Goal: Task Accomplishment & Management: Manage account settings

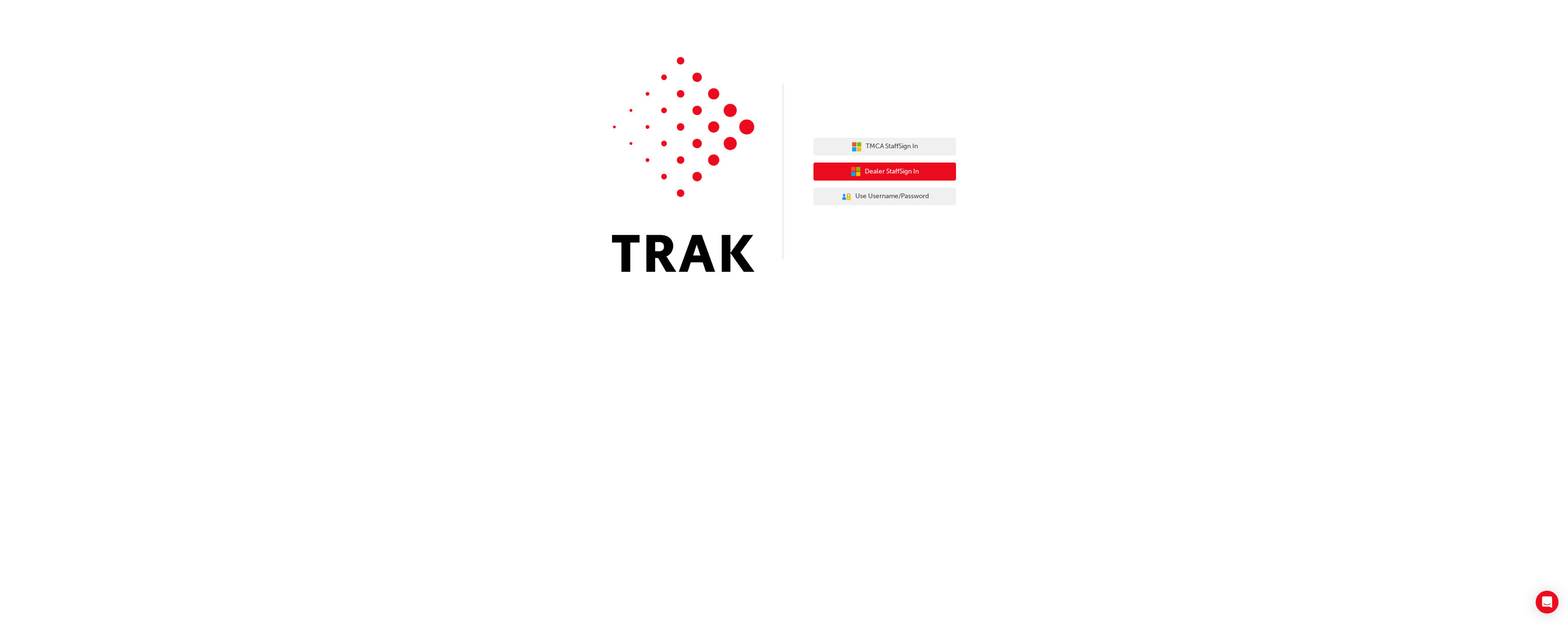
click at [891, 175] on span "Dealer Staff Sign In" at bounding box center [891, 172] width 54 height 11
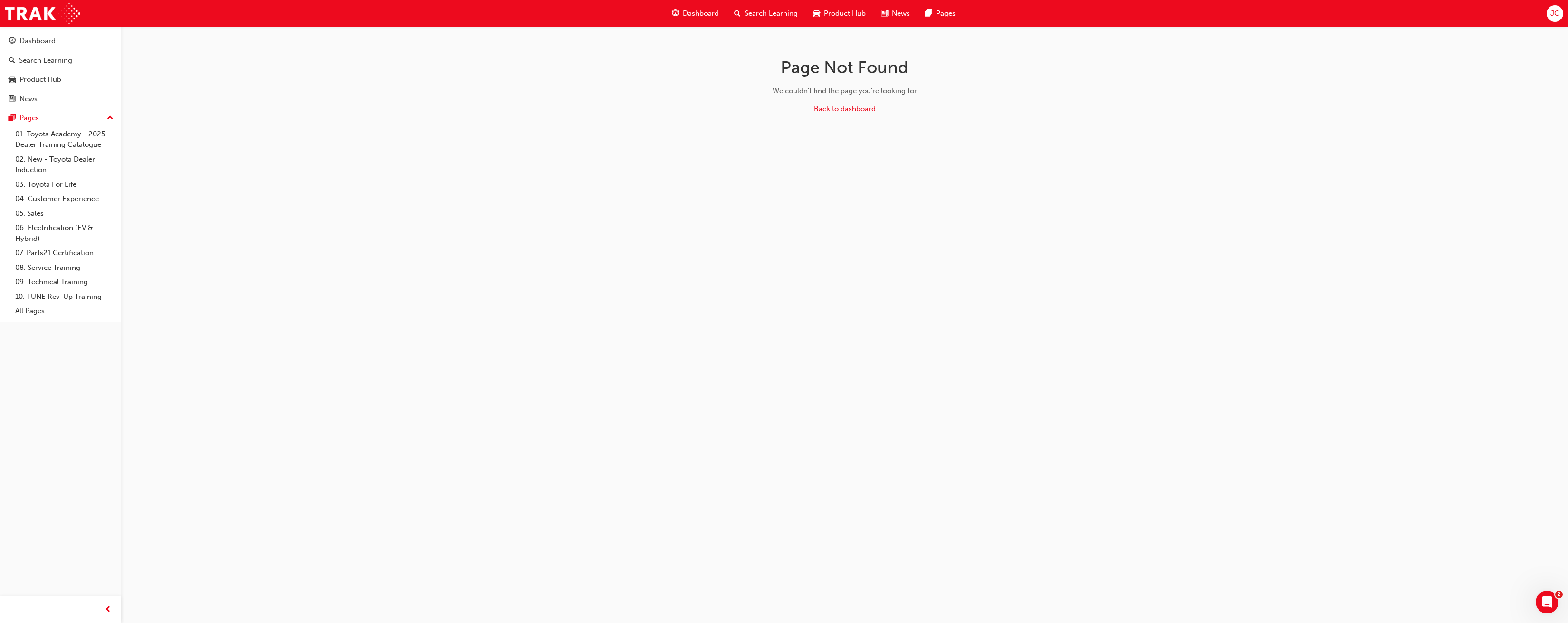
click at [683, 11] on span "Dashboard" at bounding box center [701, 14] width 36 height 11
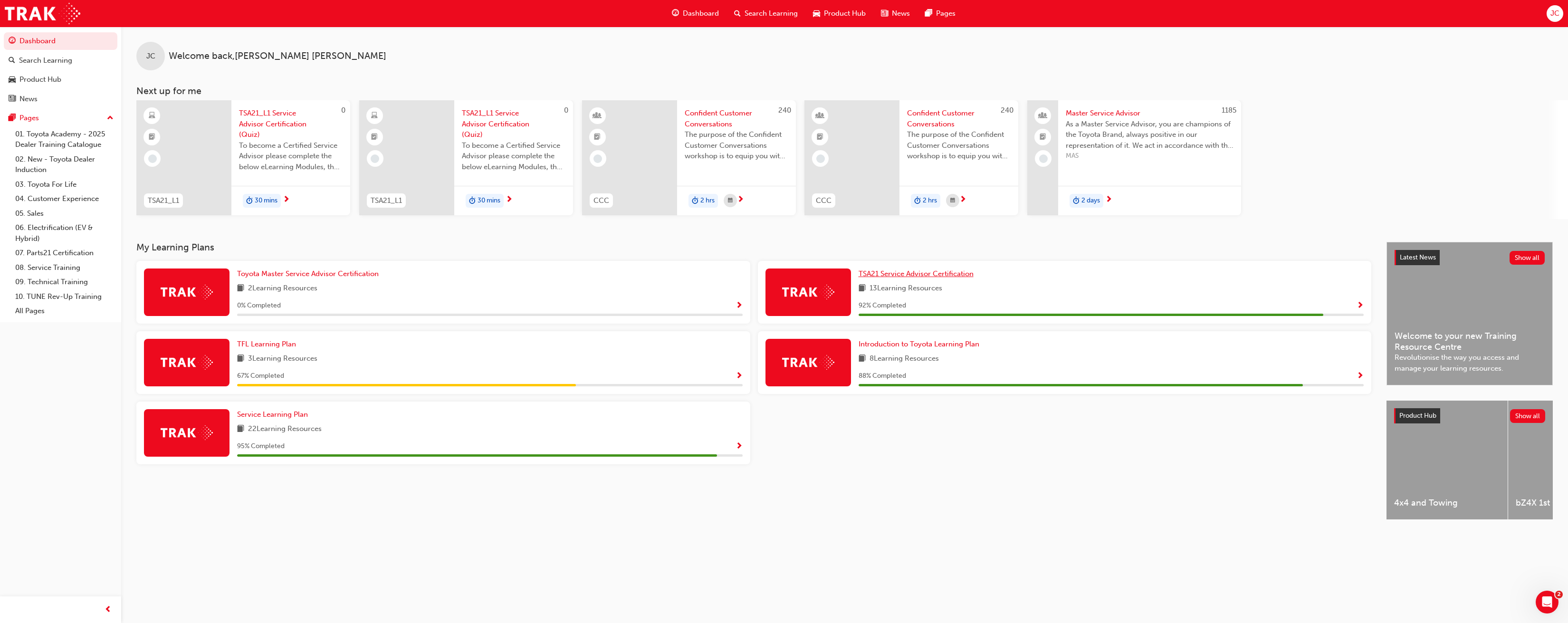
click at [916, 272] on span "TSA21 Service Advisor Certification" at bounding box center [916, 274] width 115 height 9
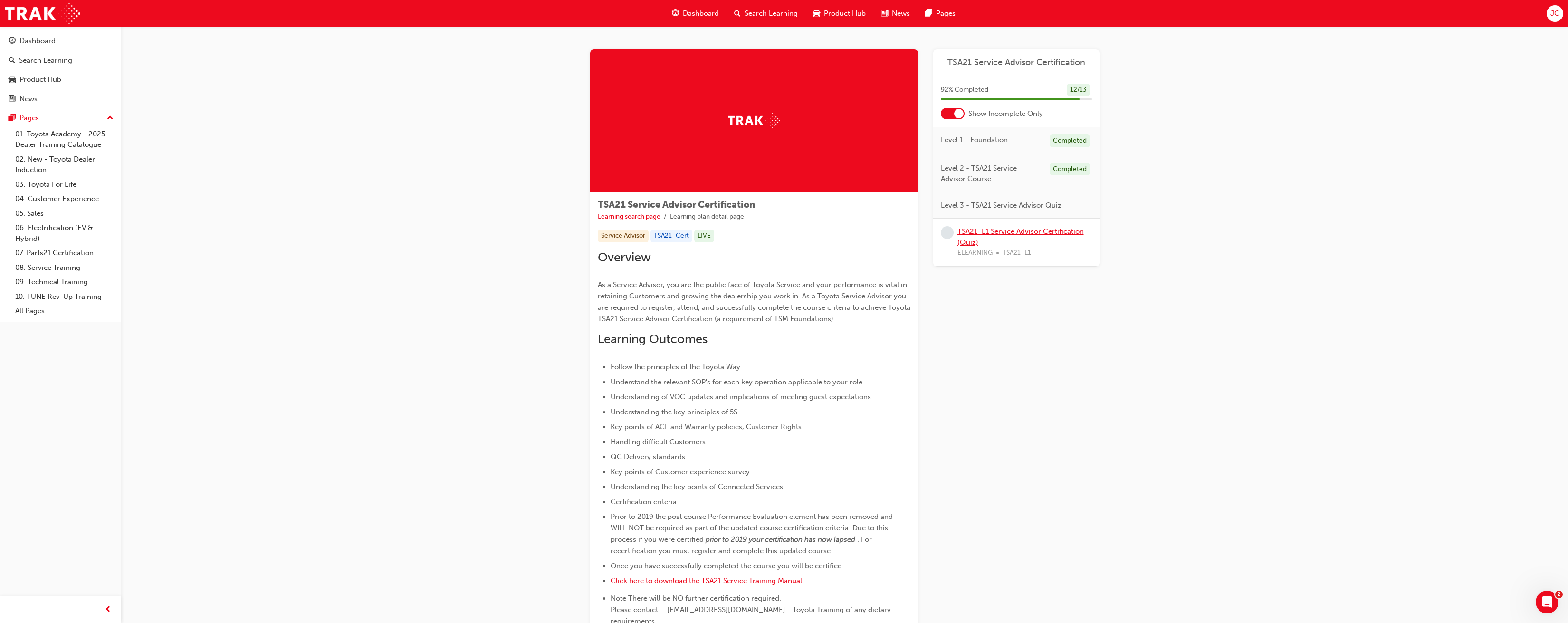
click at [1014, 230] on link "TSA21_L1 Service Advisor Certification (Quiz)" at bounding box center [1021, 237] width 127 height 19
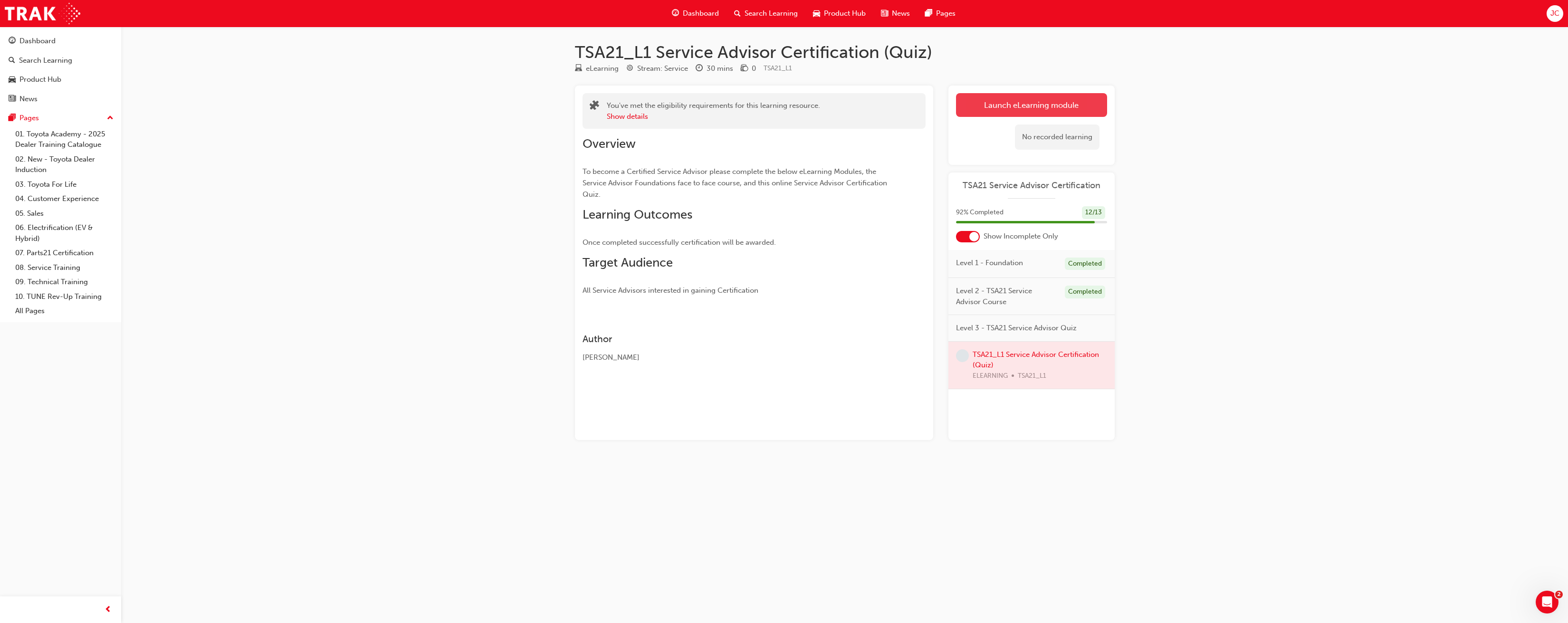
scroll to position [1, 0]
click at [1031, 98] on link "Launch eLearning module" at bounding box center [1031, 104] width 151 height 23
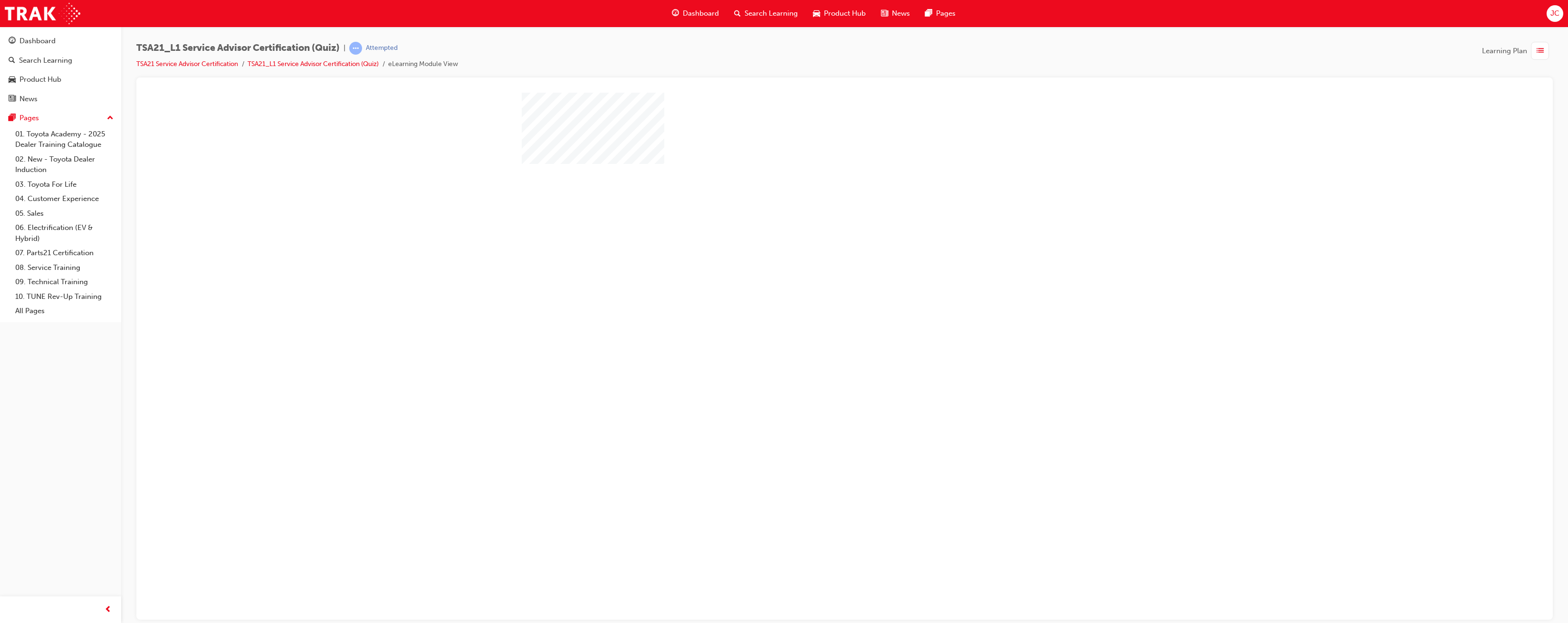
click at [817, 236] on div "play" at bounding box center [817, 236] width 0 height 0
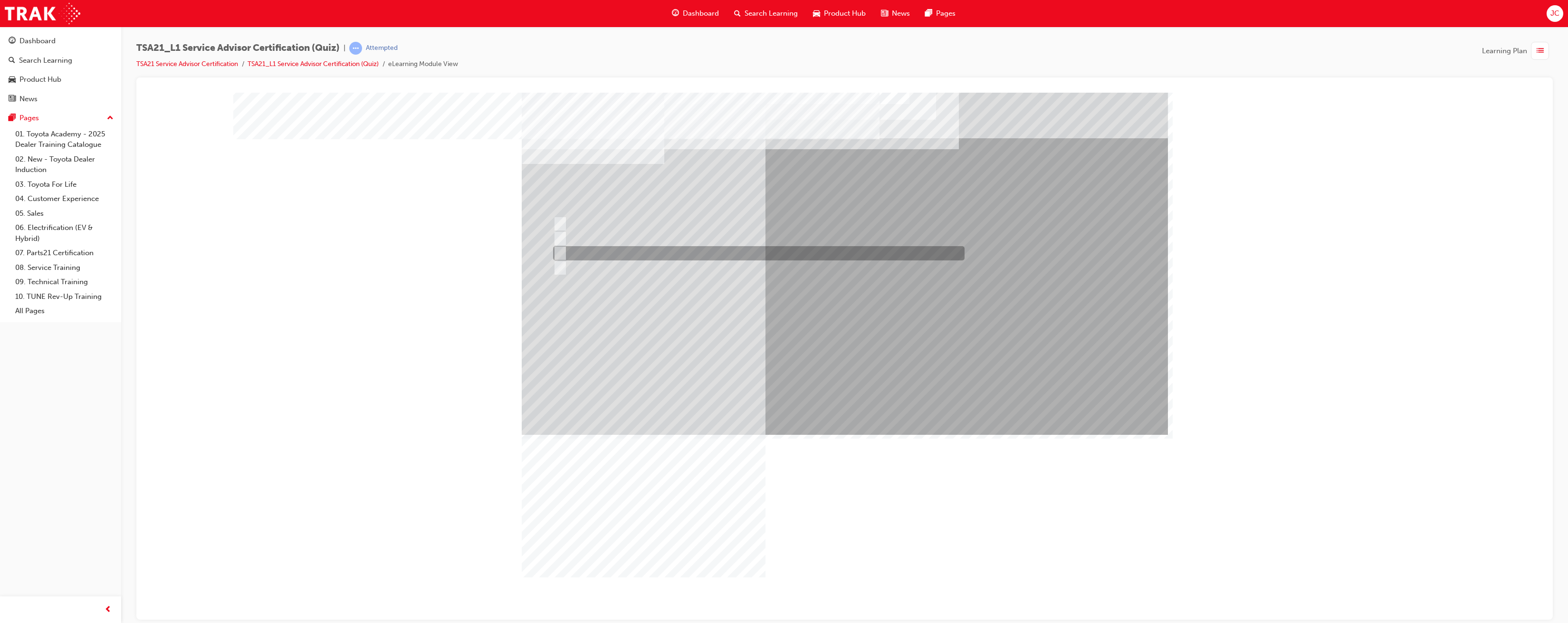
click at [561, 258] on input "To increase the number/rate of on-time arrivals." at bounding box center [558, 253] width 10 height 11
radio input "true"
click at [558, 267] on input "To learn how to check and enter Guest details in the DMS." at bounding box center [558, 267] width 10 height 11
radio input "true"
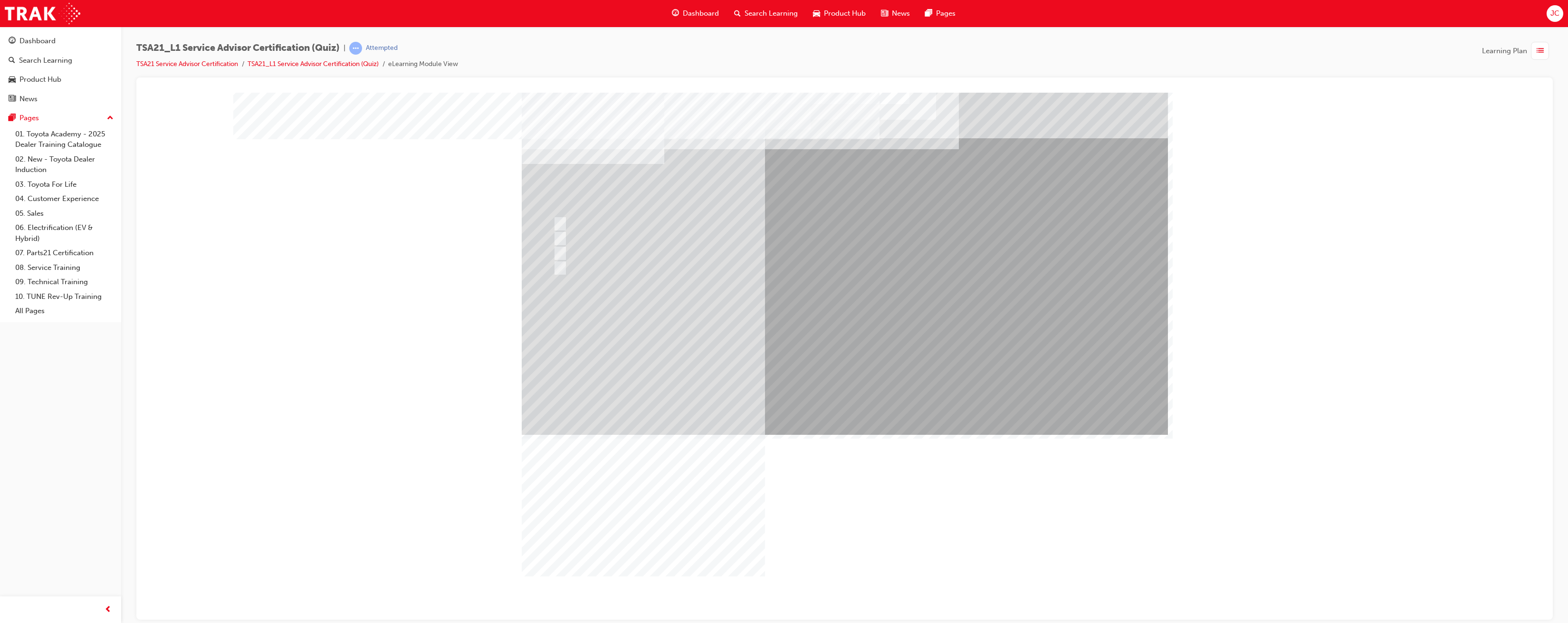
click at [560, 255] on input "Record the agreed appointment and delivery date/times." at bounding box center [558, 253] width 10 height 11
radio input "true"
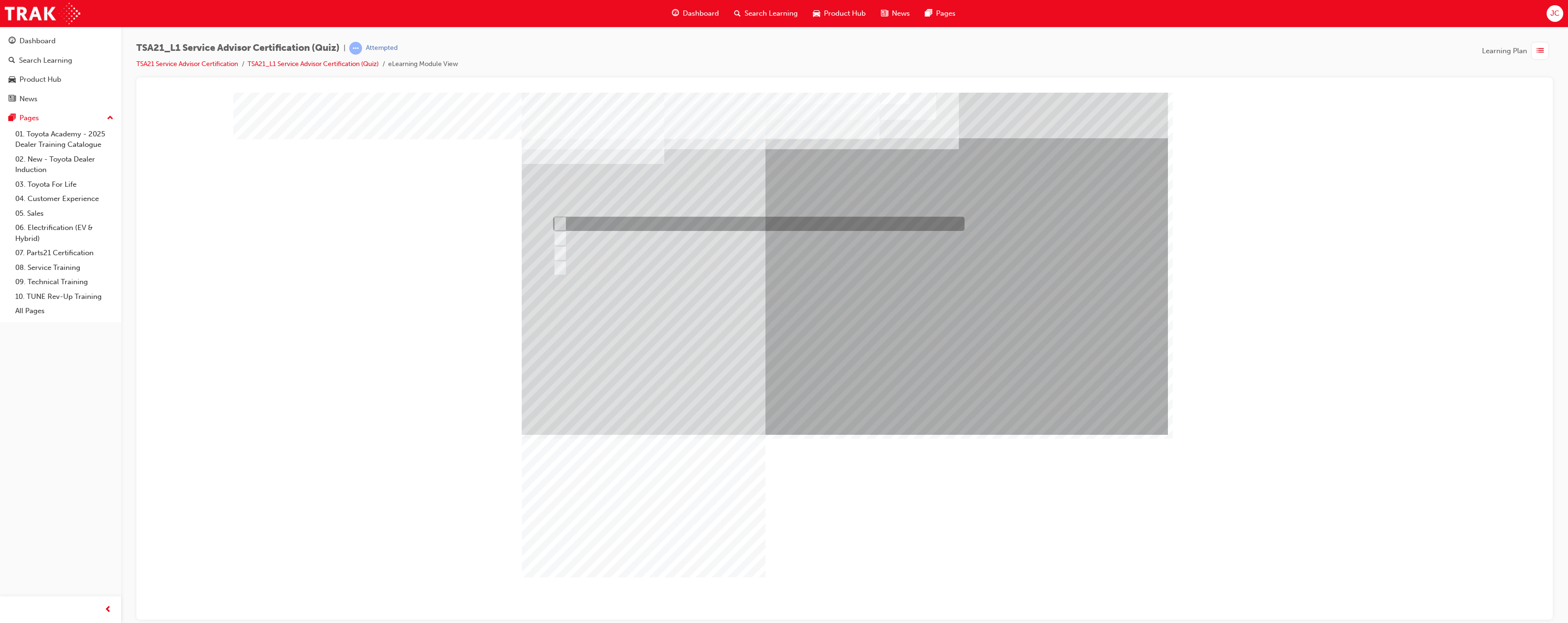
click at [558, 225] on input "Warranty and Service Book" at bounding box center [558, 224] width 10 height 11
radio input "true"
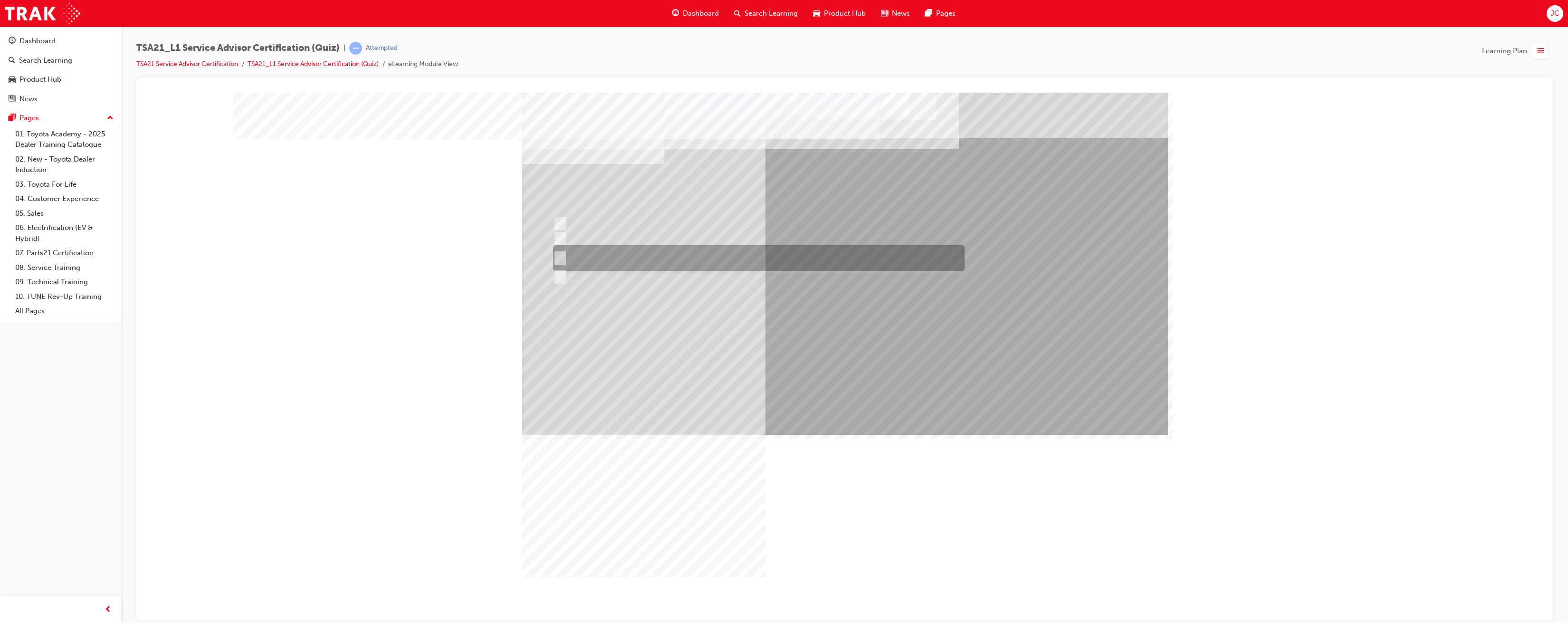
click at [560, 259] on input "Job details, appointment reception and delivery time, and who will be bringing\…" at bounding box center [558, 258] width 10 height 11
radio input "true"
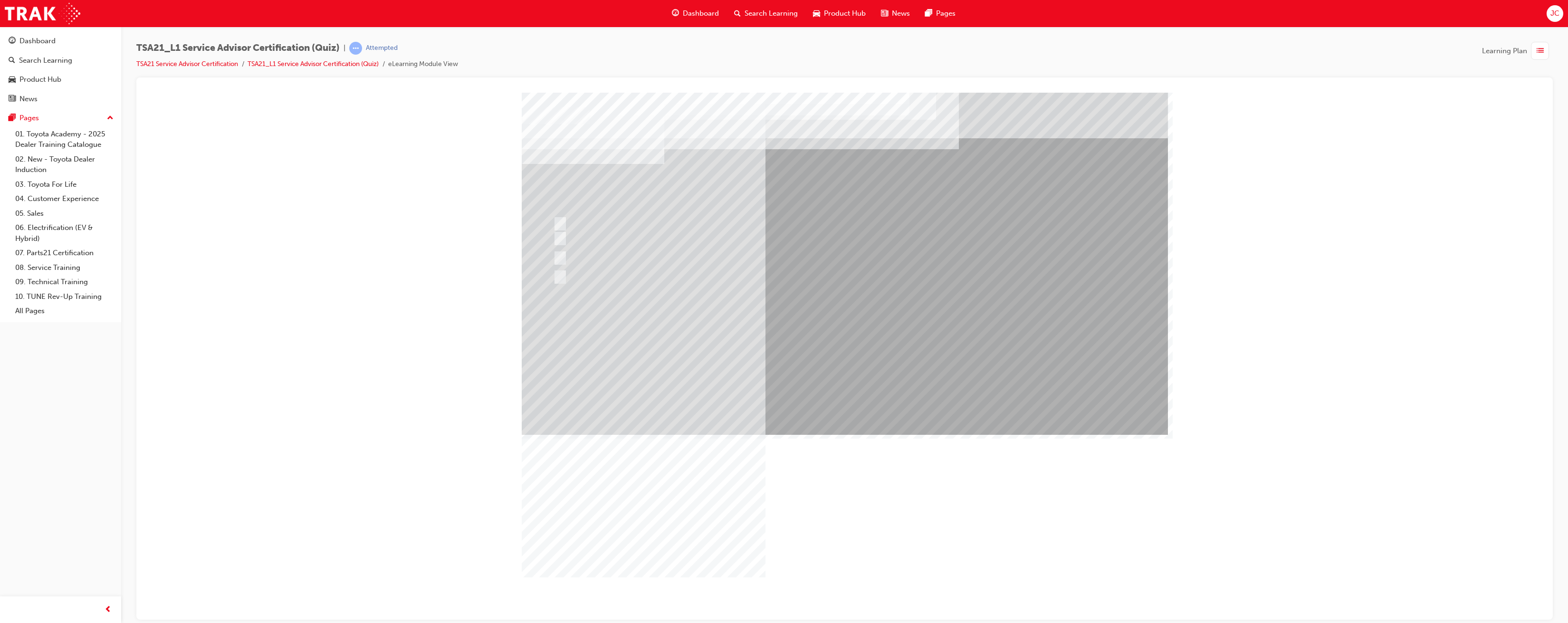
click at [558, 228] on input "If the concern is handled well in the initial stages the Guest is most likely t…" at bounding box center [558, 228] width 10 height 11
radio input "true"
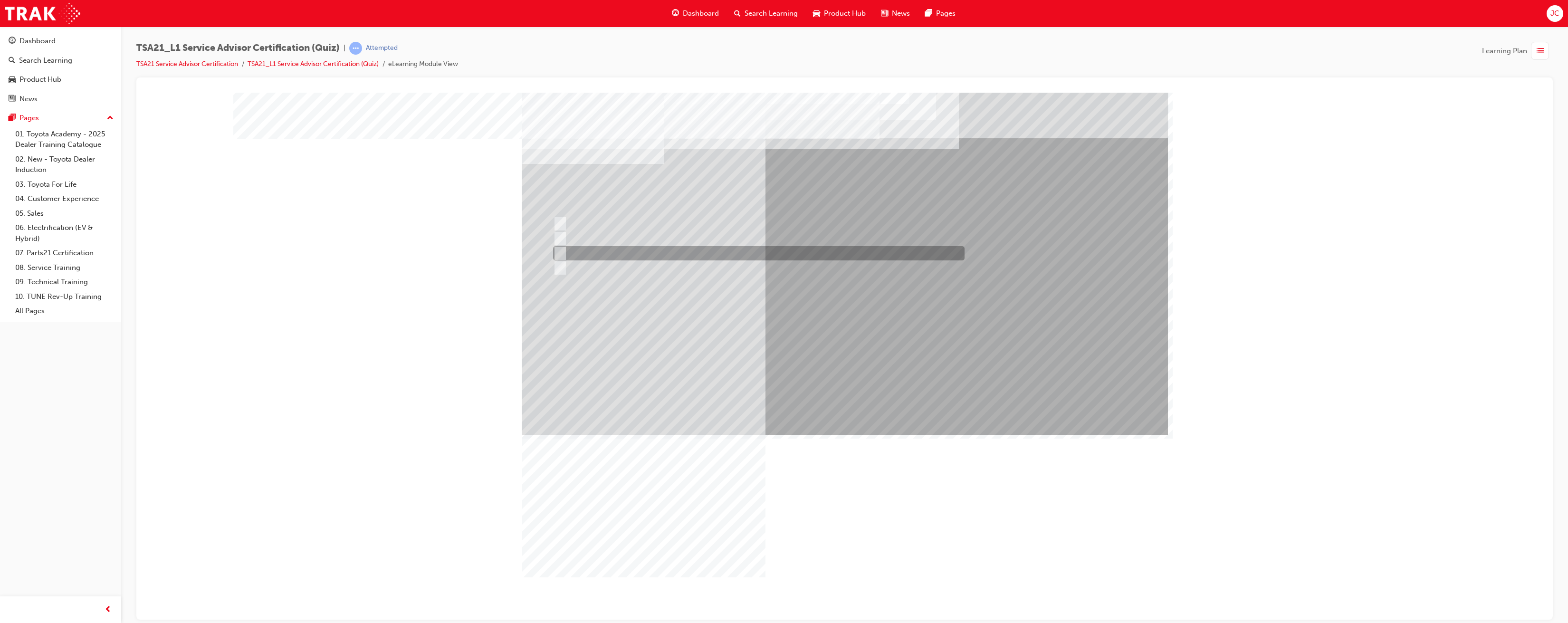
click at [581, 251] on div at bounding box center [757, 254] width 412 height 15
radio input "true"
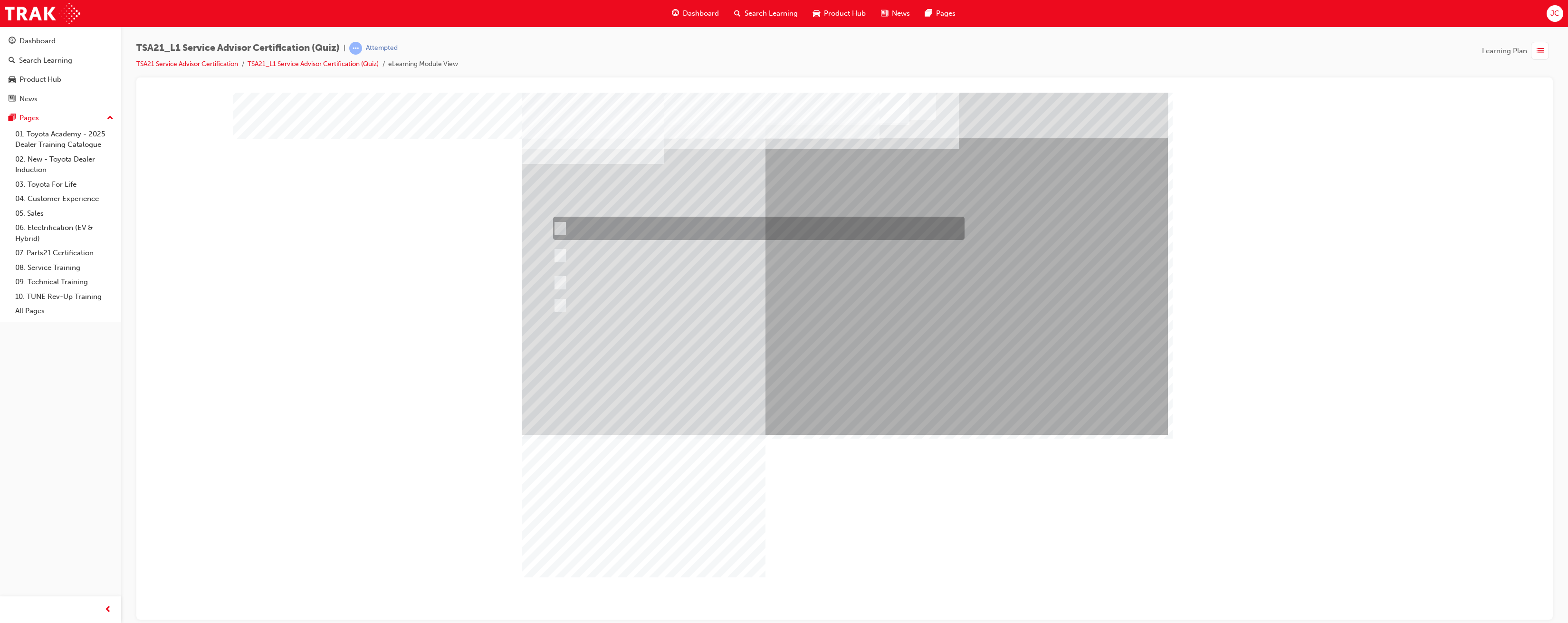
scroll to position [1, 0]
click at [568, 229] on div at bounding box center [757, 228] width 412 height 23
radio input "true"
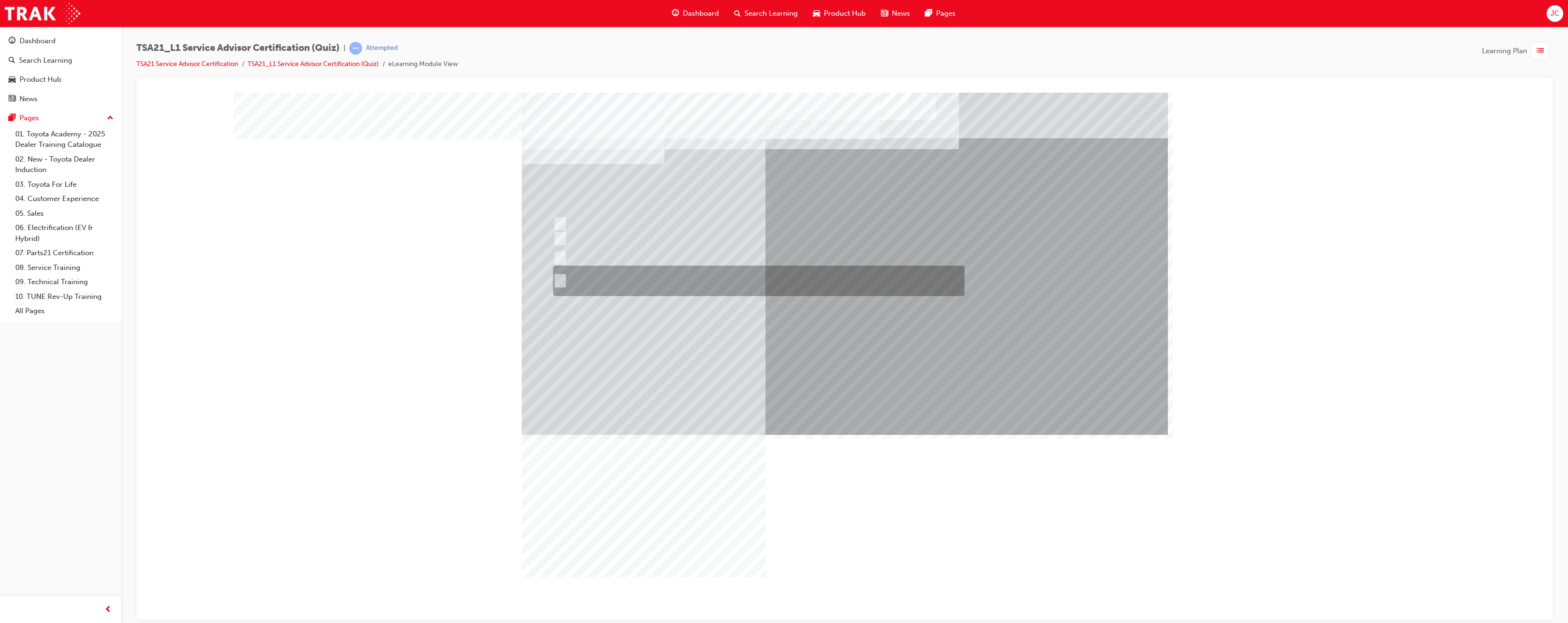
scroll to position [1, 0]
click at [562, 280] on input "Receive the concern, listen with your eyes and ears, establish the facts and\3f…" at bounding box center [558, 280] width 10 height 11
radio input "true"
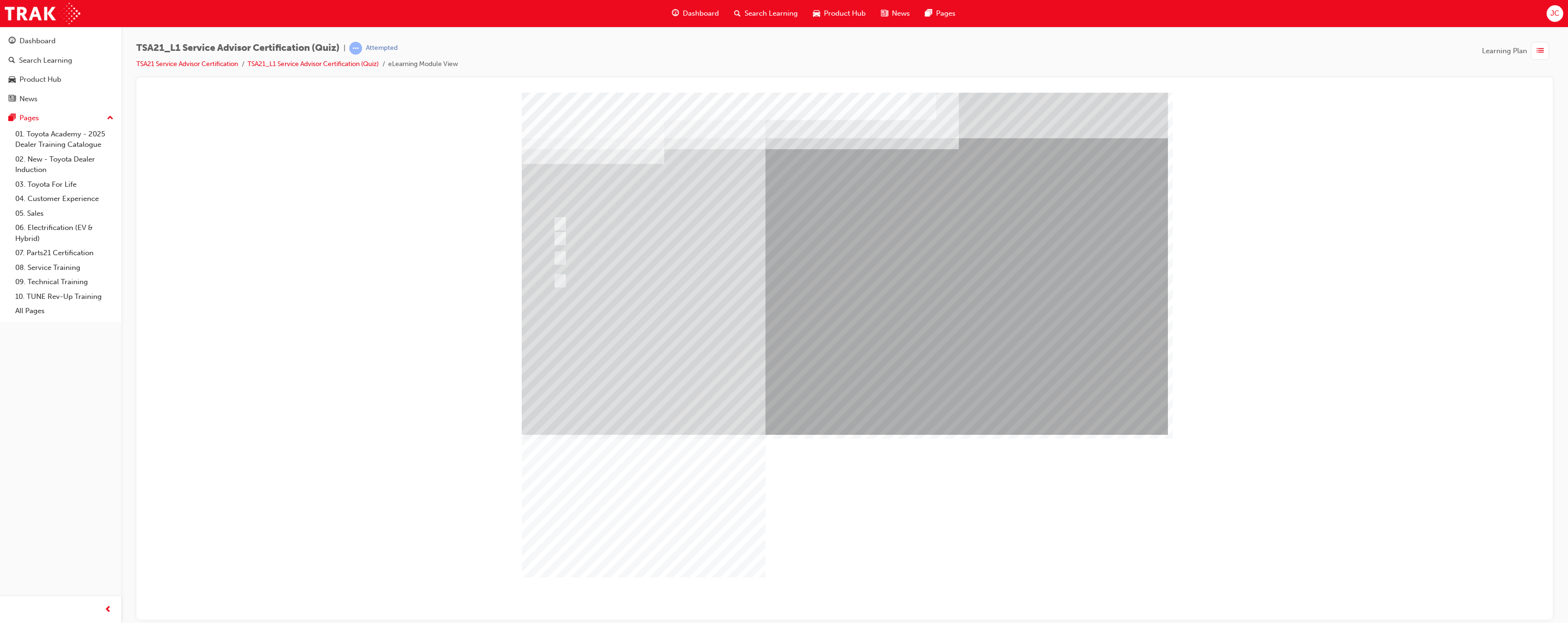
click at [559, 234] on input "Use a gesture such as smiling to acknowledge the other Guest and continue with …" at bounding box center [558, 231] width 10 height 11
radio input "true"
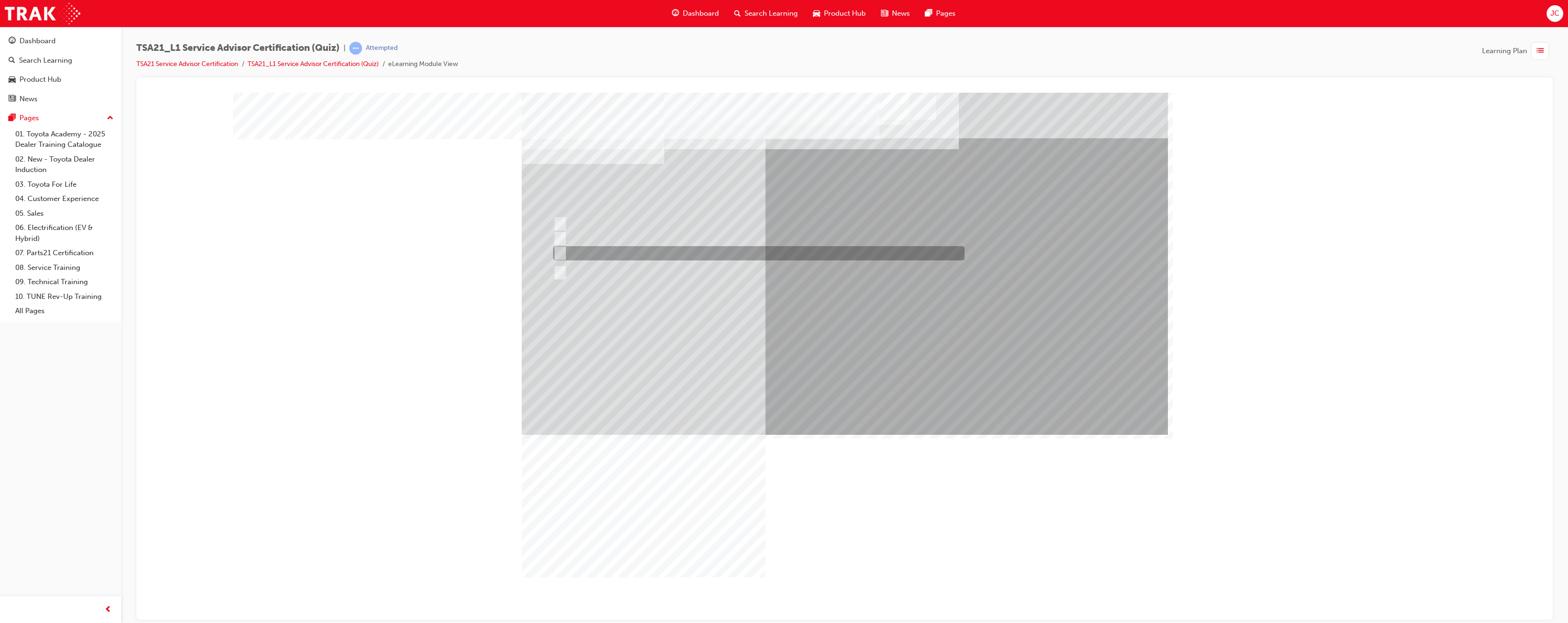
click at [560, 250] on input "The ability to relate to Guests." at bounding box center [558, 253] width 10 height 11
radio input "true"
click at [557, 268] on input "Promote, Advise, Build Rapport, Satisfy" at bounding box center [558, 267] width 10 height 11
radio input "true"
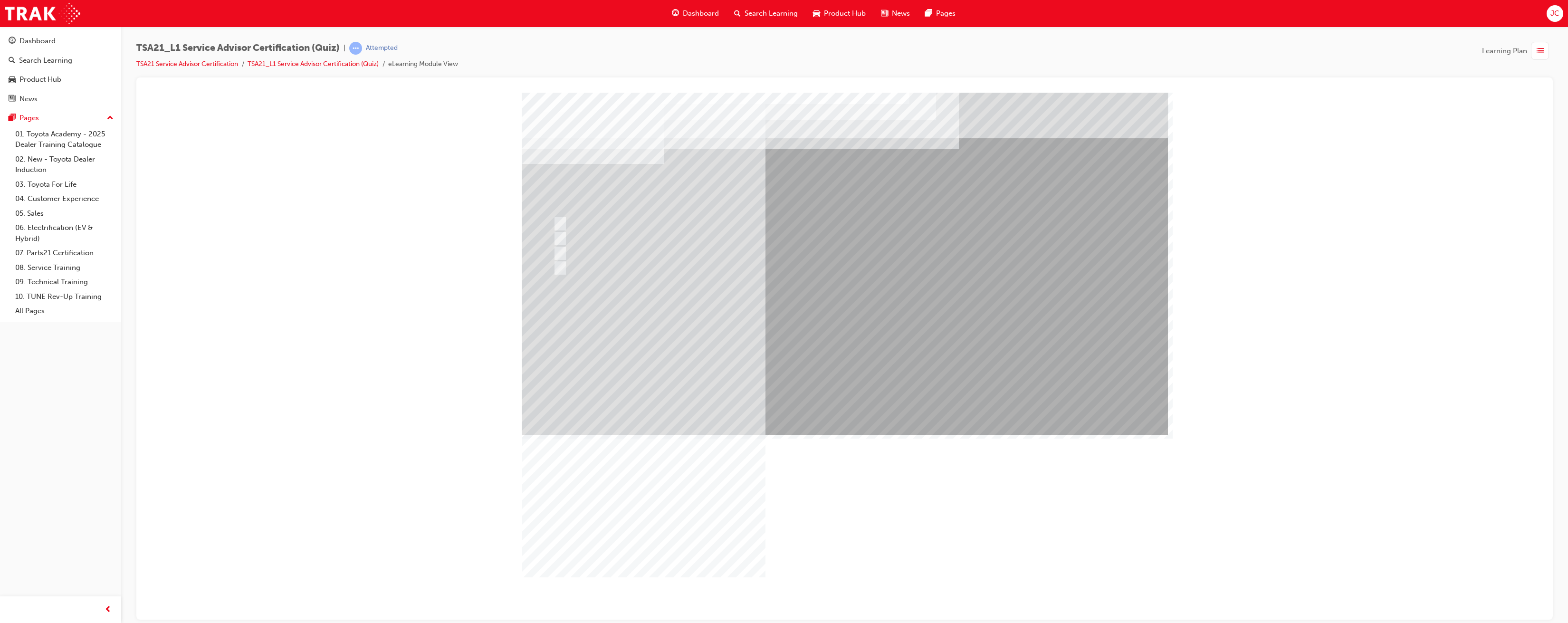
click at [560, 238] on input "By using reflecting statements, such as: “yes...Ok...I understand...please cont…" at bounding box center [558, 238] width 10 height 11
radio input "true"
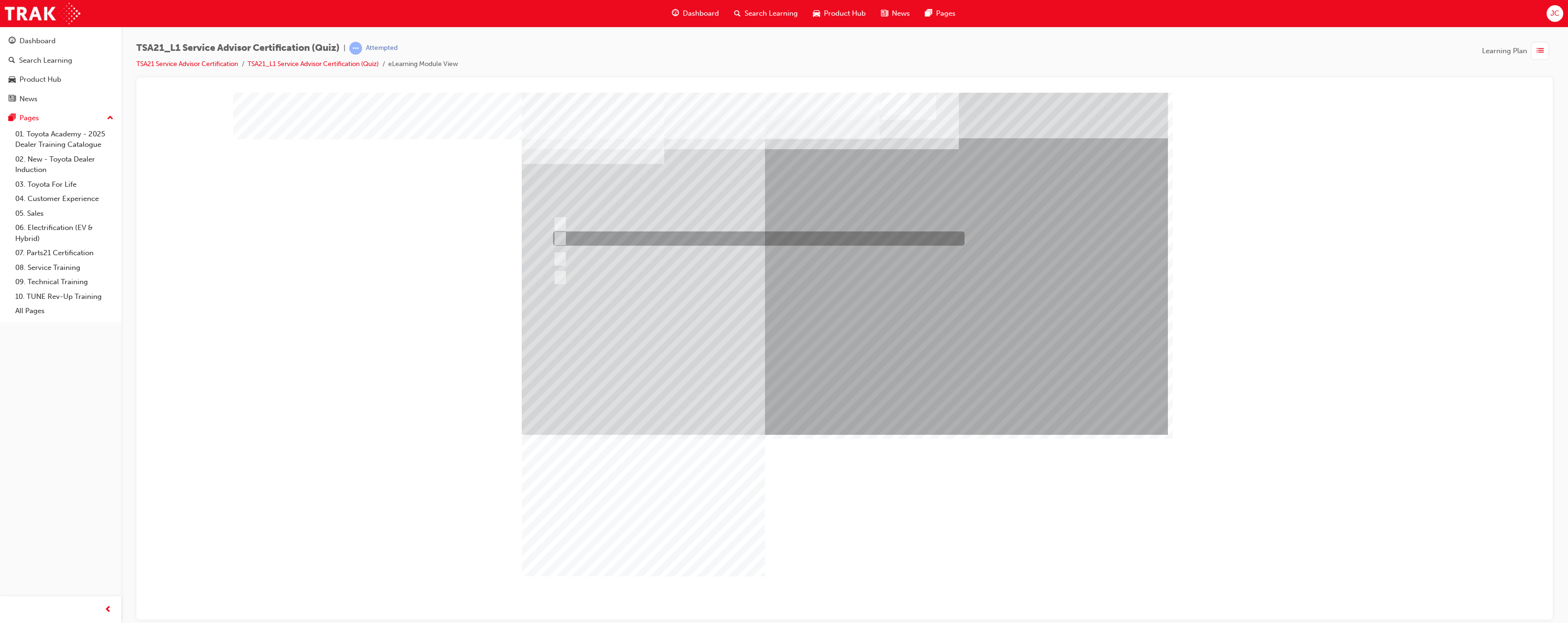
scroll to position [2, 1]
click at [559, 242] on input "Welcome me, use my name, explain the work and charges, be ready and thank me." at bounding box center [558, 238] width 10 height 11
radio input "true"
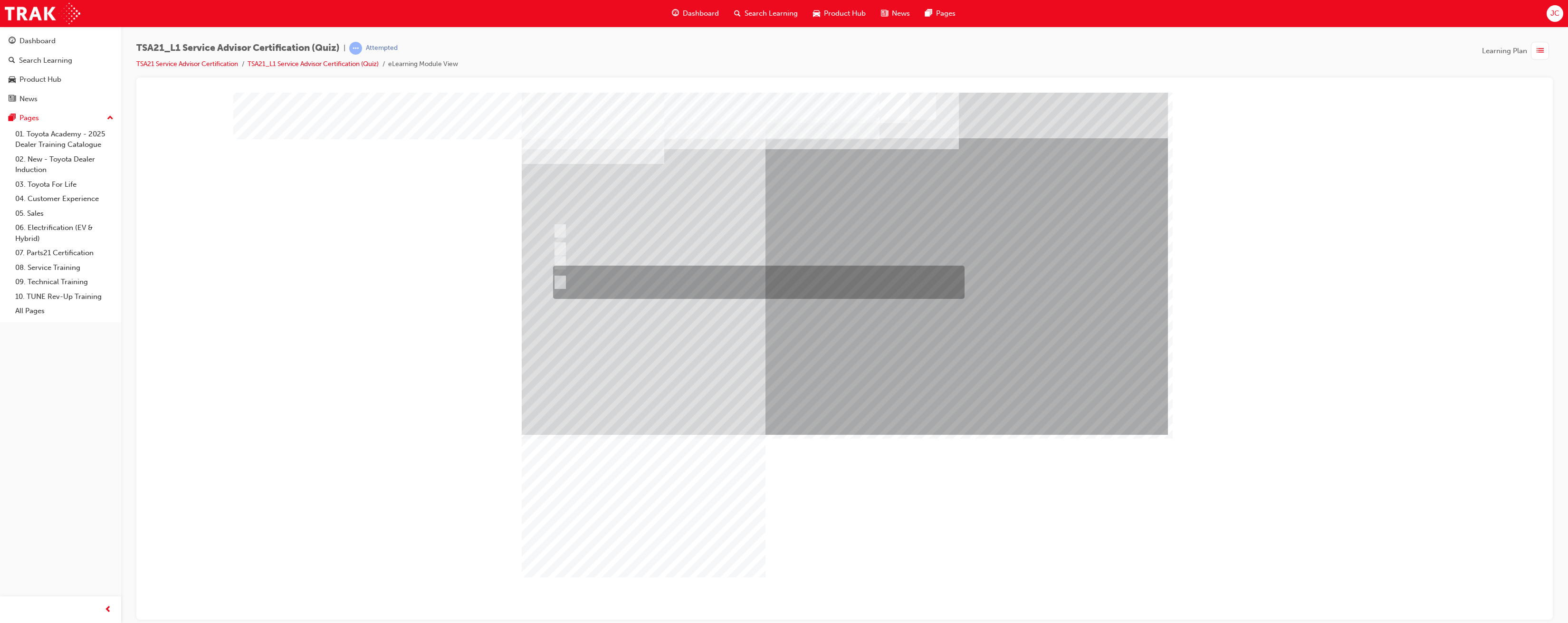
click at [558, 278] on input "Accompany the Guest to the vehicle, do a quick walk-around check to \3confirm v…" at bounding box center [558, 282] width 10 height 11
radio input "true"
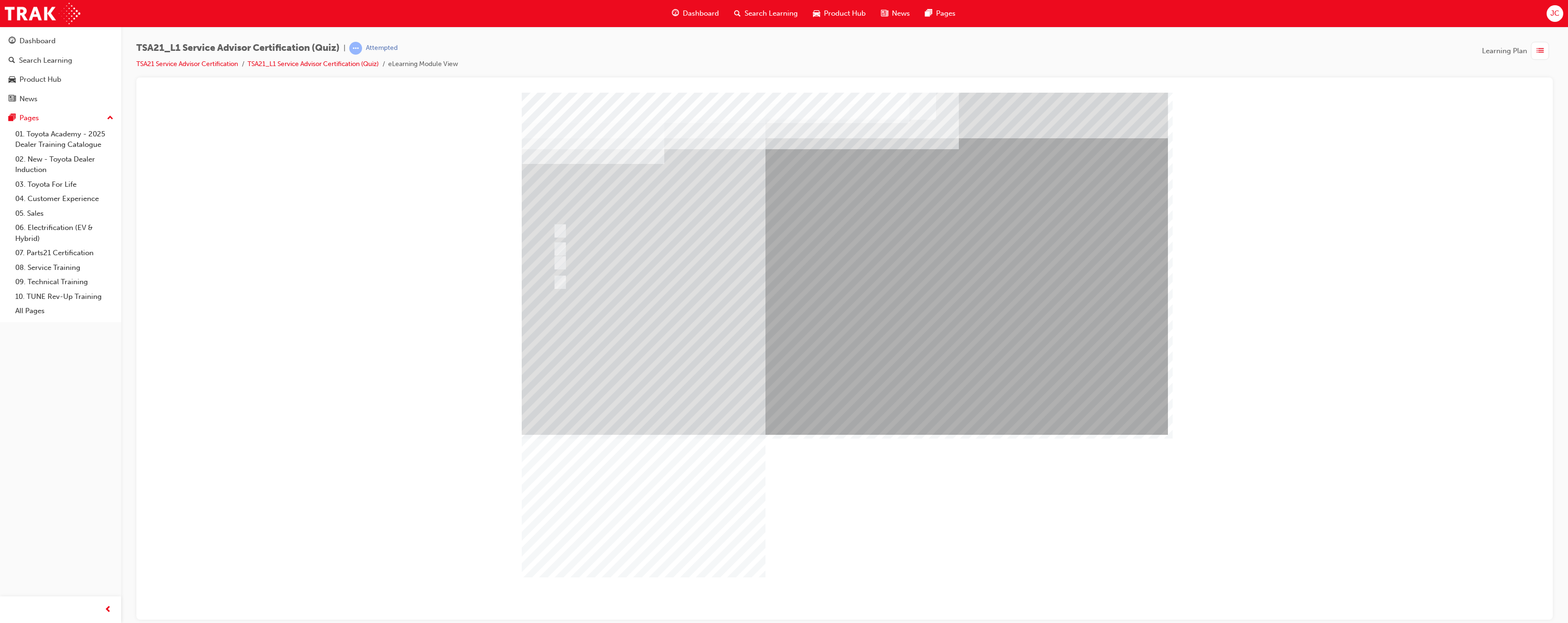
drag, startPoint x: 568, startPoint y: 225, endPoint x: 557, endPoint y: 240, distance: 18.6
click at [557, 240] on div at bounding box center [845, 263] width 646 height 343
click at [558, 238] on input "True" at bounding box center [558, 238] width 10 height 11
radio input "true"
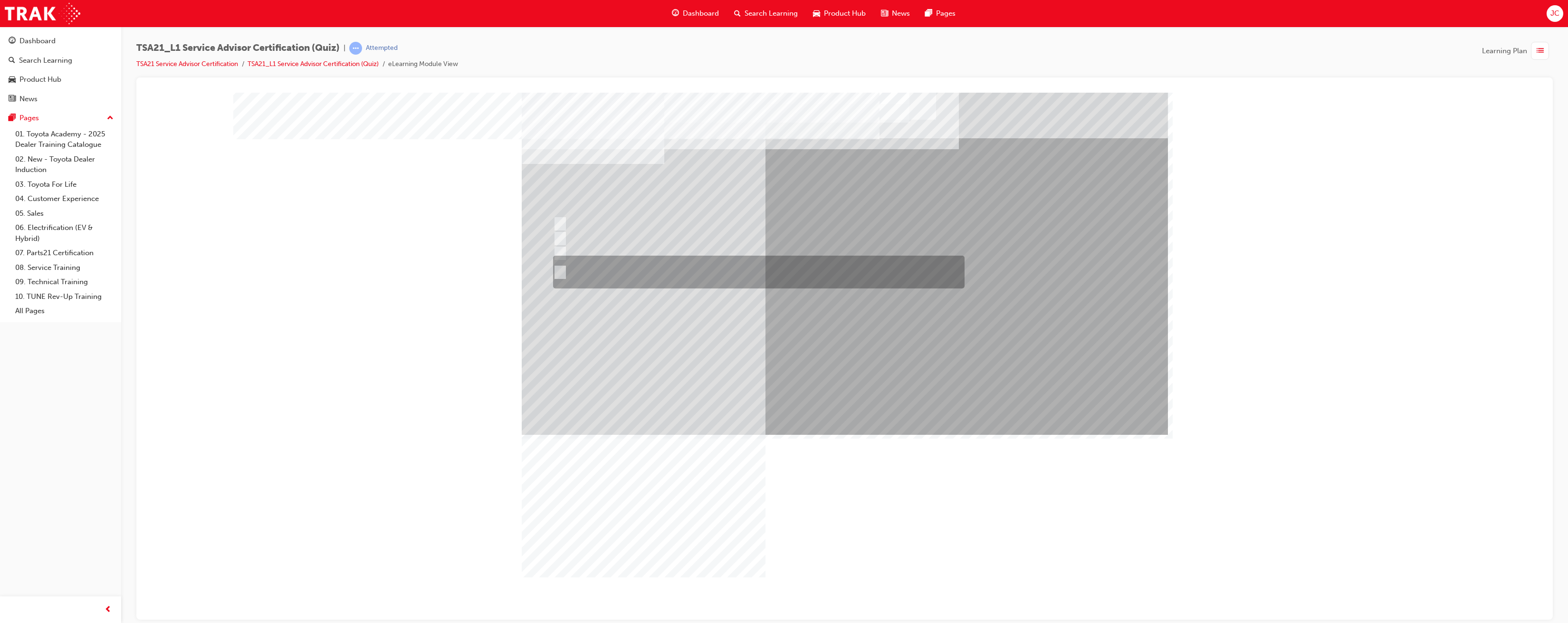
click at [563, 273] on div at bounding box center [757, 272] width 412 height 33
radio input "true"
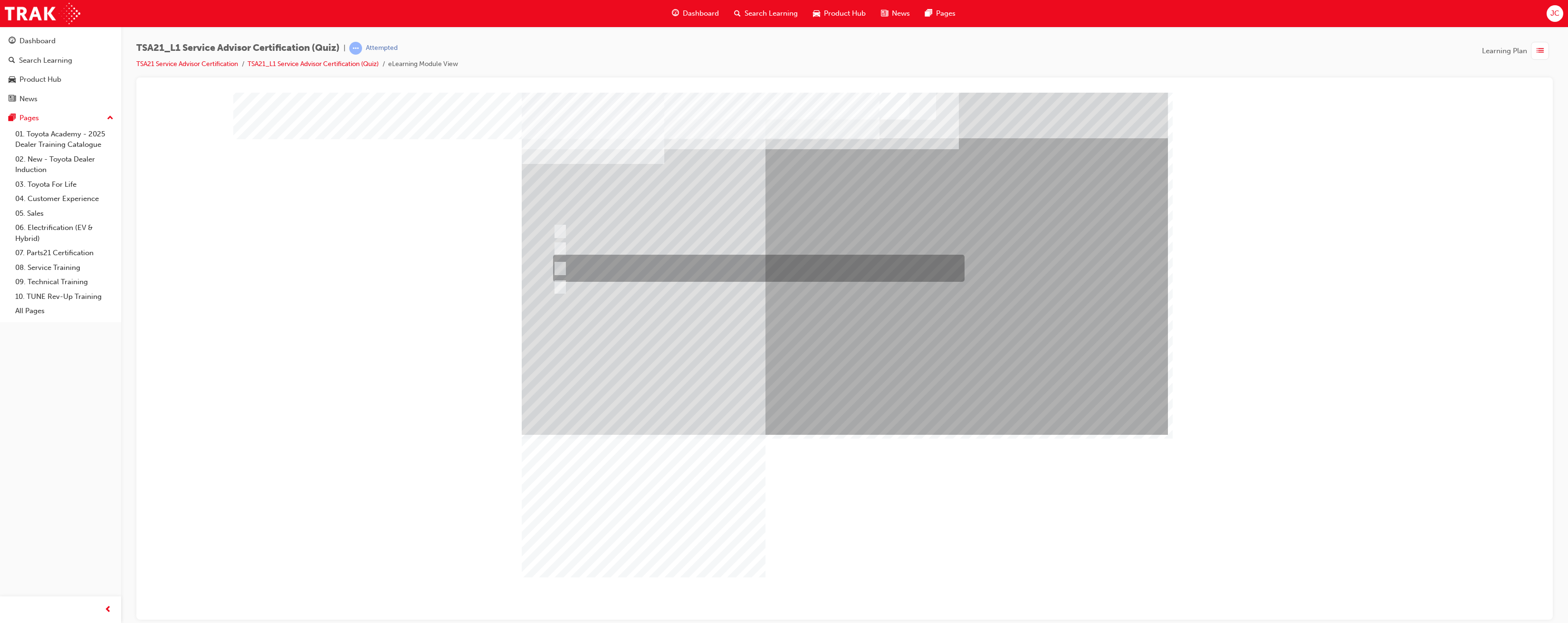
click at [611, 267] on div at bounding box center [757, 268] width 412 height 27
radio input "true"
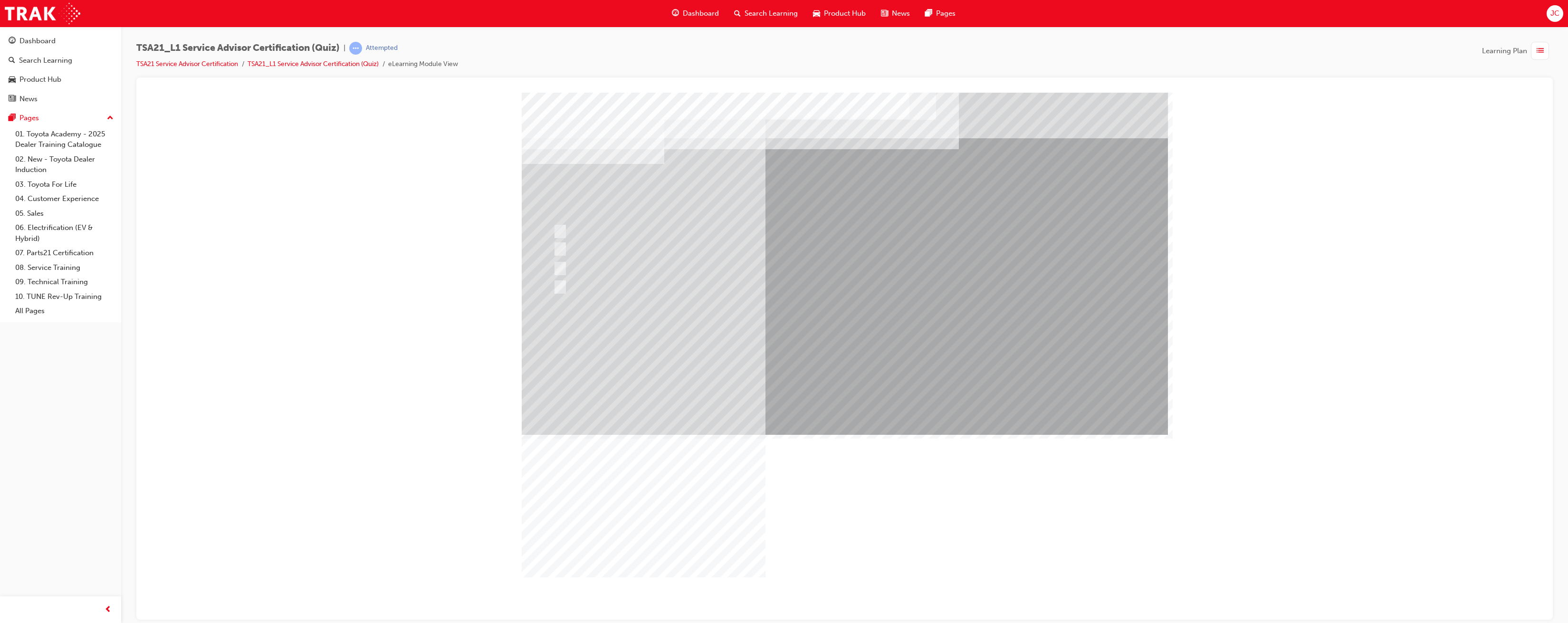
click at [563, 224] on div at bounding box center [757, 224] width 412 height 15
radio input "true"
click at [570, 237] on div at bounding box center [757, 239] width 412 height 15
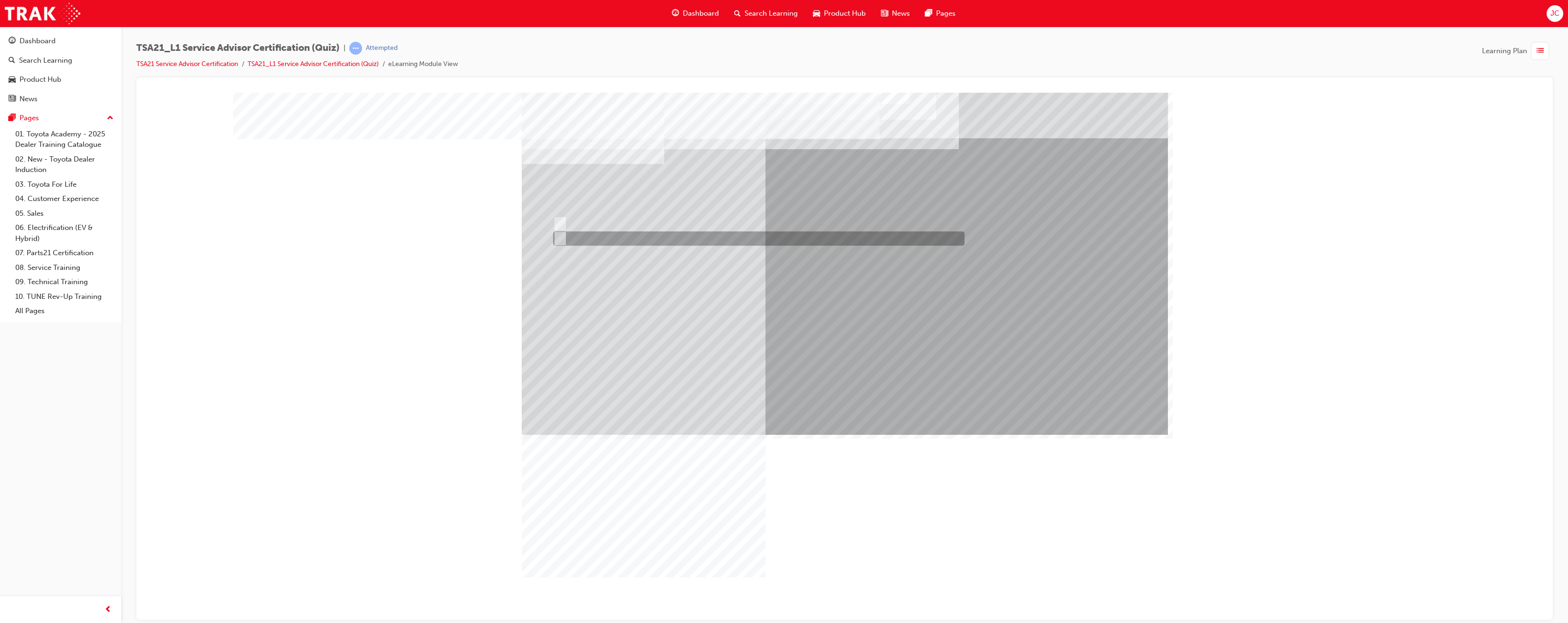
radio input "true"
click at [562, 239] on div at bounding box center [757, 239] width 412 height 15
radio input "true"
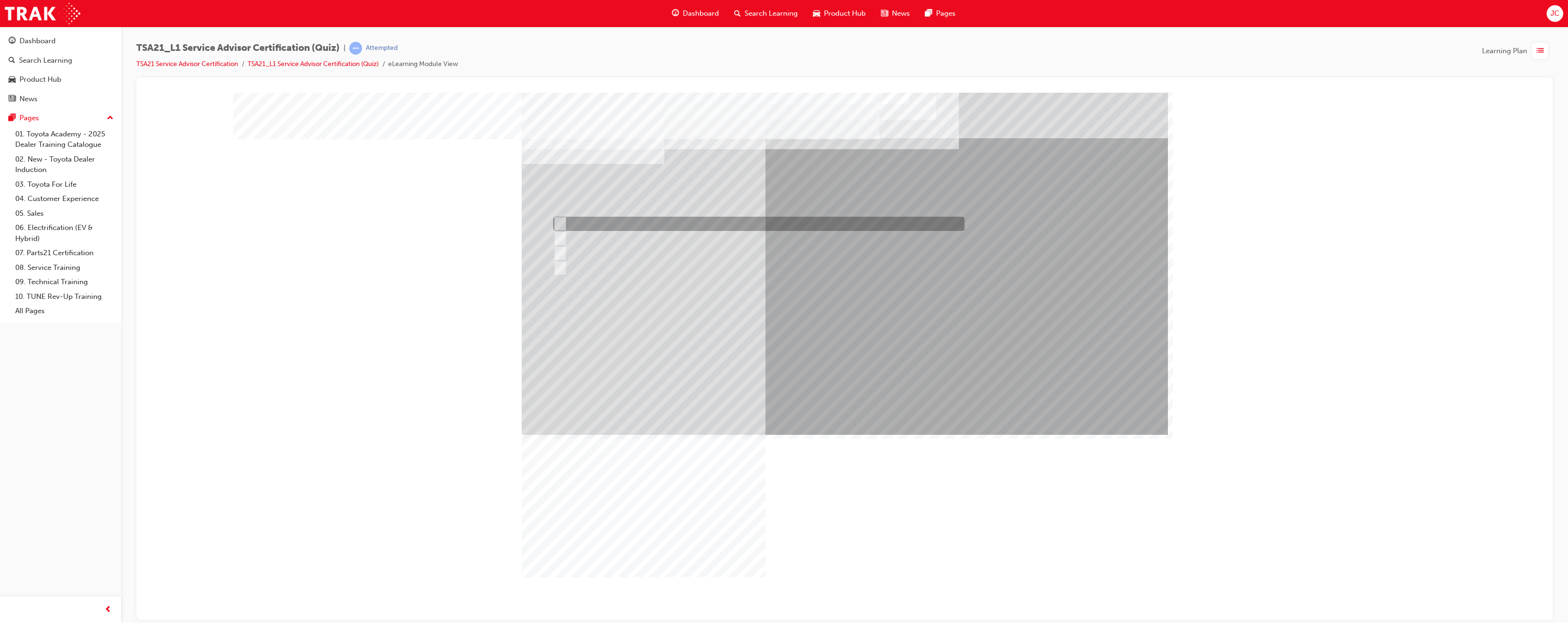
click at [557, 227] on input "To arrange parts pre-picking for service jobs." at bounding box center [558, 224] width 10 height 11
radio input "true"
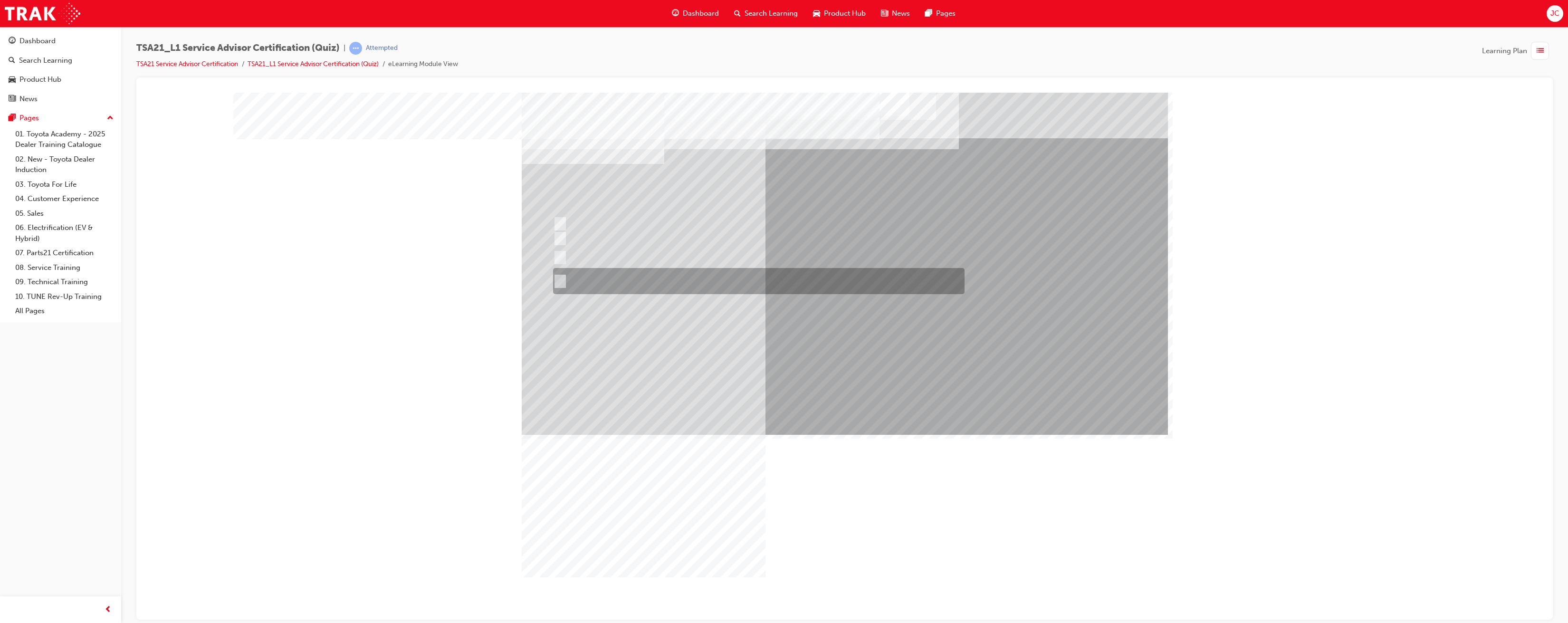
click at [560, 280] on input "The status of a technician’s work and their next planned job is available \3on …" at bounding box center [558, 281] width 10 height 11
radio input "true"
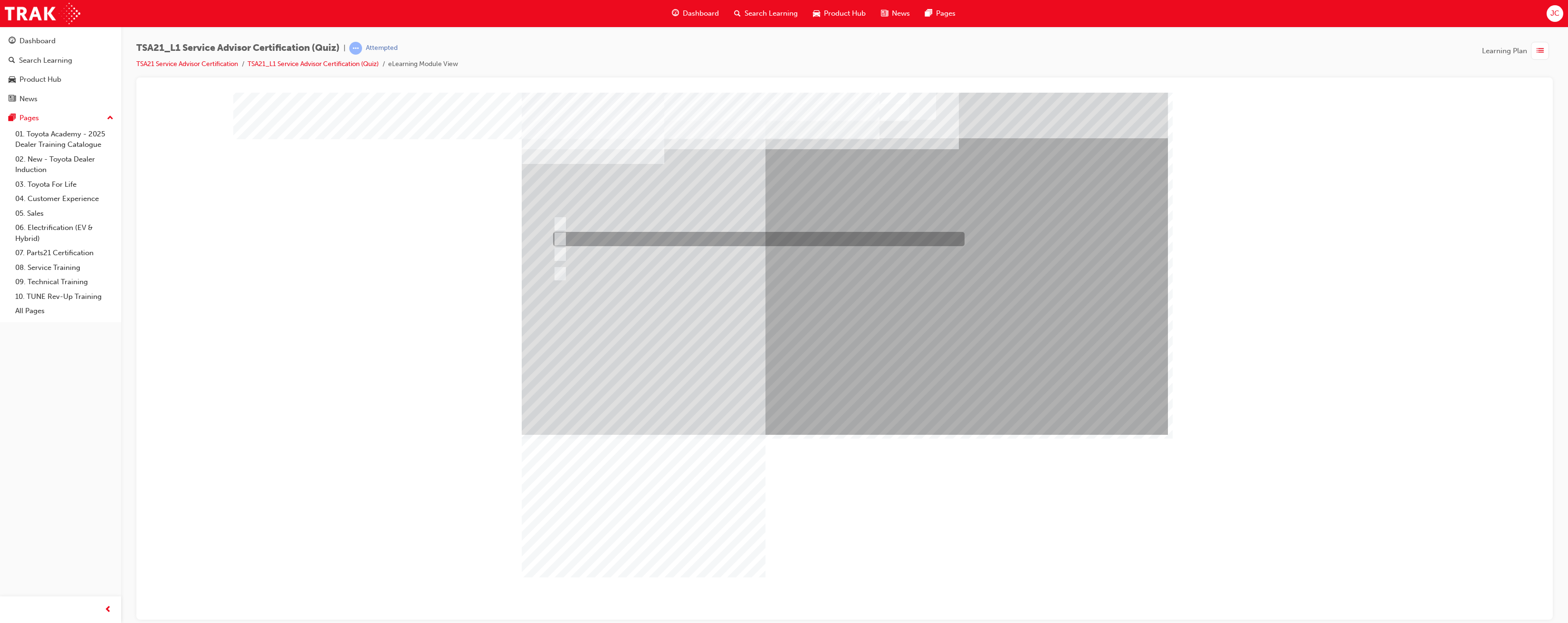
click at [557, 241] on input "To obtain the Guest’s authorization for the work described on the Repair Order." at bounding box center [558, 239] width 10 height 11
radio input "true"
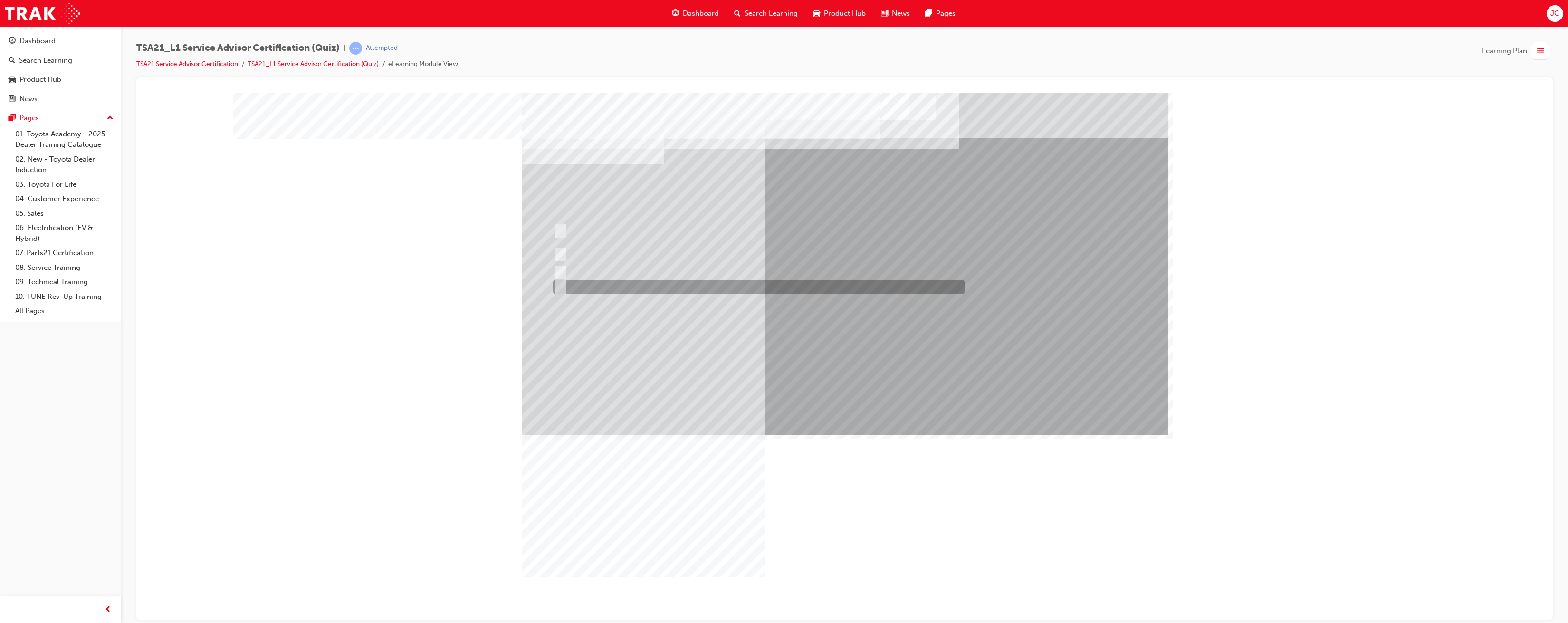
click at [563, 283] on div at bounding box center [757, 288] width 412 height 15
radio input "true"
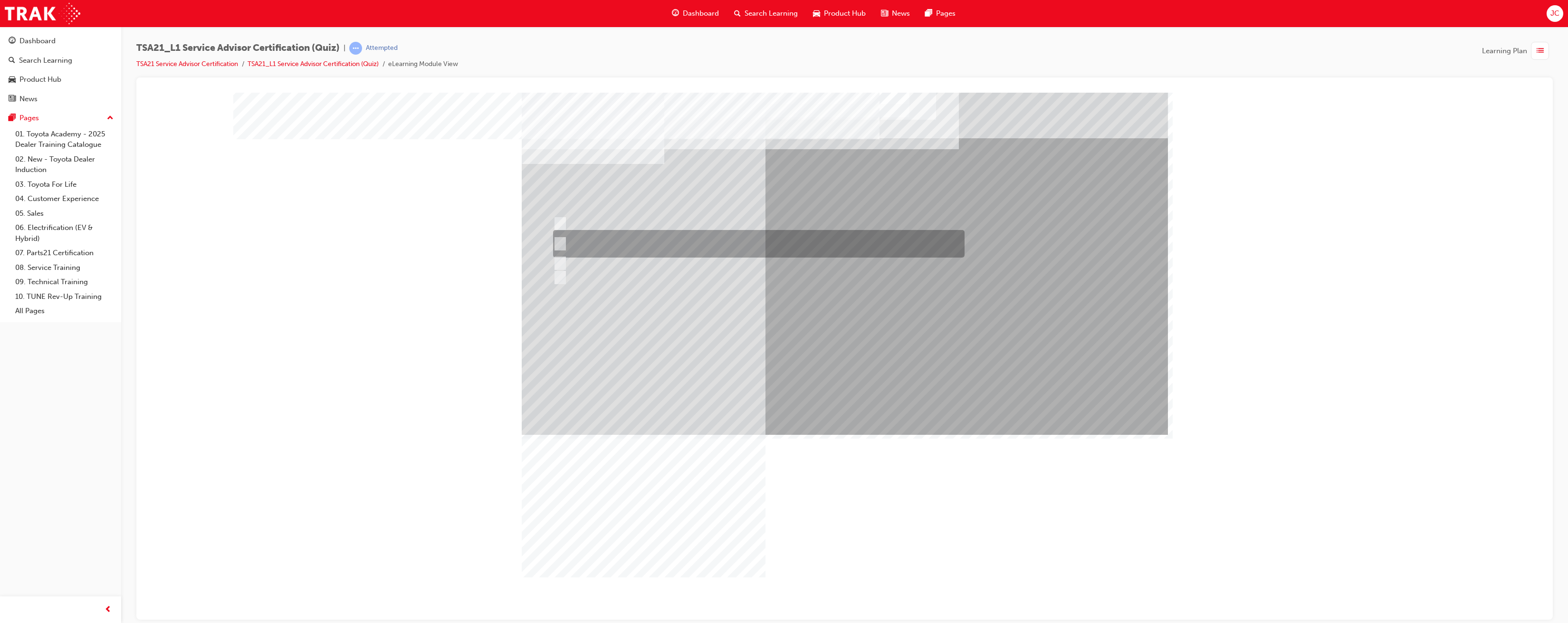
click at [560, 246] on input "Write the Guest’s exact words on the RO and explain that the fault will need to…" at bounding box center [558, 243] width 10 height 11
radio input "true"
click at [560, 230] on input "Which service is required, how much the job will cost, how long it will take, a…" at bounding box center [558, 231] width 10 height 11
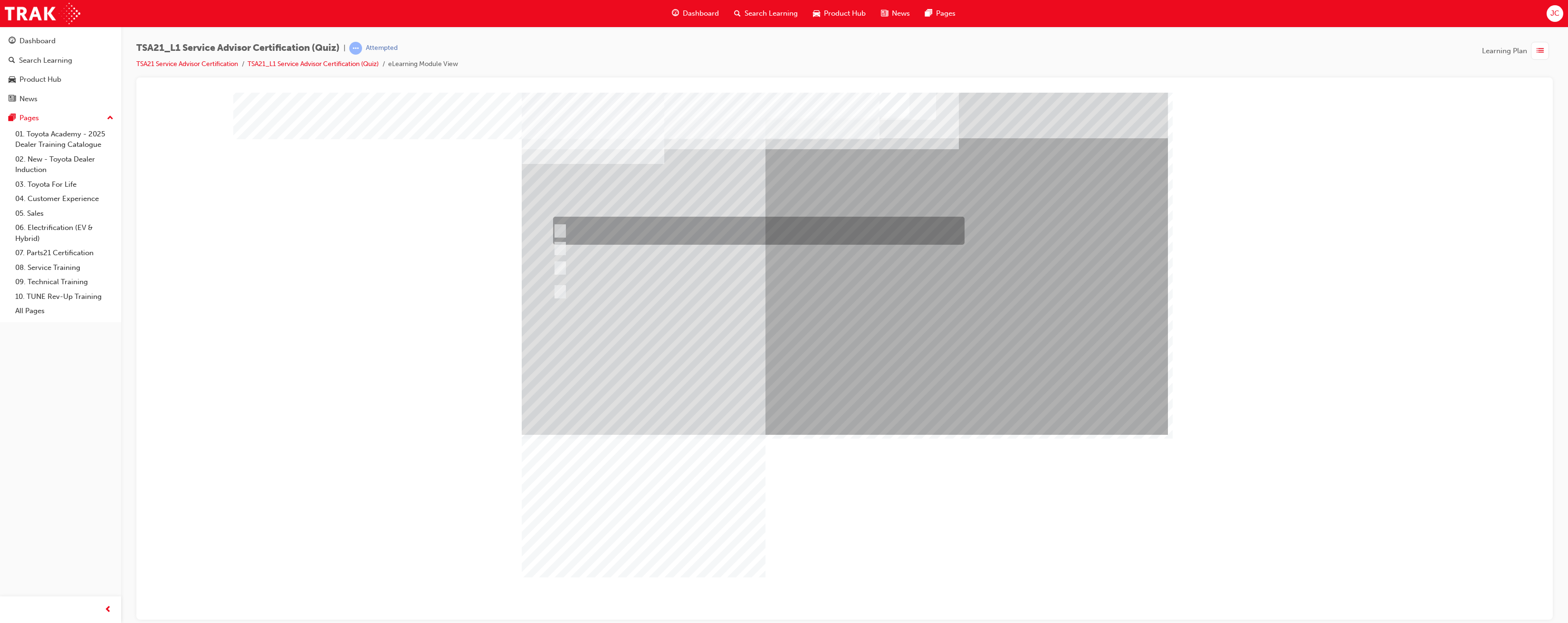
radio input "true"
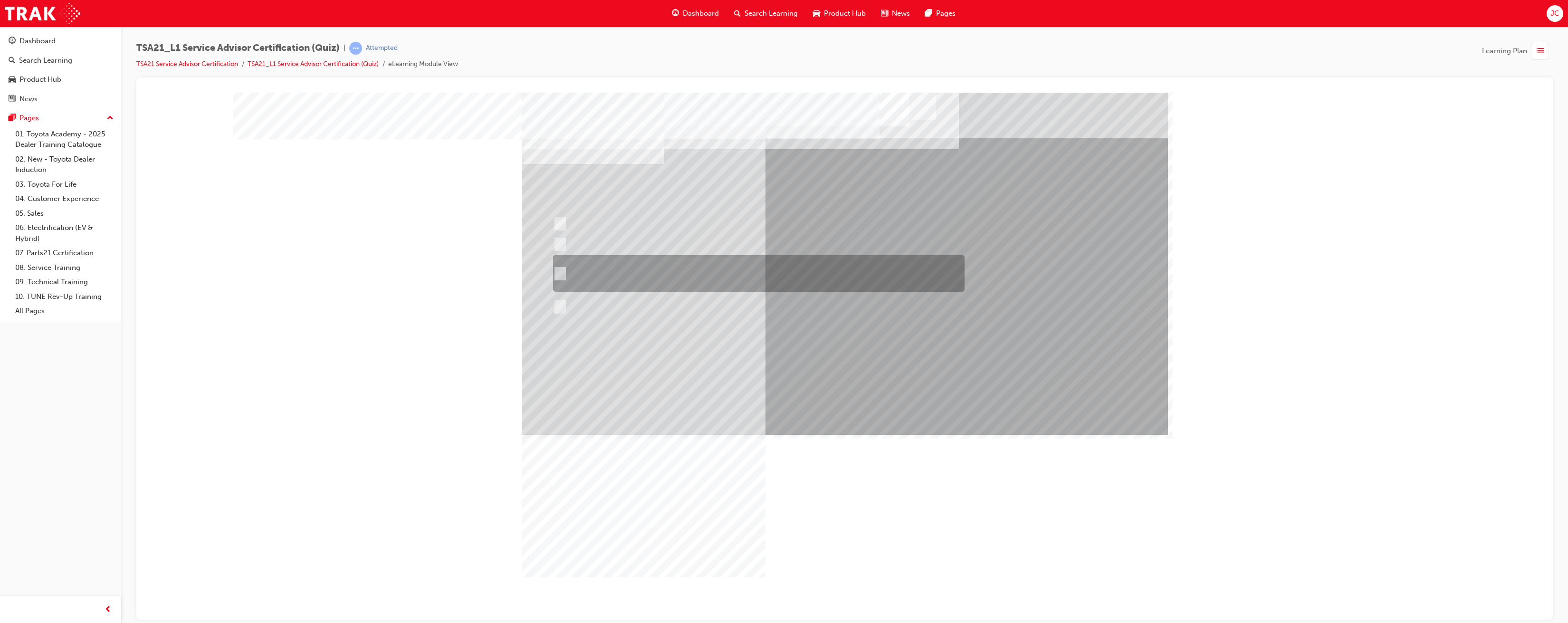
click at [560, 276] on input "Explain the costs for the maintenance, and then explain that the costs, \3parts…" at bounding box center [558, 273] width 10 height 11
radio input "true"
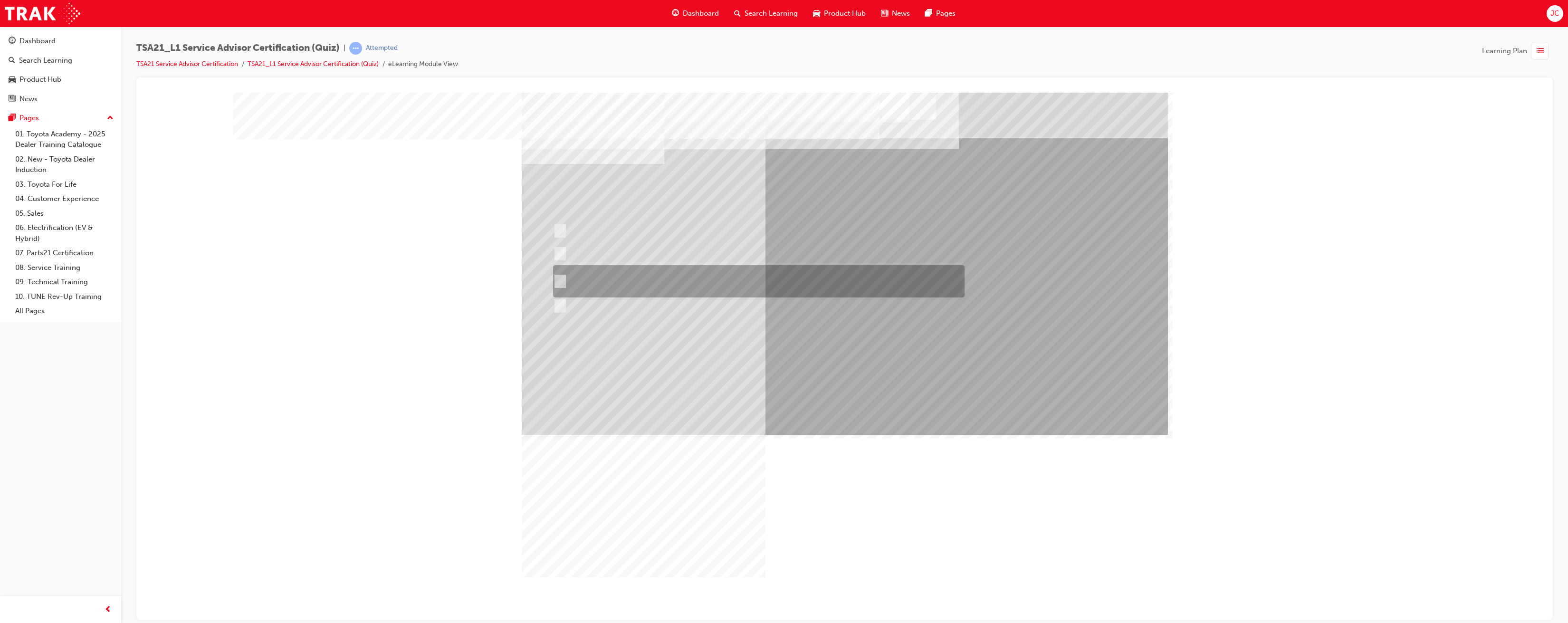
click at [564, 276] on div at bounding box center [757, 281] width 412 height 32
radio input "true"
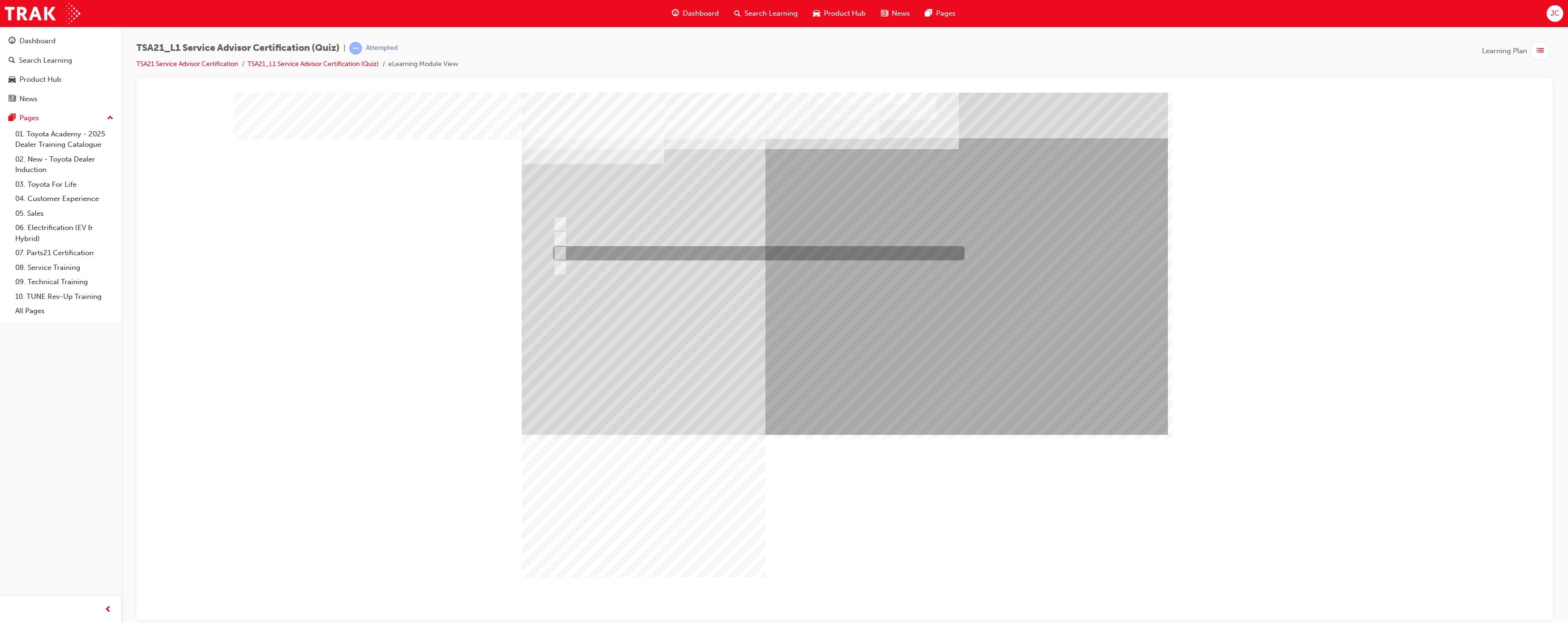
click at [558, 255] on input "To increase the number/rate of on-time arrivals." at bounding box center [558, 253] width 10 height 11
radio input "true"
click at [560, 251] on input "Record the agreed appointment and delivery date/times." at bounding box center [558, 253] width 10 height 11
radio input "true"
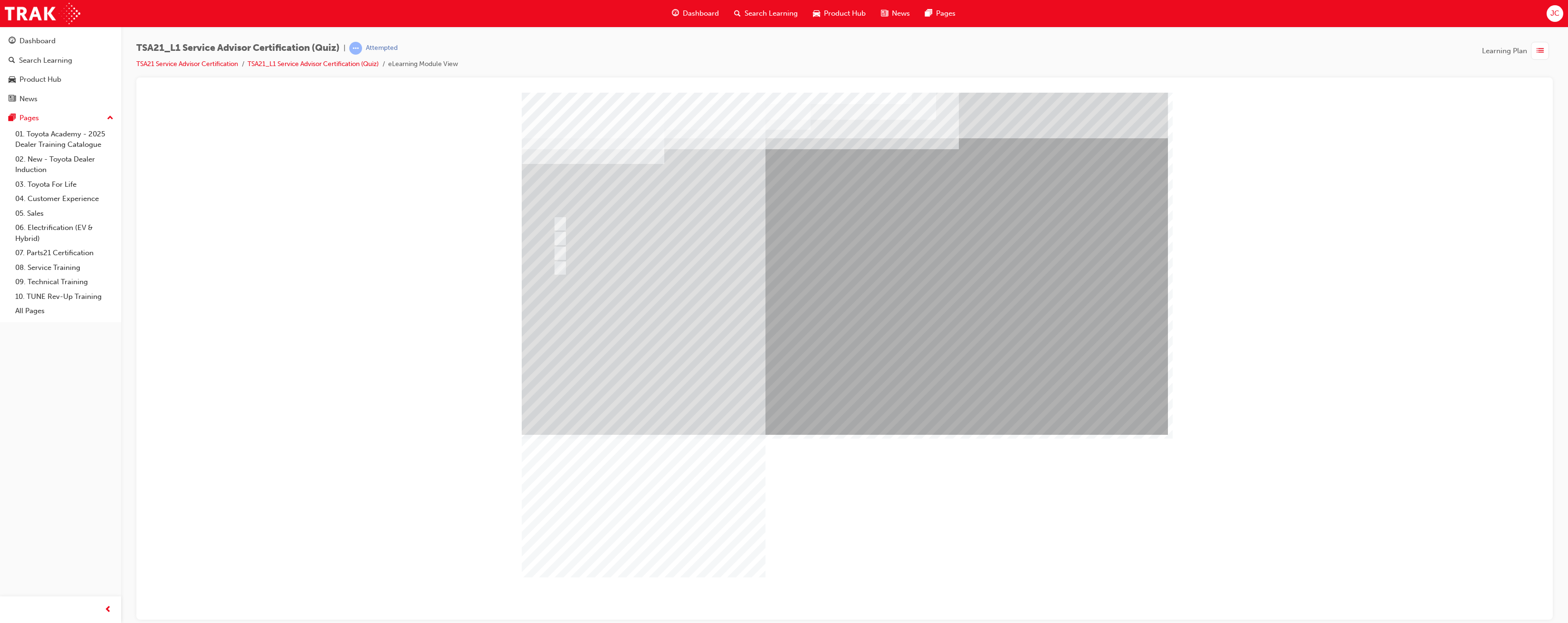
click at [557, 226] on input "Warranty and Service Book" at bounding box center [558, 224] width 10 height 11
radio input "true"
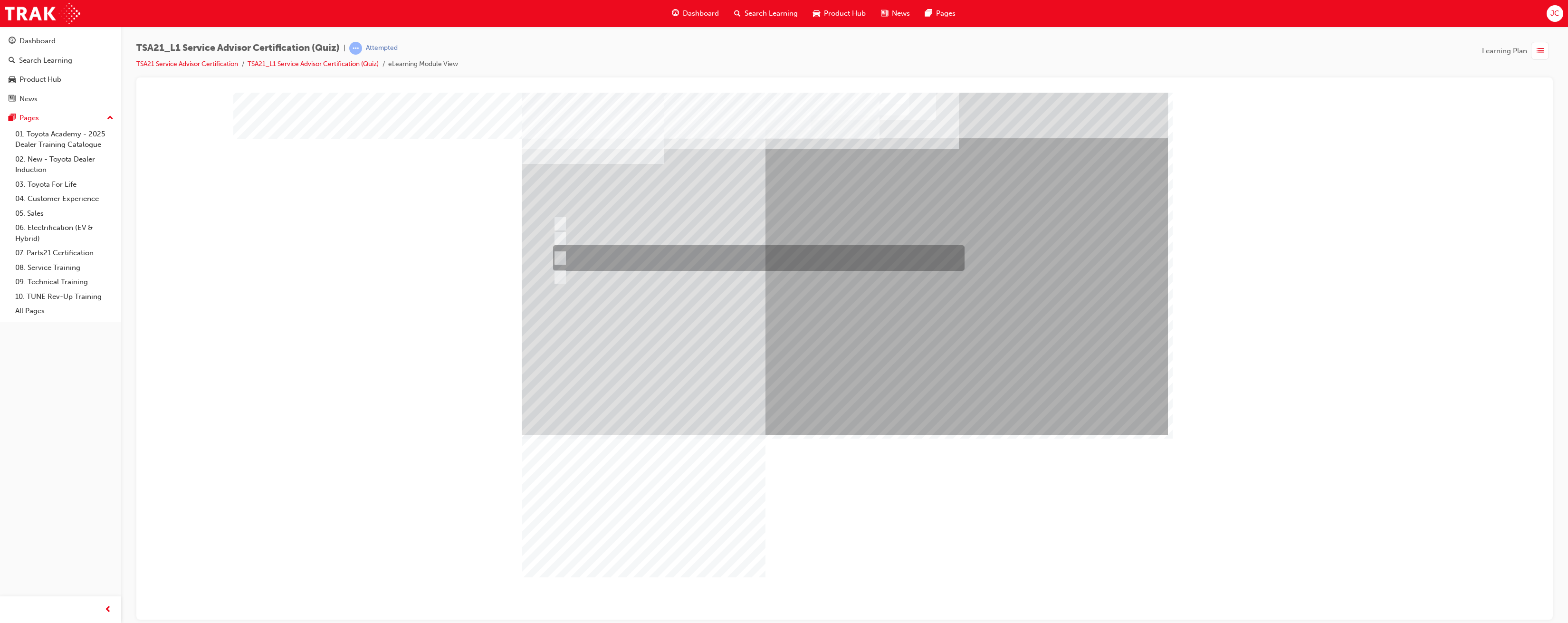
click at [563, 255] on div at bounding box center [757, 259] width 412 height 26
radio input "true"
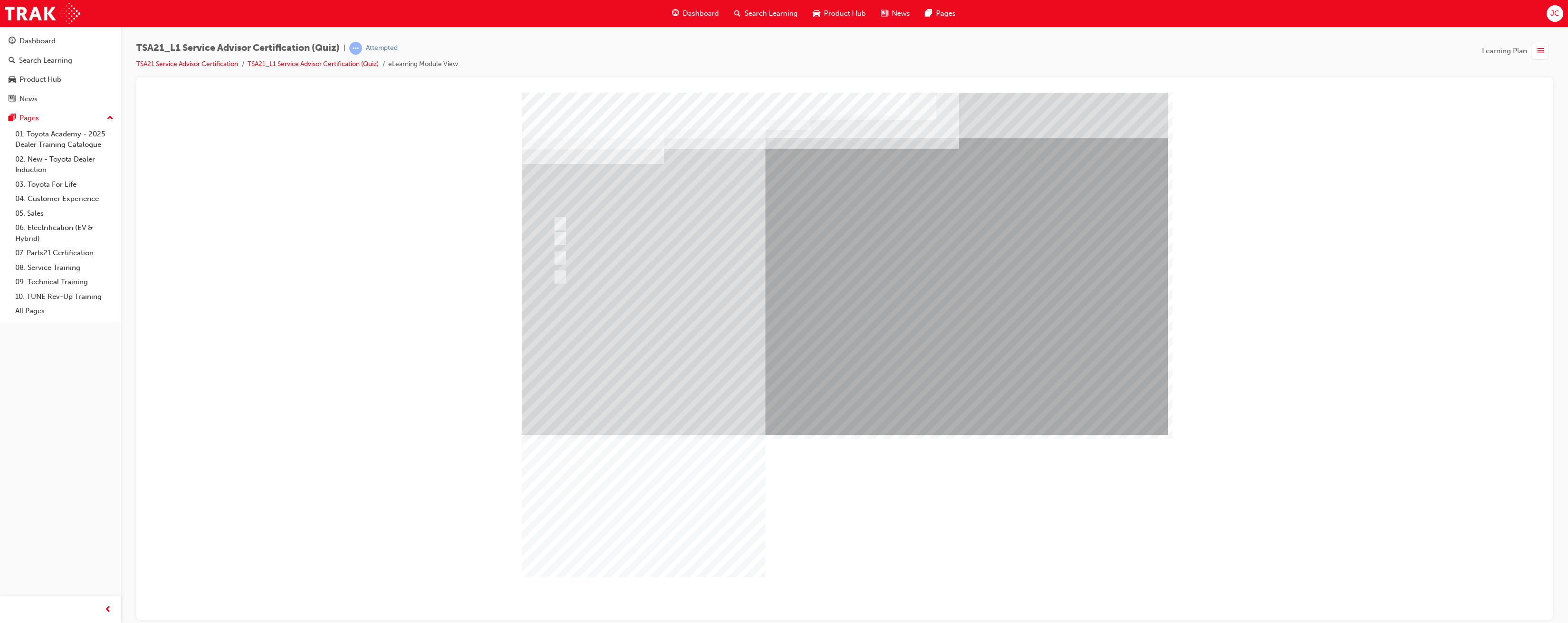
click at [564, 226] on div at bounding box center [757, 228] width 412 height 23
radio input "true"
click at [566, 254] on div at bounding box center [757, 254] width 412 height 15
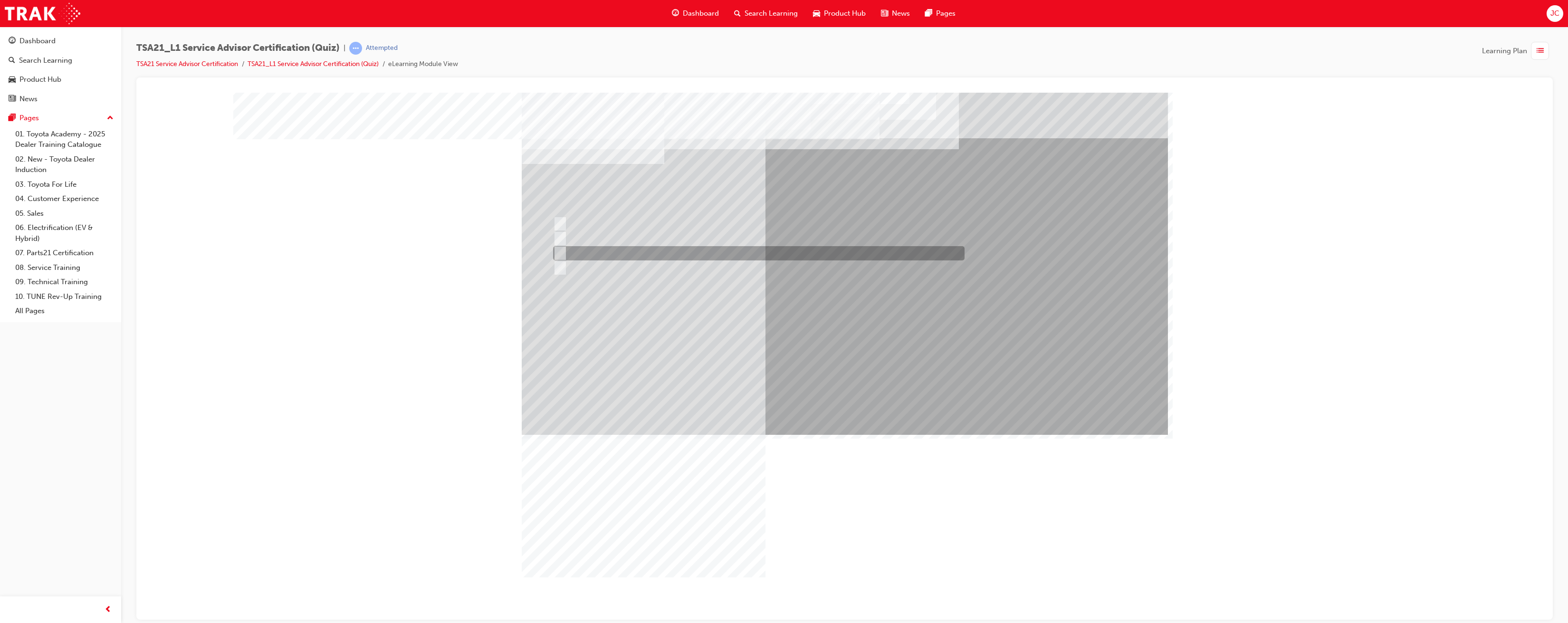
radio input "true"
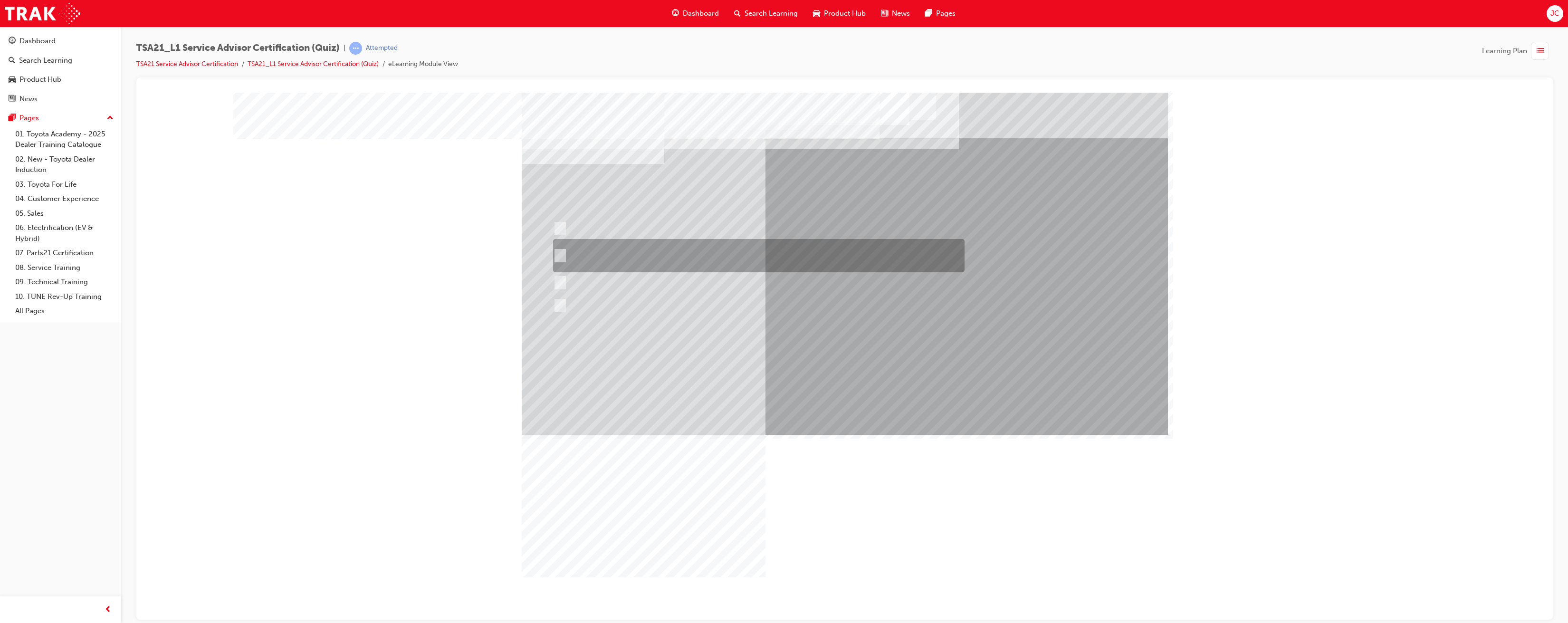
click at [570, 254] on div at bounding box center [757, 255] width 412 height 33
radio input "true"
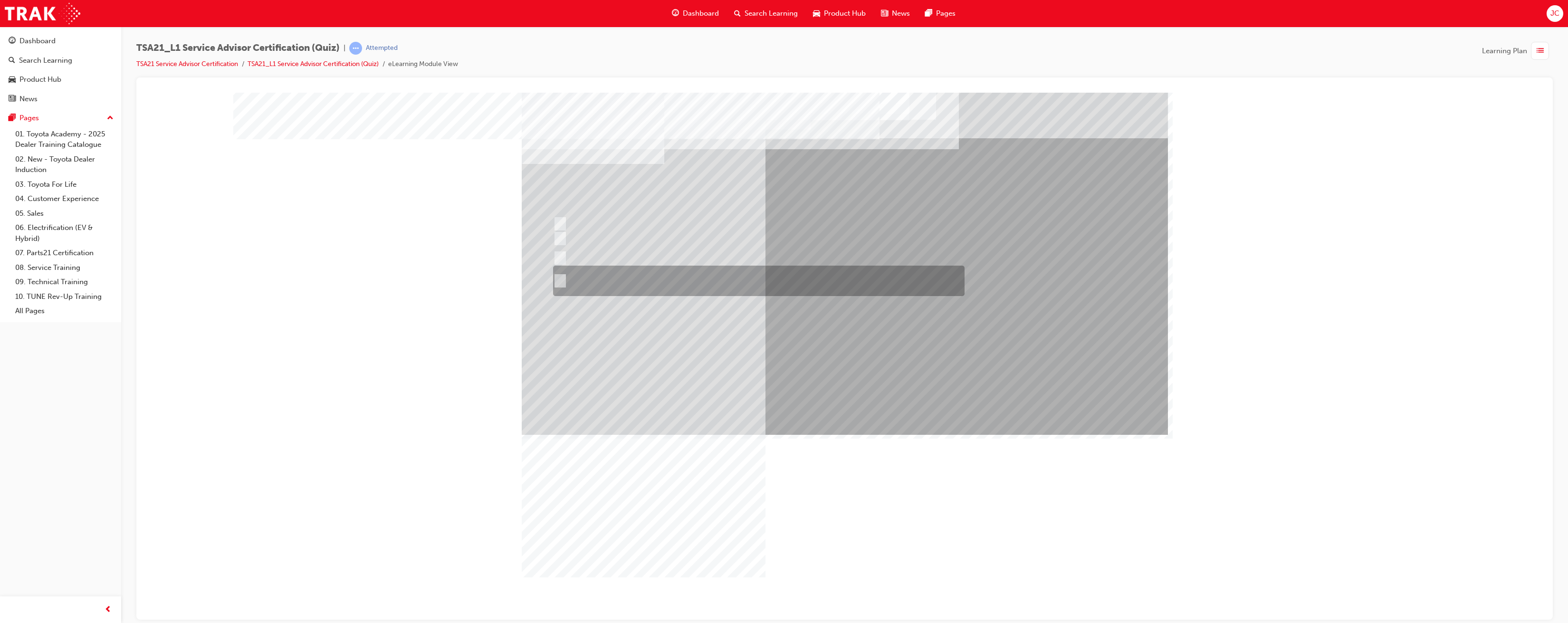
click at [648, 284] on div at bounding box center [757, 281] width 412 height 31
radio input "true"
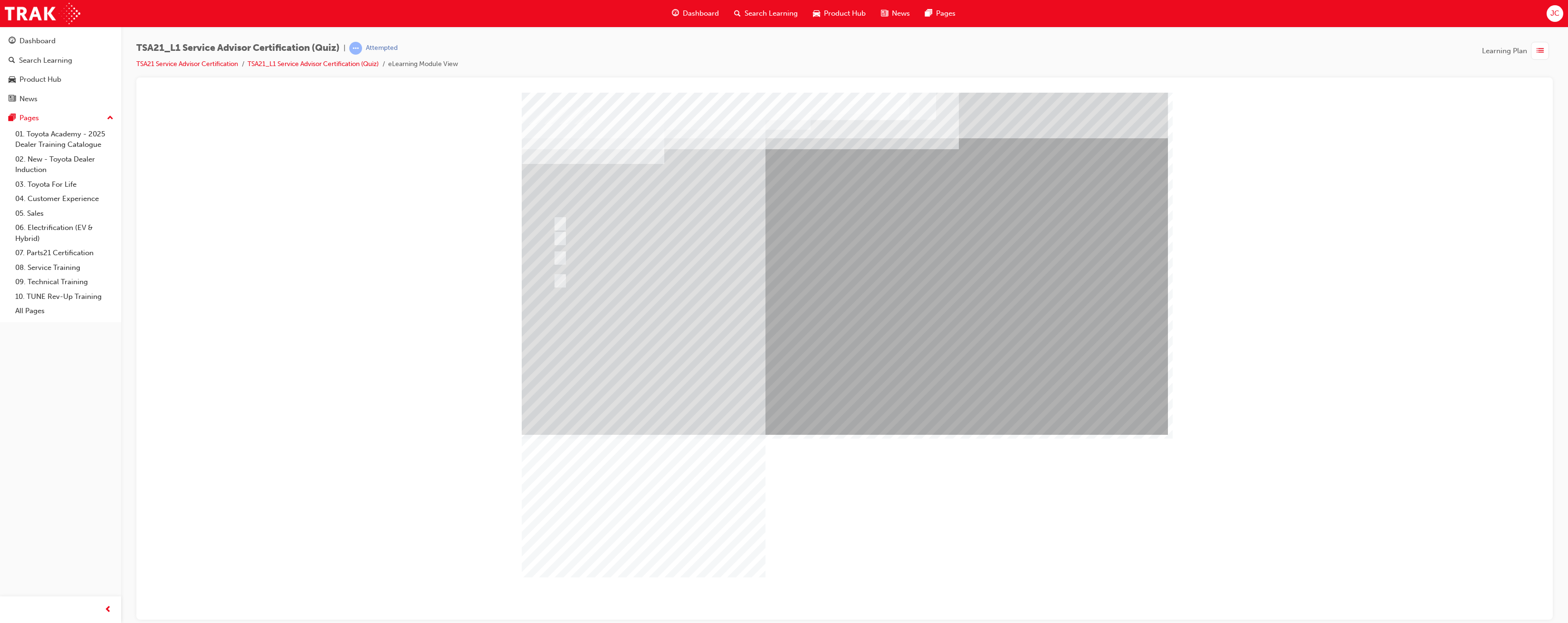
click at [593, 225] on div at bounding box center [757, 231] width 412 height 29
radio input "true"
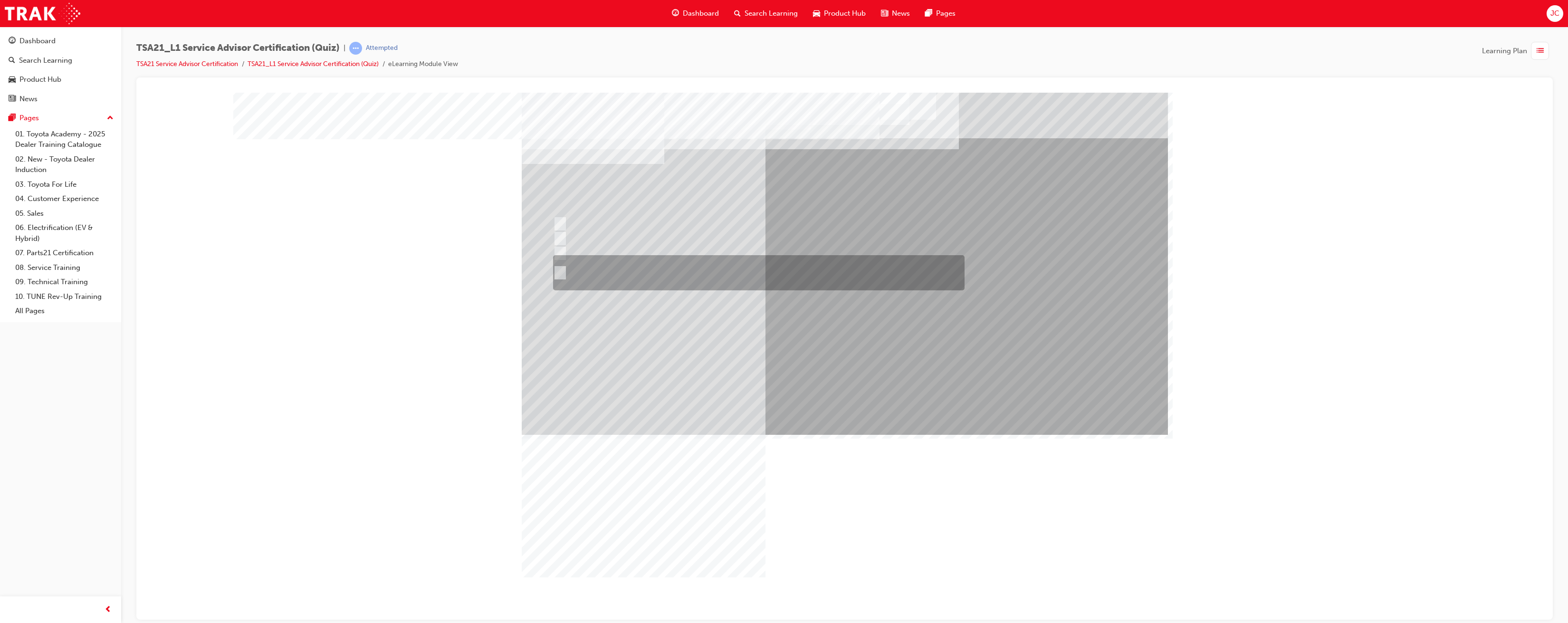
click at [563, 267] on div at bounding box center [757, 273] width 412 height 36
radio input "true"
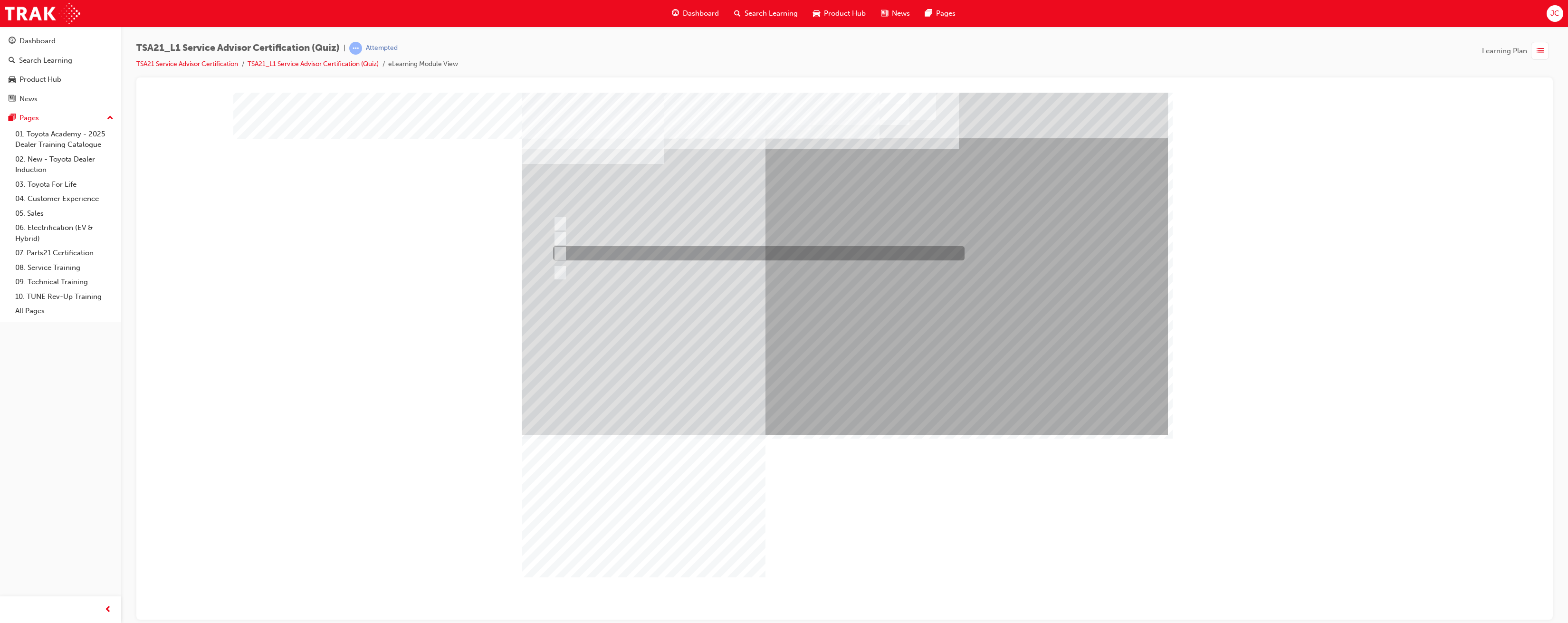
click at [561, 251] on input "The ability to relate to Guests." at bounding box center [558, 253] width 10 height 11
radio input "true"
click at [569, 266] on div at bounding box center [757, 268] width 412 height 15
radio input "true"
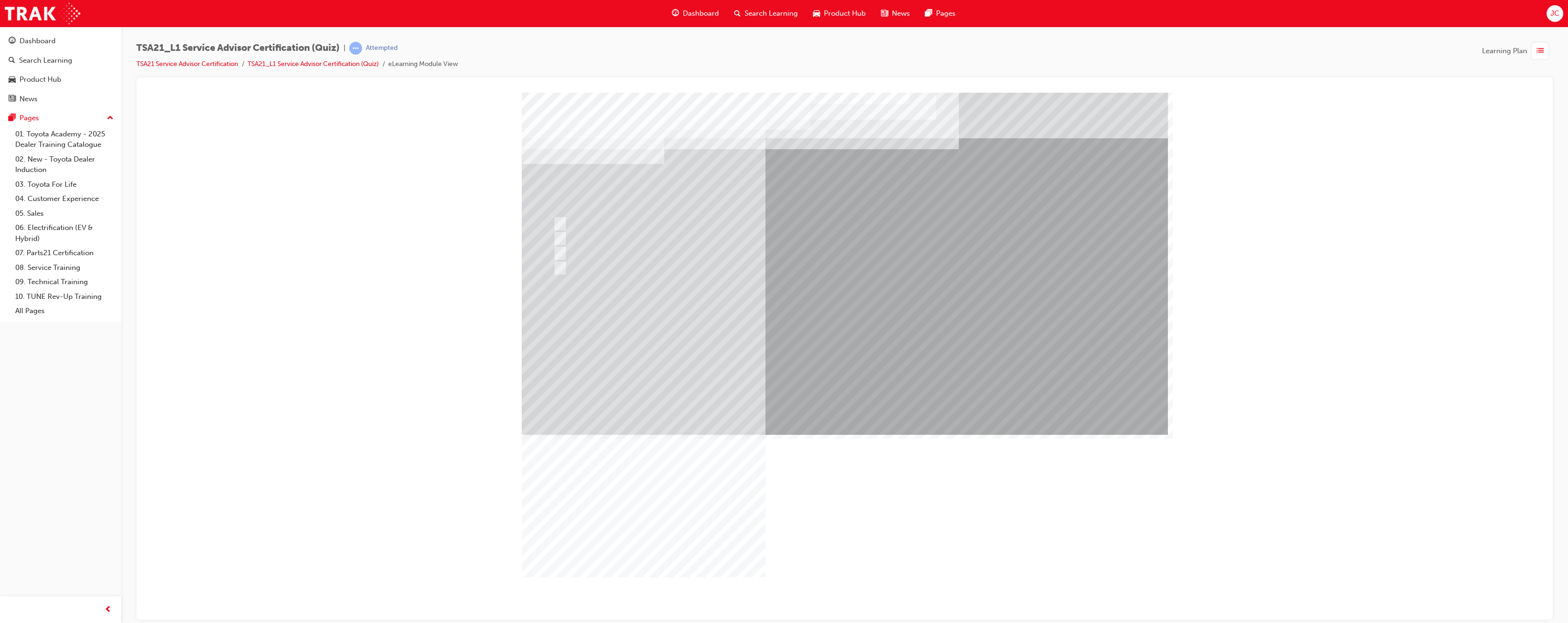
click at [559, 239] on input "By using reflecting statements, such as: “yes...Ok...I understand...please cont…" at bounding box center [558, 238] width 10 height 11
radio input "true"
click at [585, 236] on div at bounding box center [757, 239] width 412 height 15
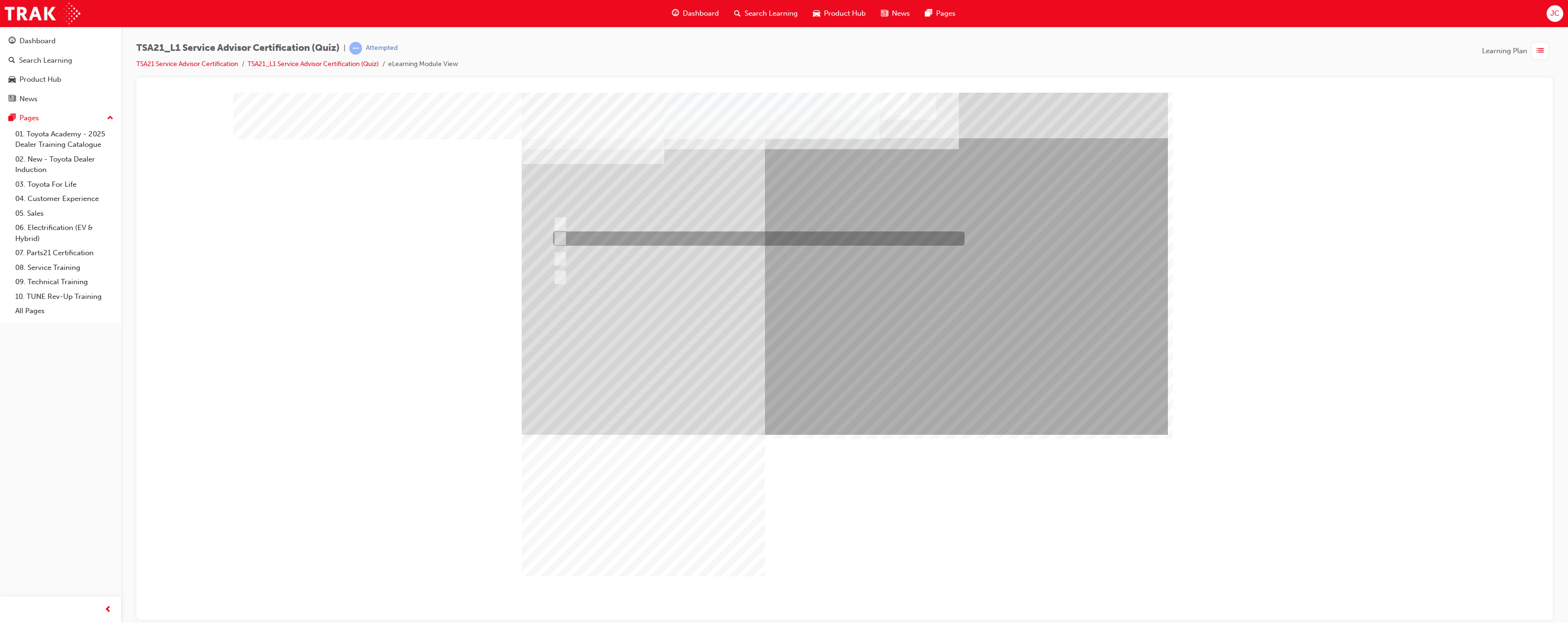
radio input "true"
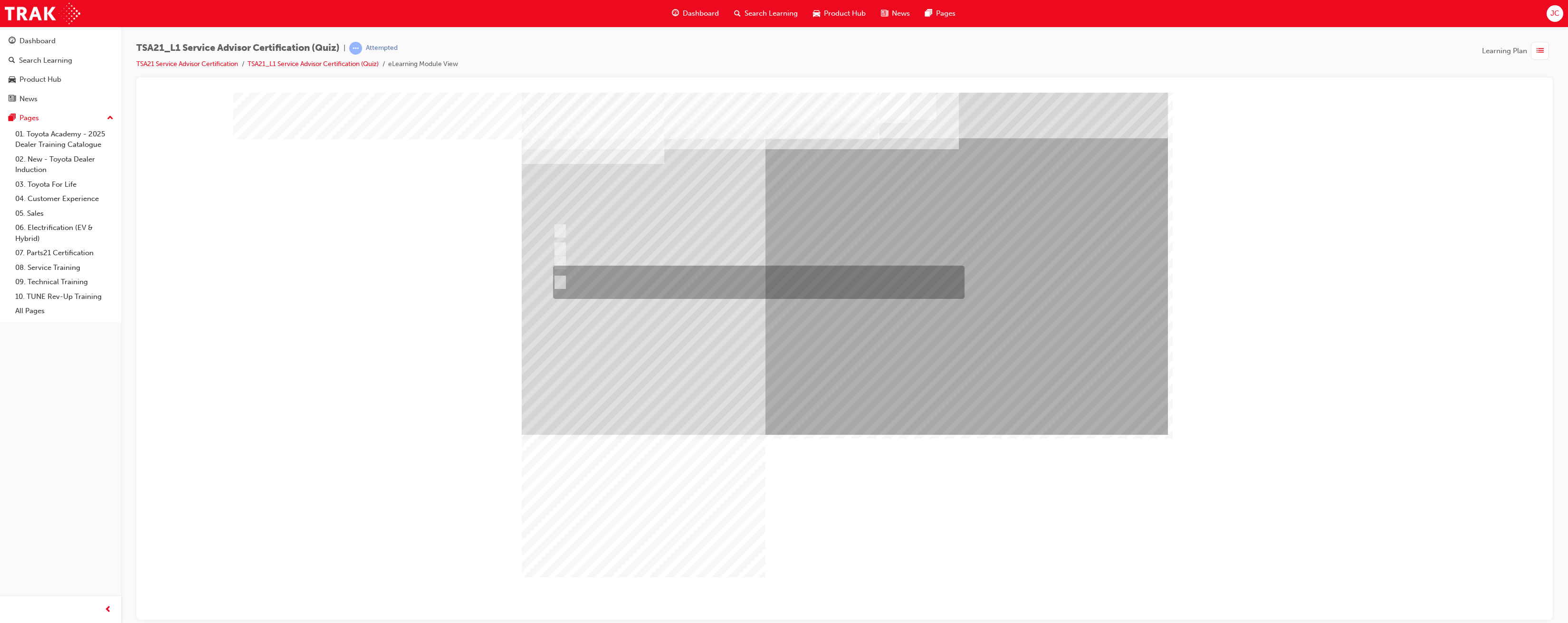
click at [562, 284] on div at bounding box center [757, 282] width 412 height 33
radio input "true"
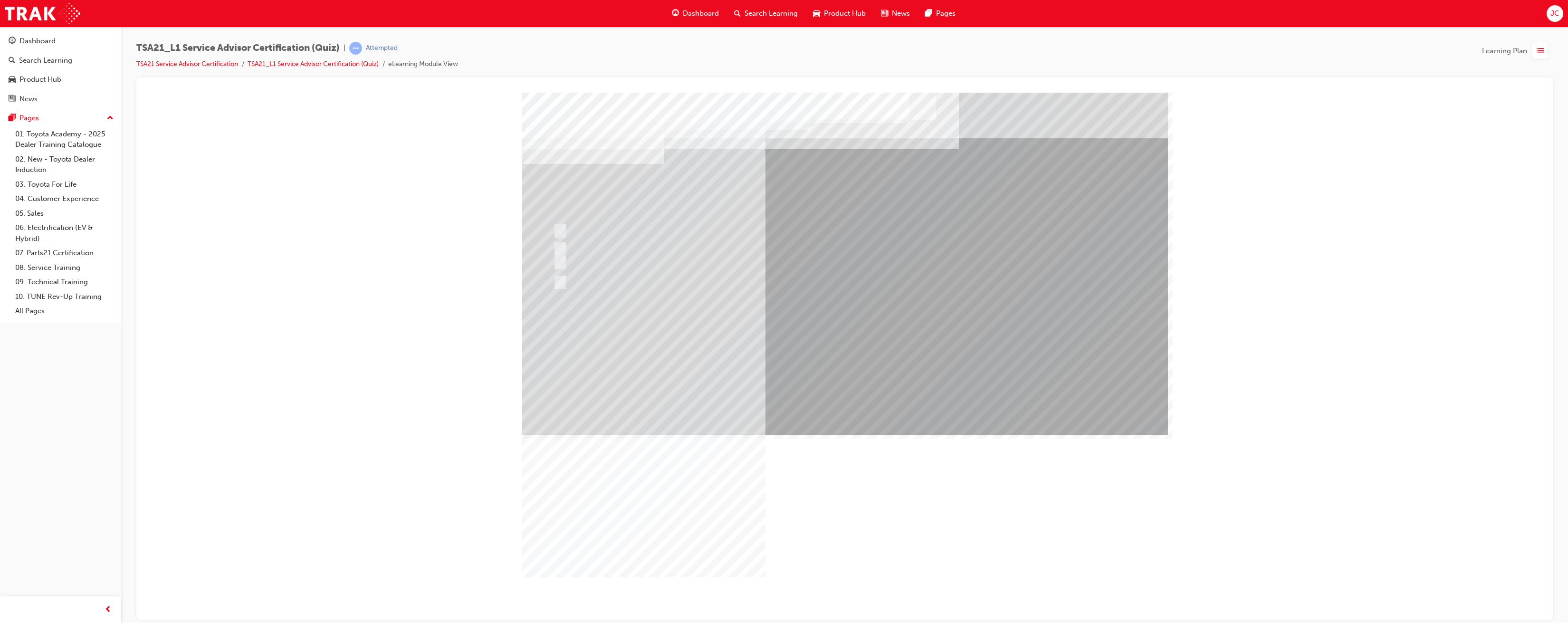
drag, startPoint x: 567, startPoint y: 222, endPoint x: 562, endPoint y: 249, distance: 27.5
click at [562, 255] on div at bounding box center [845, 263] width 646 height 343
click at [558, 238] on input "True" at bounding box center [558, 238] width 10 height 11
radio input "true"
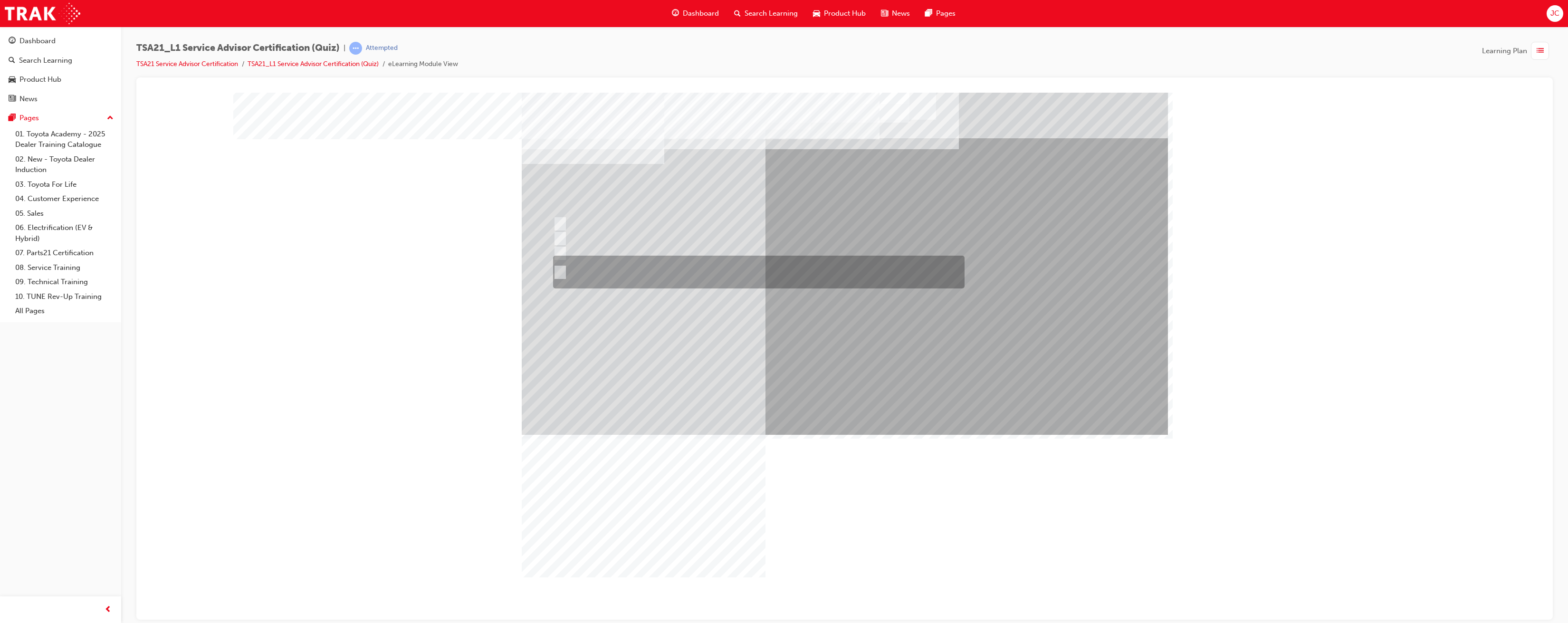
click at [582, 264] on div at bounding box center [757, 272] width 412 height 33
radio input "true"
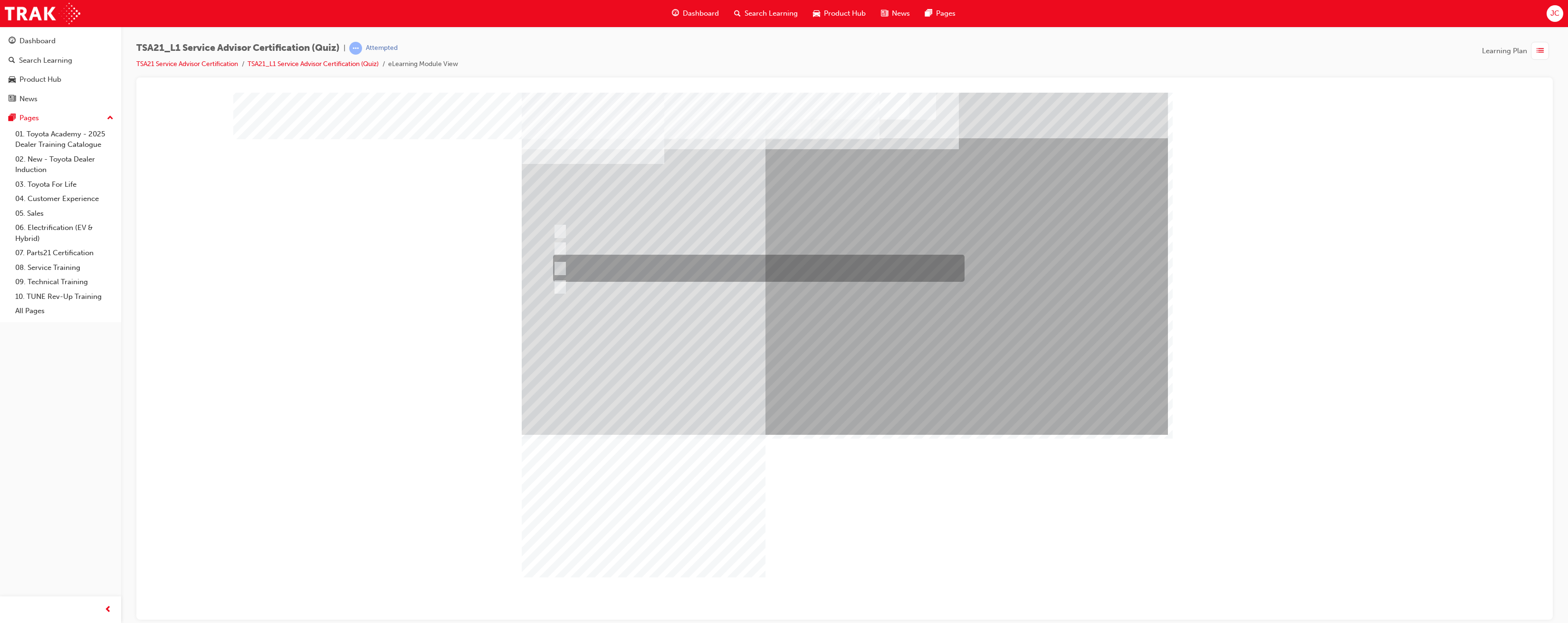
click at [644, 264] on div at bounding box center [757, 268] width 412 height 27
radio input "true"
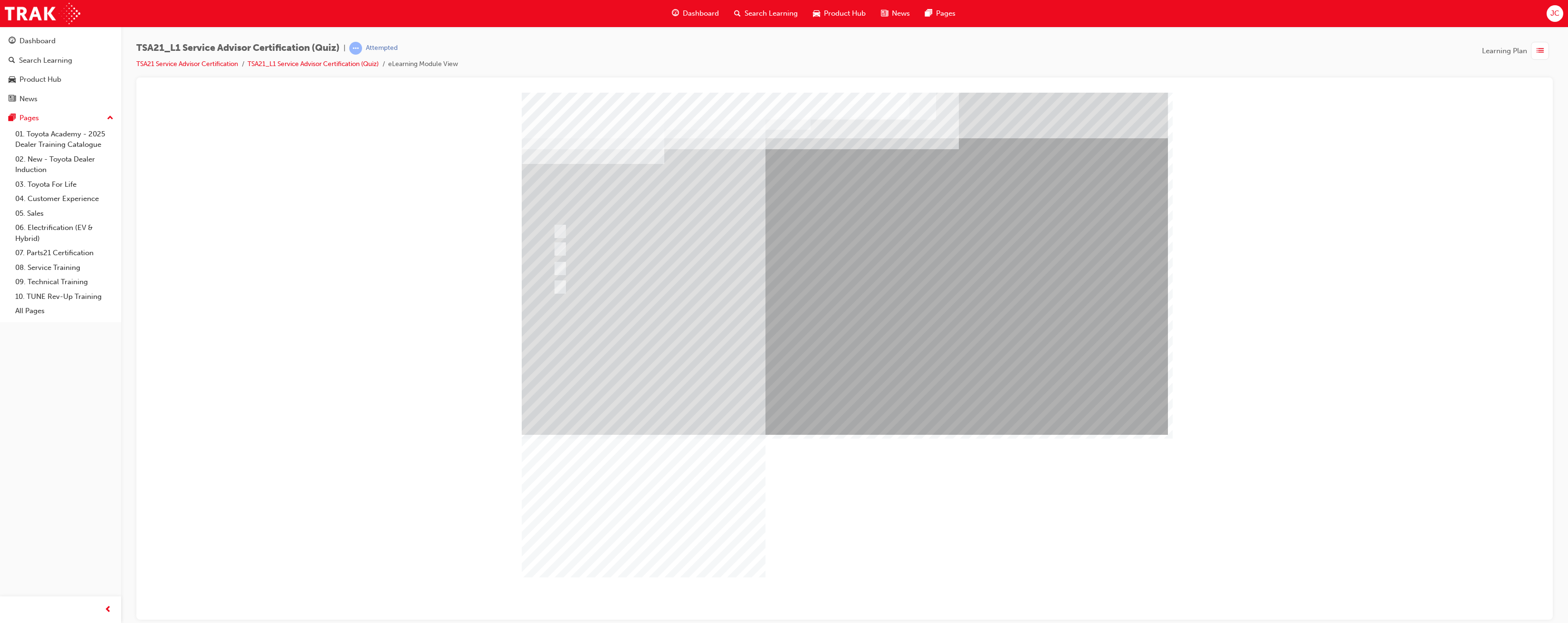
click at [558, 224] on input "Identify trends, declines in GSI or shifts in Guest expectations." at bounding box center [558, 224] width 10 height 11
radio input "true"
click at [574, 240] on div at bounding box center [757, 239] width 412 height 15
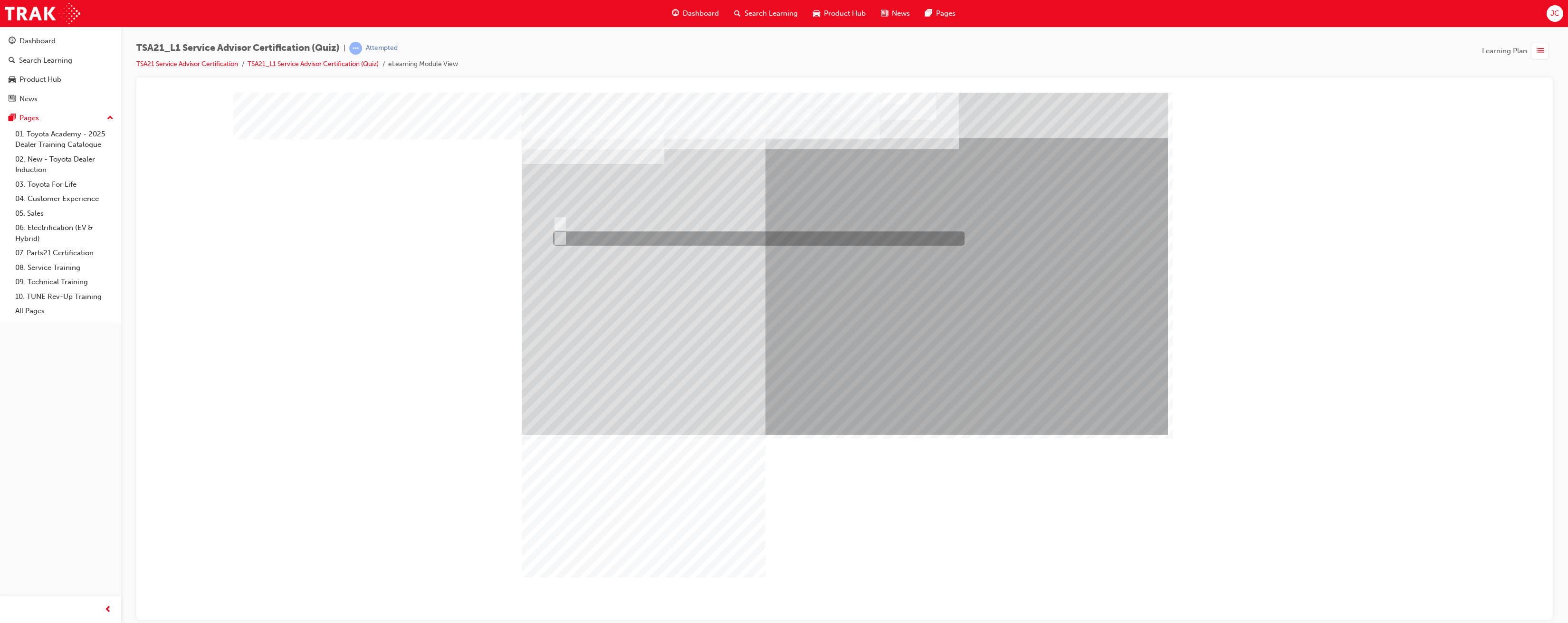
radio input "true"
click at [560, 238] on input "Bottle necking during peak periods" at bounding box center [558, 238] width 10 height 11
radio input "true"
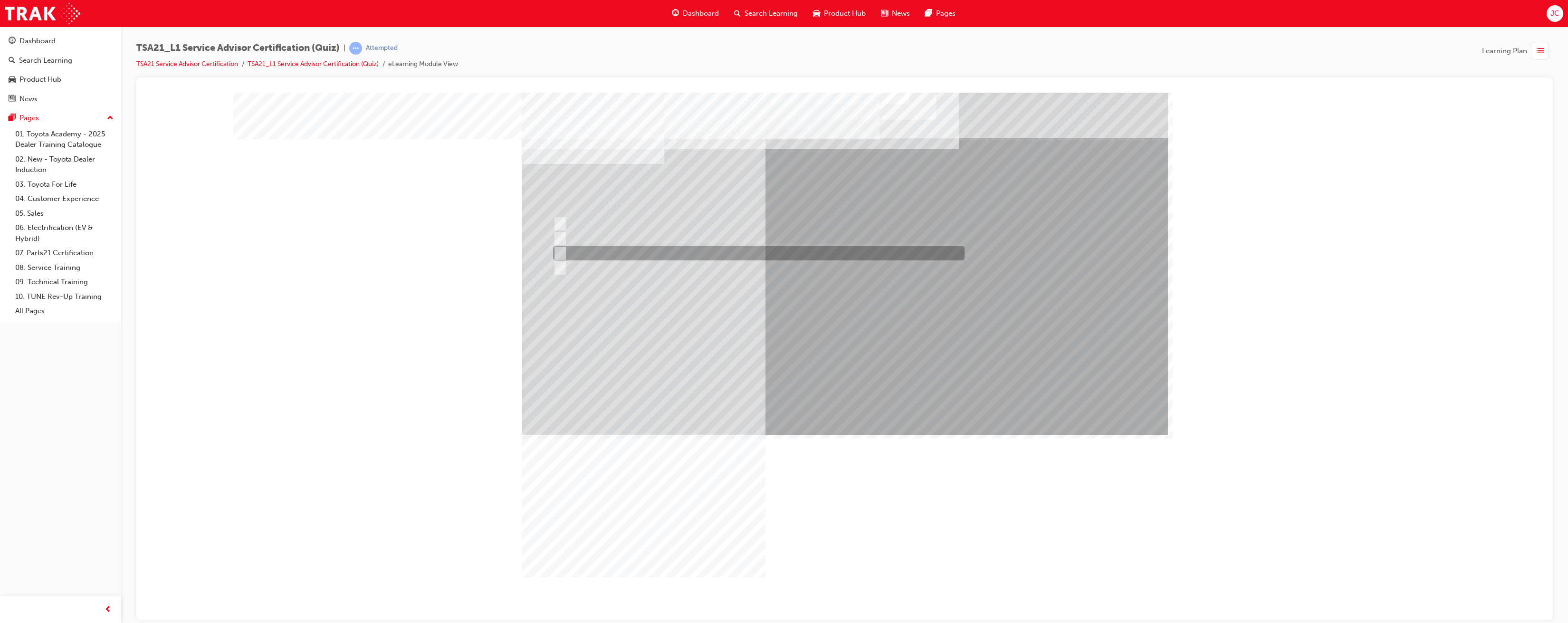
click at [564, 252] on div at bounding box center [757, 254] width 412 height 15
radio input "true"
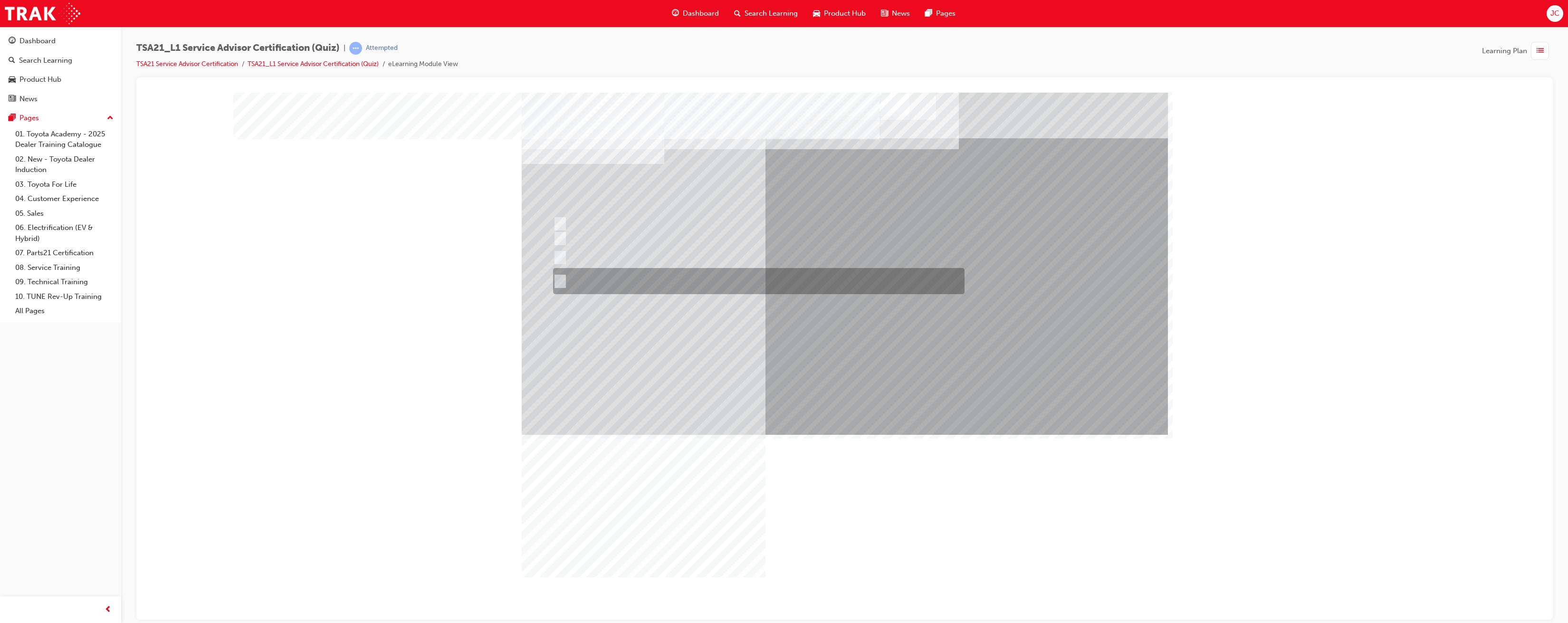
click at [606, 276] on div at bounding box center [757, 281] width 412 height 26
radio input "true"
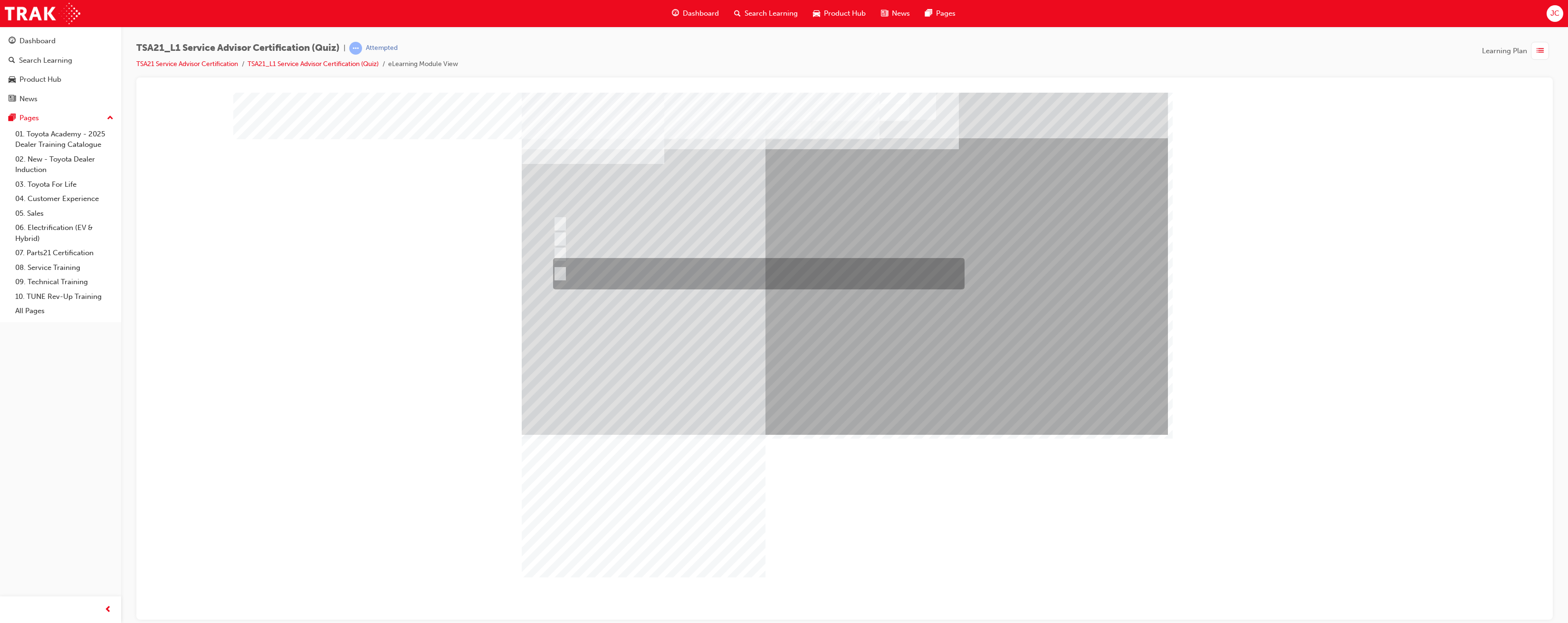
click at [563, 268] on div at bounding box center [757, 274] width 412 height 32
radio input "true"
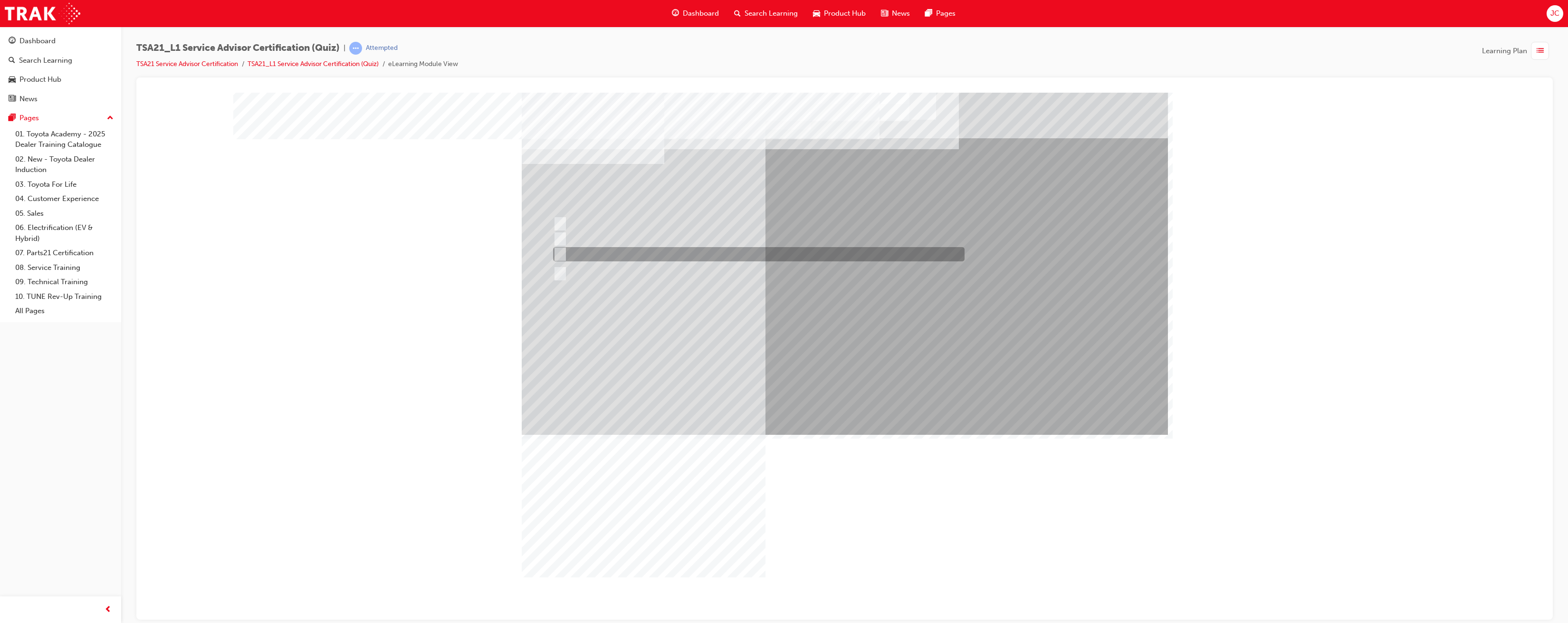
click at [563, 255] on div at bounding box center [757, 255] width 412 height 15
radio input "true"
click at [560, 238] on input "To obtain the Guest’s authorization for the work described on the Repair Order." at bounding box center [558, 239] width 10 height 11
radio input "true"
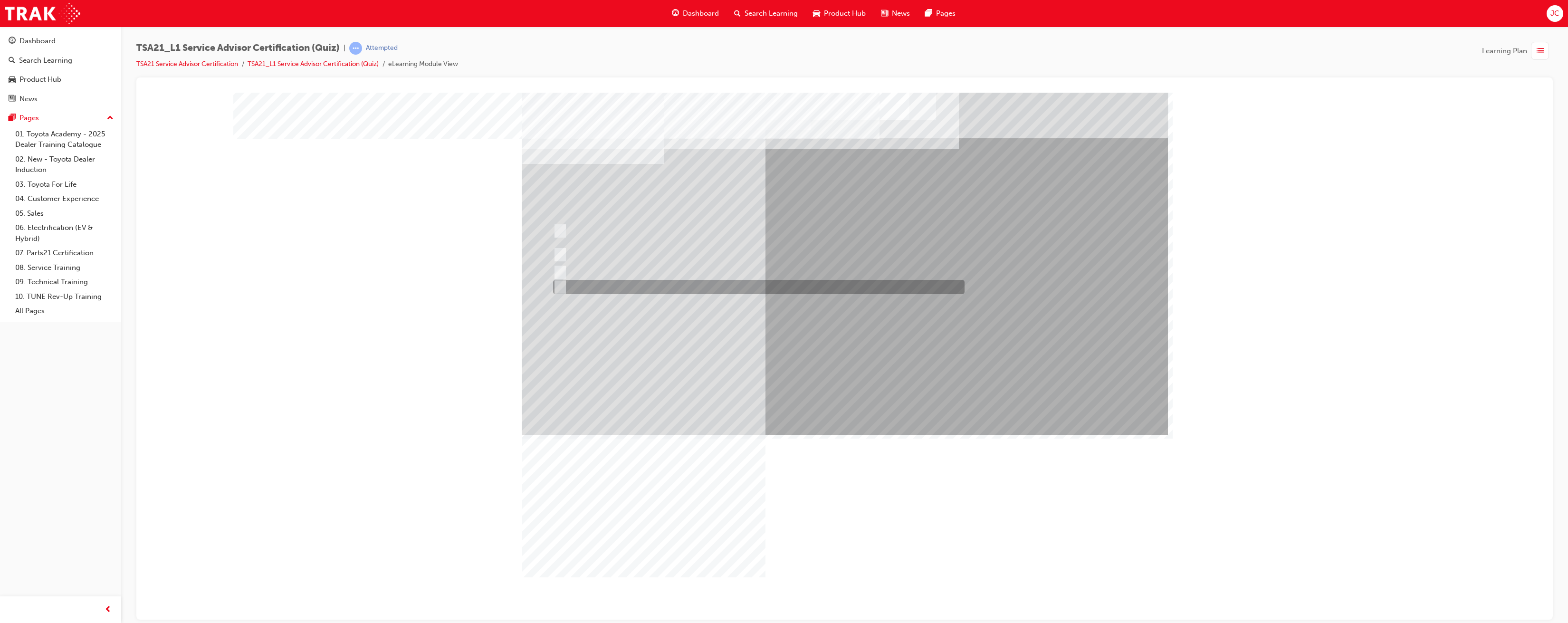
click at [566, 286] on div at bounding box center [757, 288] width 412 height 15
radio input "true"
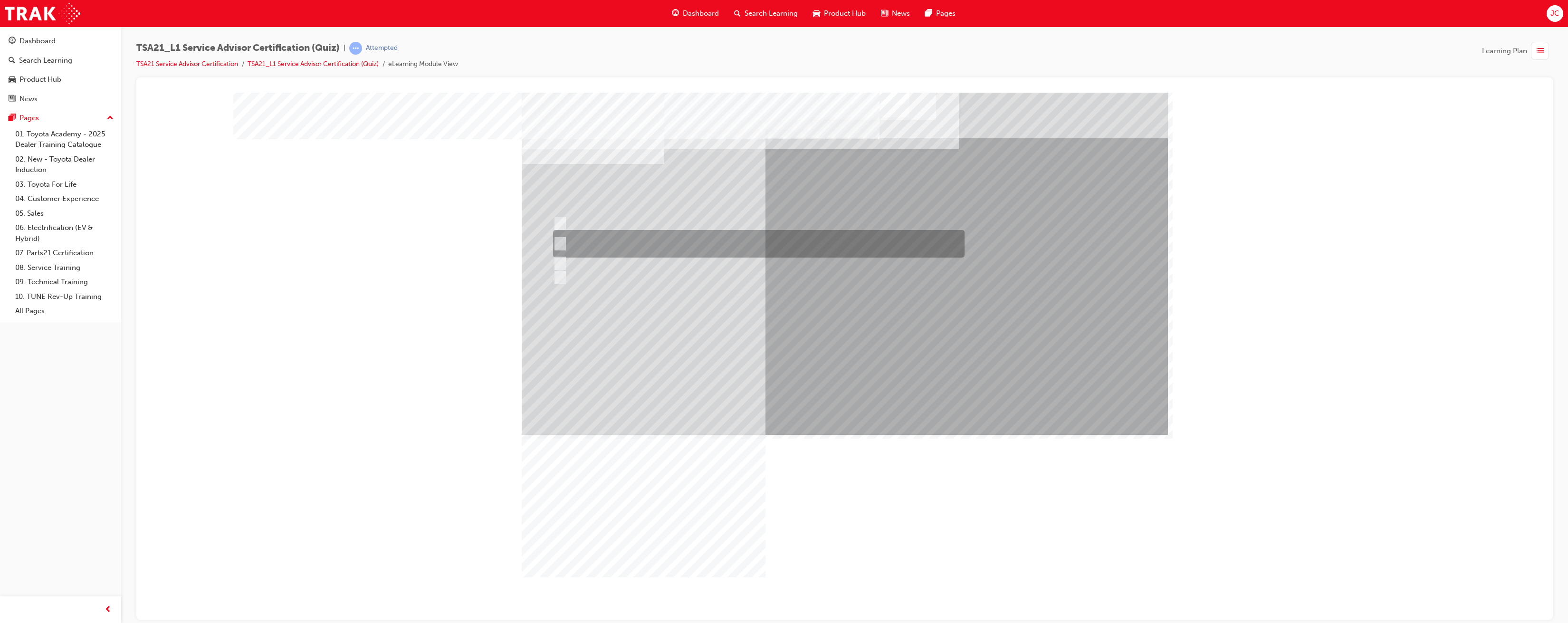
click at [559, 244] on input "Write the Guest’s exact words on the RO and explain that the fault will need to…" at bounding box center [558, 243] width 10 height 11
radio input "true"
click at [568, 231] on div at bounding box center [757, 230] width 412 height 28
radio input "true"
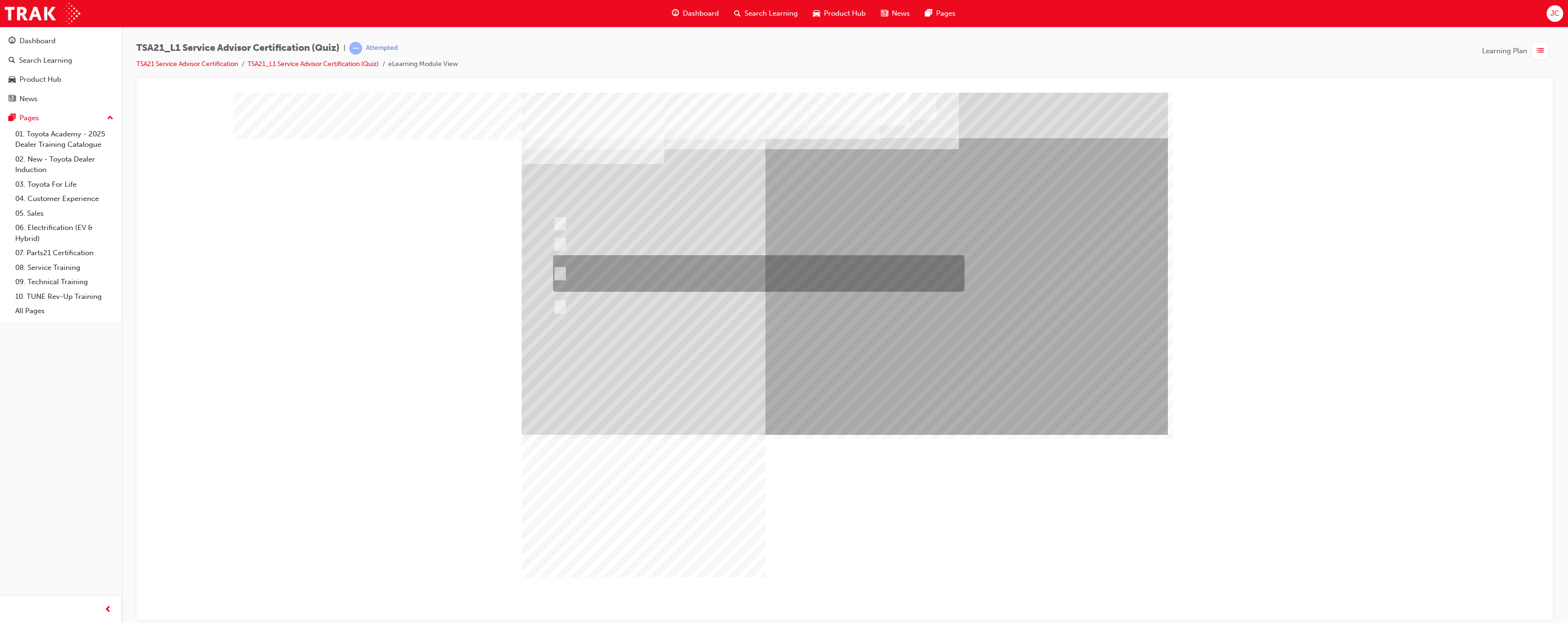
click at [568, 268] on div at bounding box center [757, 273] width 412 height 36
radio input "true"
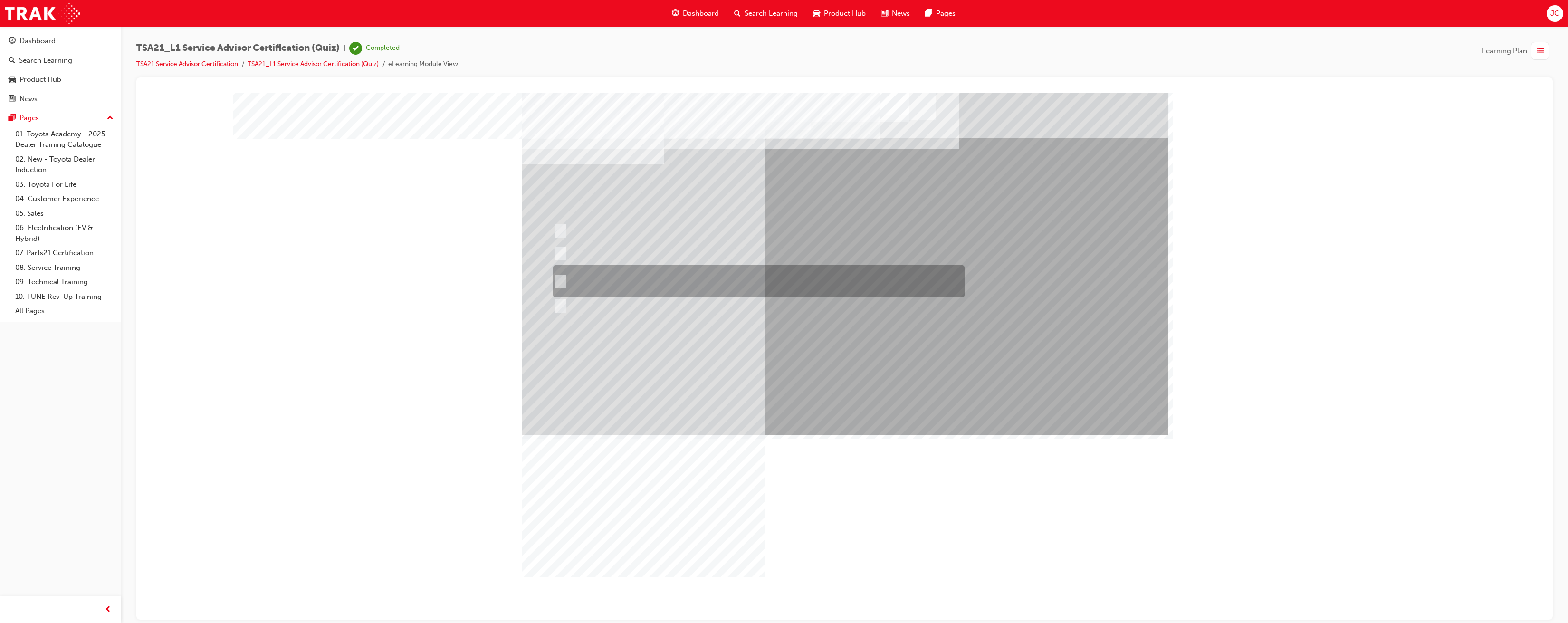
click at [629, 284] on div at bounding box center [757, 281] width 412 height 32
radio input "true"
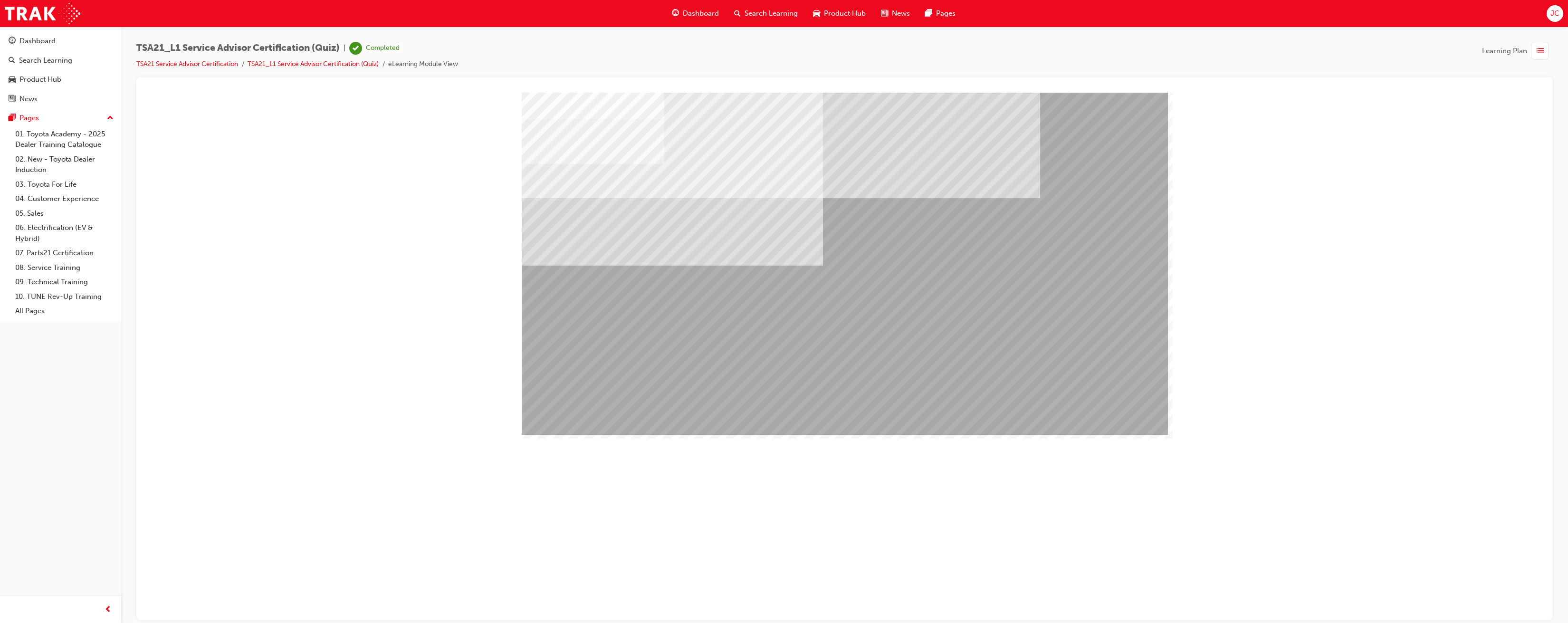
click at [1023, 96] on div at bounding box center [845, 96] width 1394 height 0
click at [689, 12] on span "Dashboard" at bounding box center [701, 14] width 36 height 11
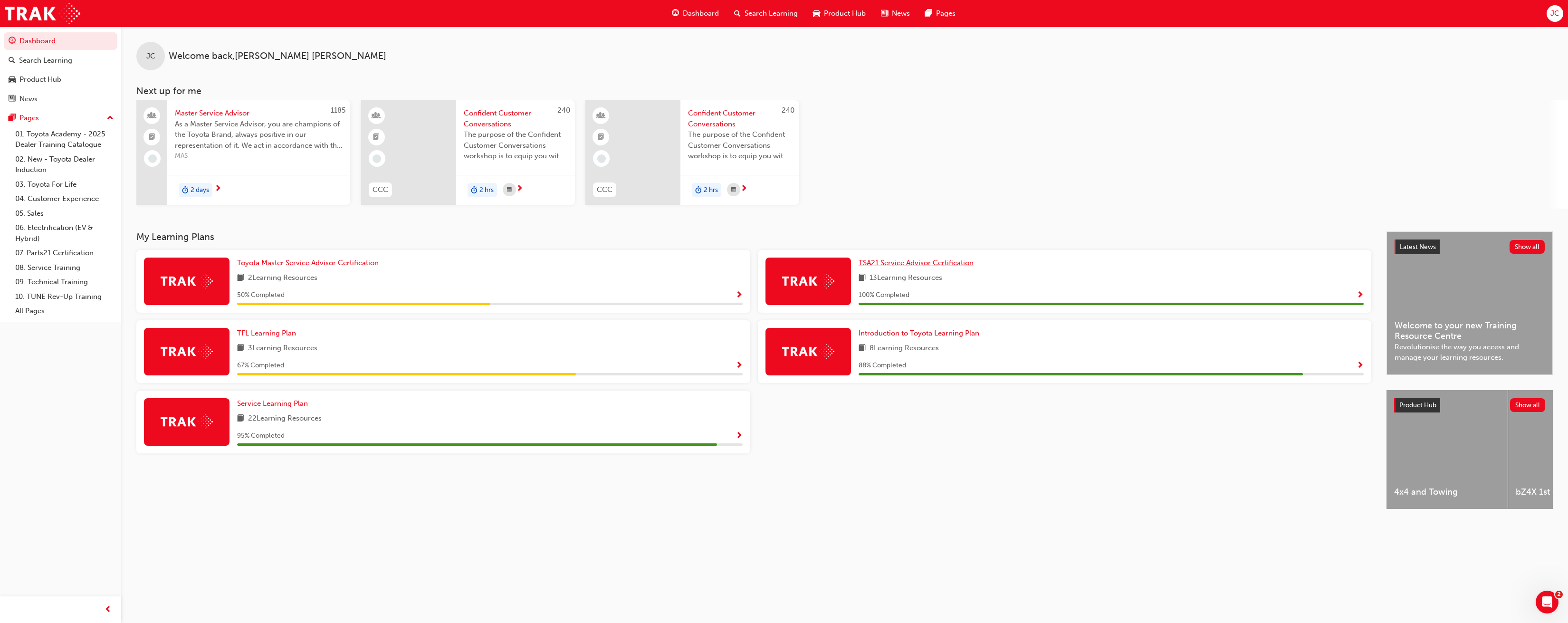
click at [925, 265] on span "TSA21 Service Advisor Certification" at bounding box center [916, 263] width 115 height 9
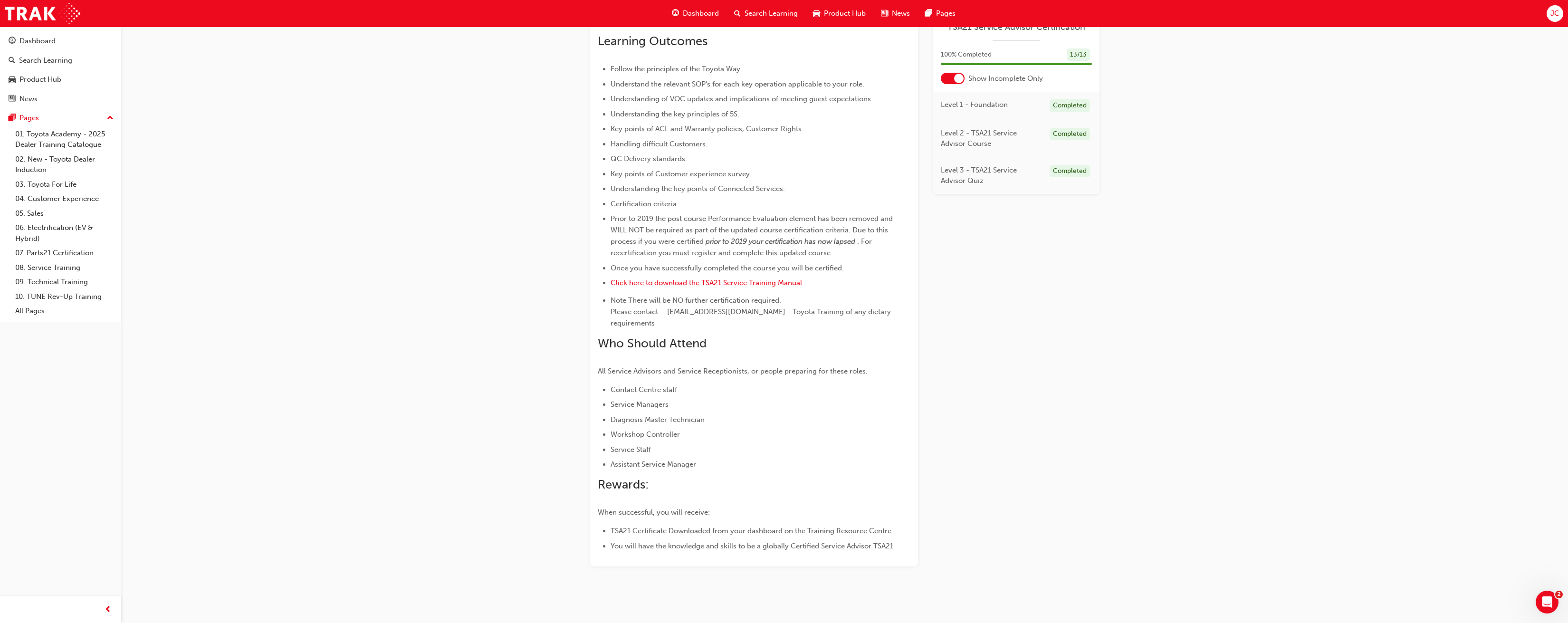
scroll to position [297, 0]
click at [697, 10] on span "Dashboard" at bounding box center [701, 14] width 36 height 11
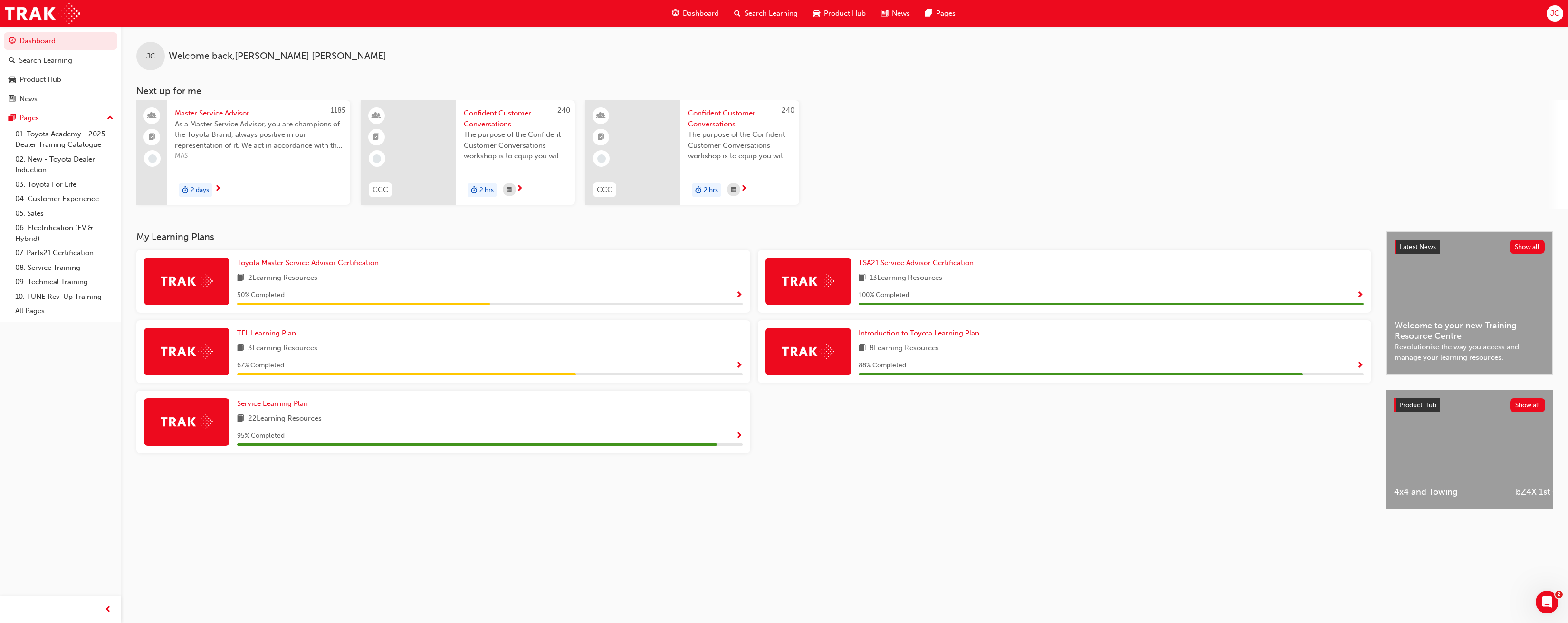
click at [832, 298] on div at bounding box center [808, 281] width 86 height 48
click at [898, 264] on span "TSA21 Service Advisor Certification" at bounding box center [916, 263] width 115 height 9
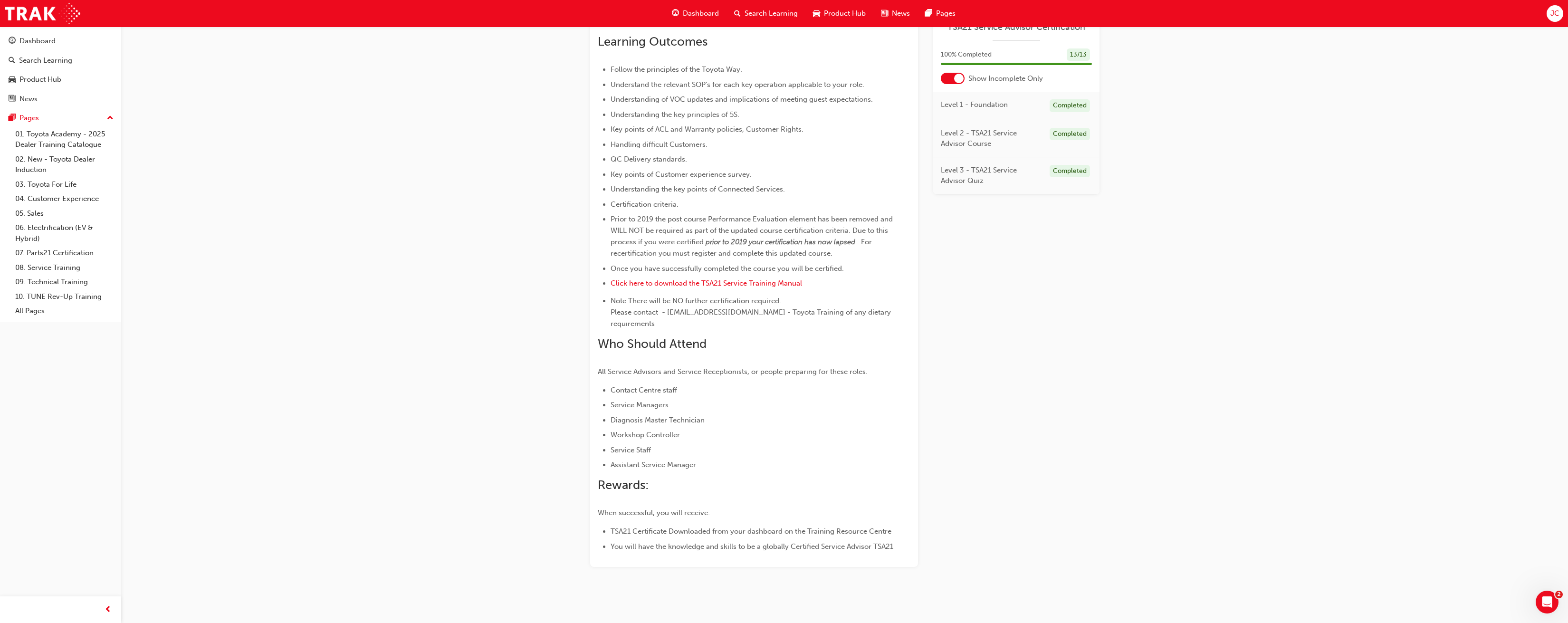
scroll to position [297, 0]
click at [61, 264] on link "08. Service Training" at bounding box center [64, 267] width 106 height 15
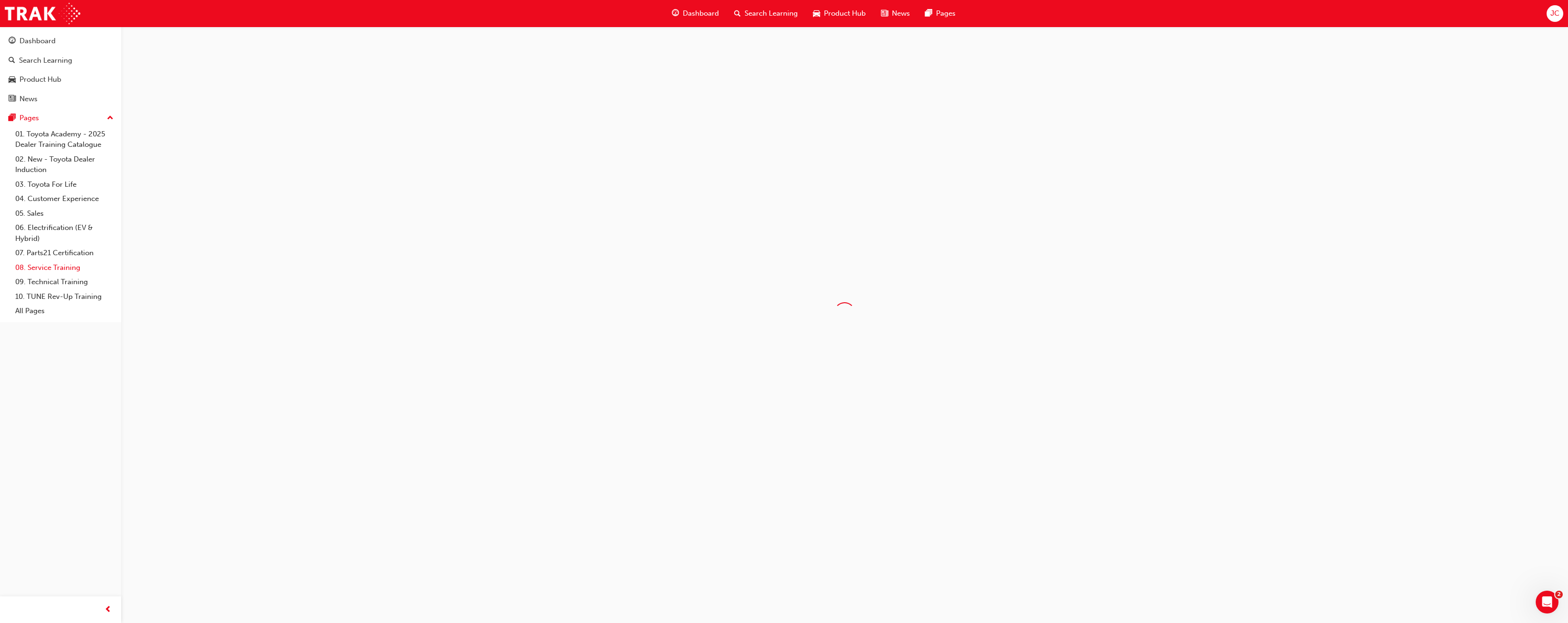
scroll to position [297, 0]
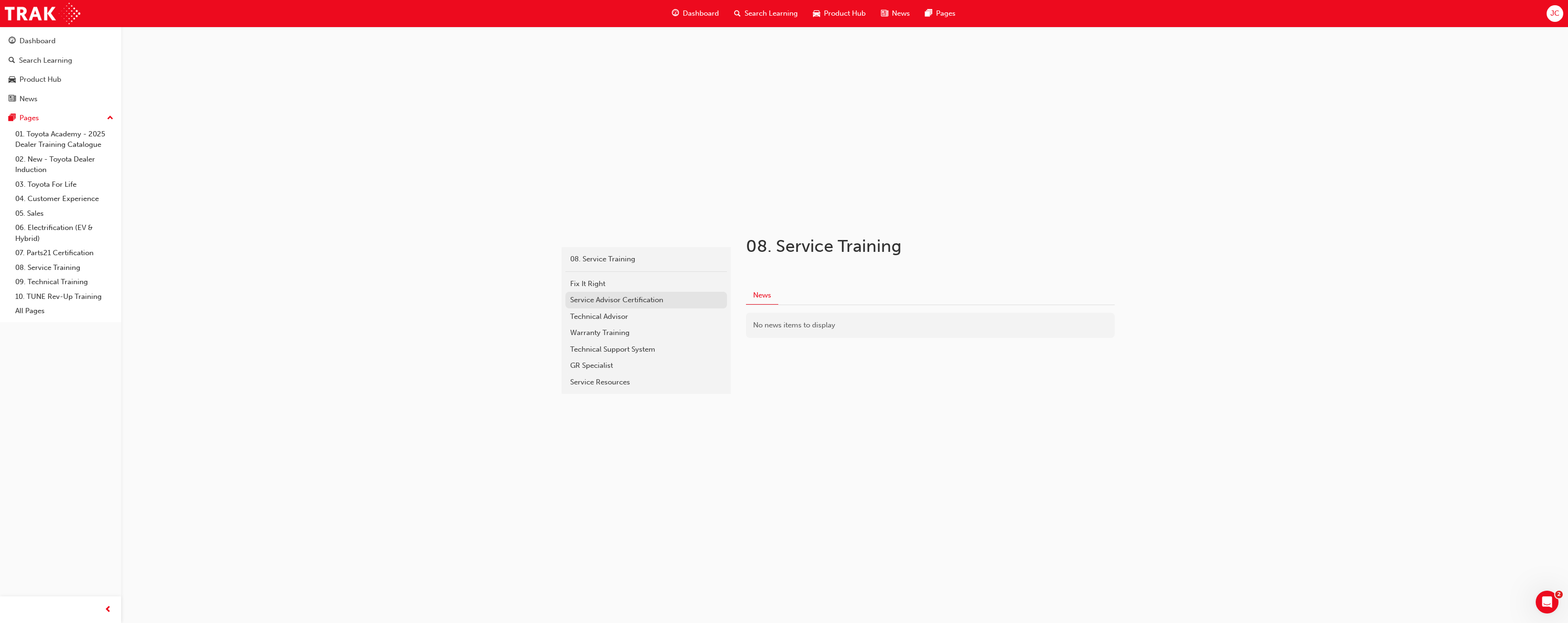
click at [631, 300] on div "Service Advisor Certification" at bounding box center [646, 301] width 152 height 11
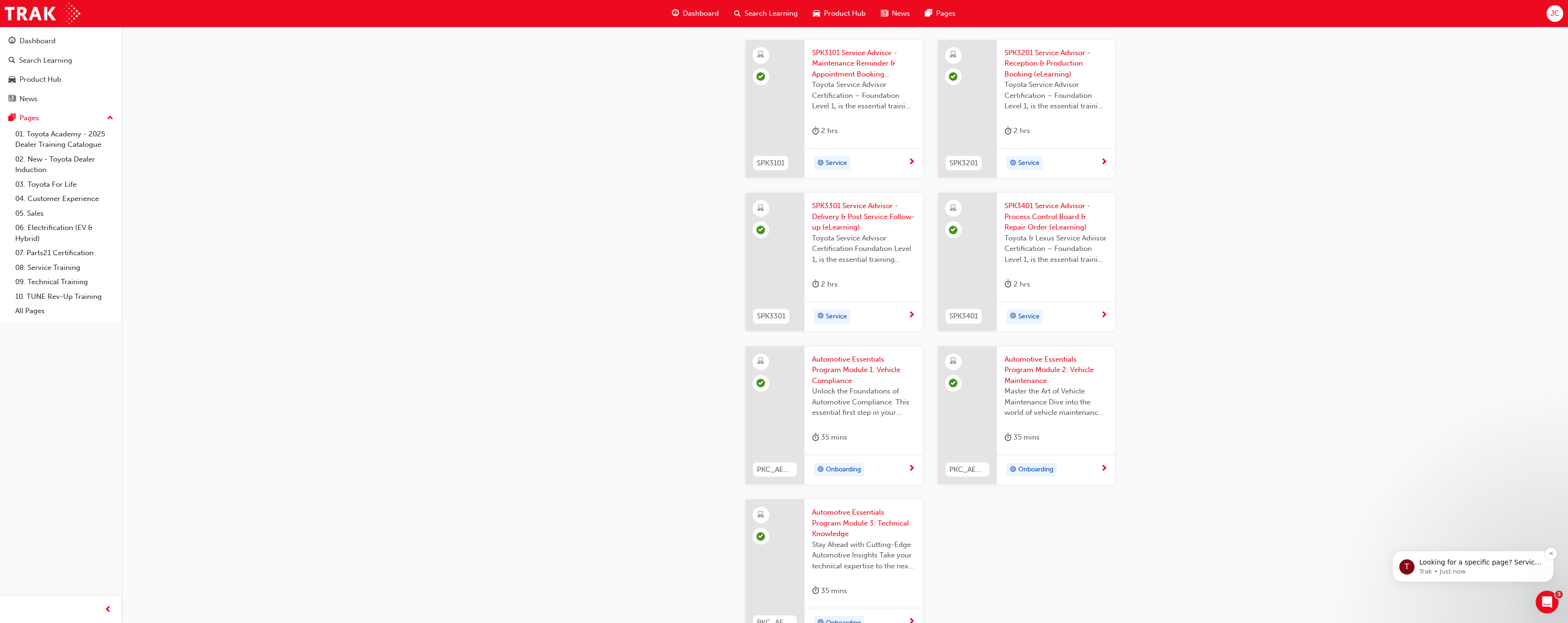
scroll to position [1128, 0]
click at [1457, 569] on p "Trak • Just now" at bounding box center [1481, 572] width 123 height 9
click at [1444, 563] on link "Service Advisor" at bounding box center [1444, 566] width 52 height 7
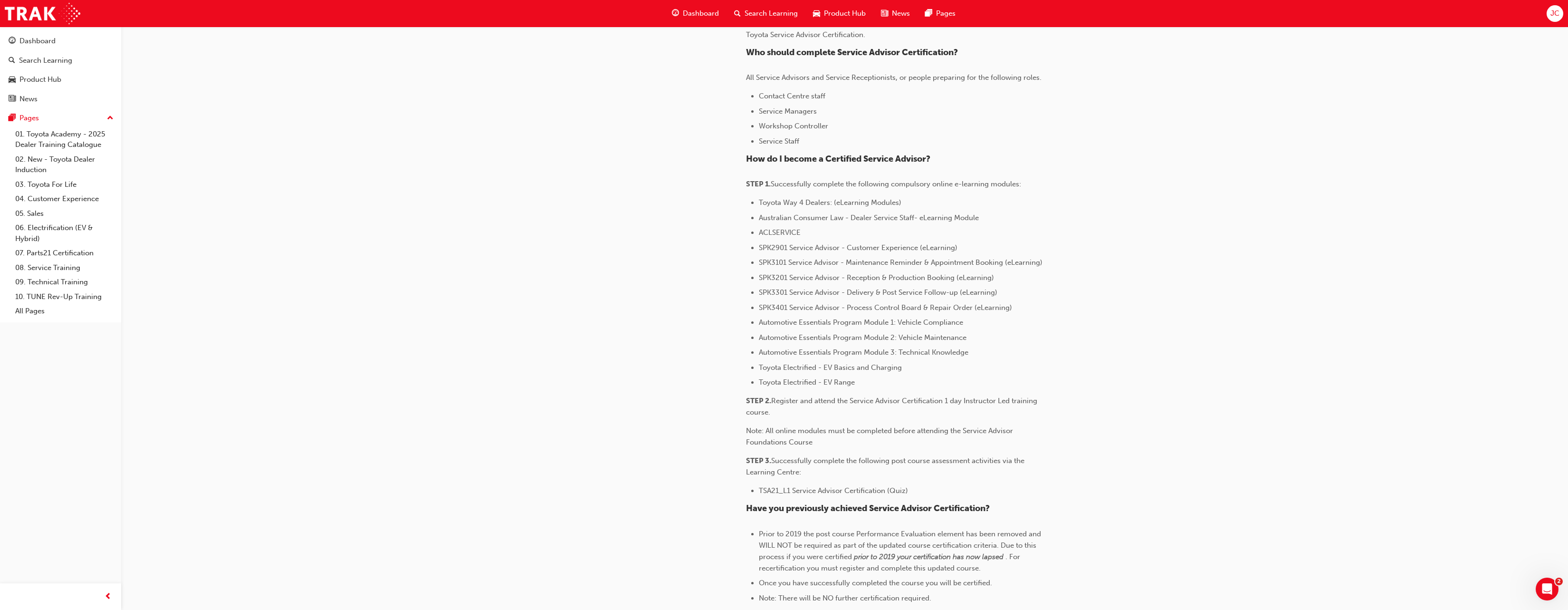
scroll to position [308, 0]
click at [48, 57] on div "Search Learning" at bounding box center [46, 61] width 53 height 11
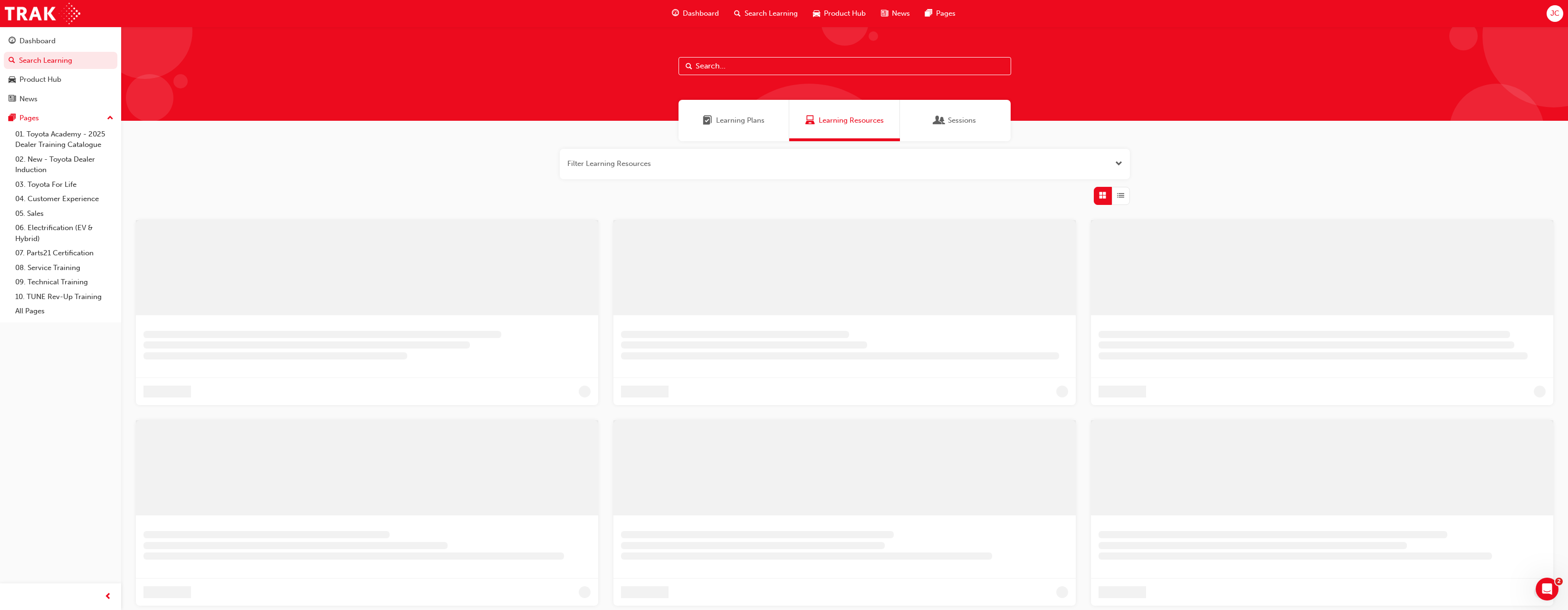
click at [720, 61] on input "text" at bounding box center [845, 66] width 333 height 18
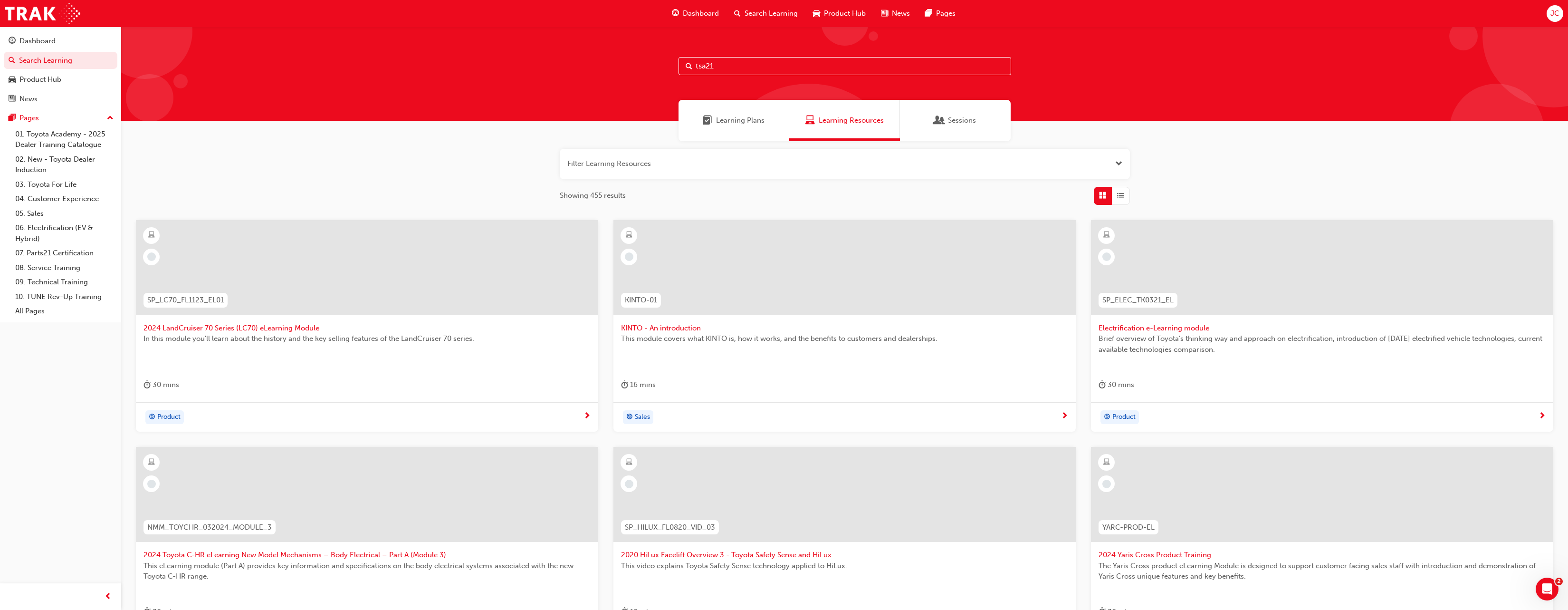
type input "tsa21"
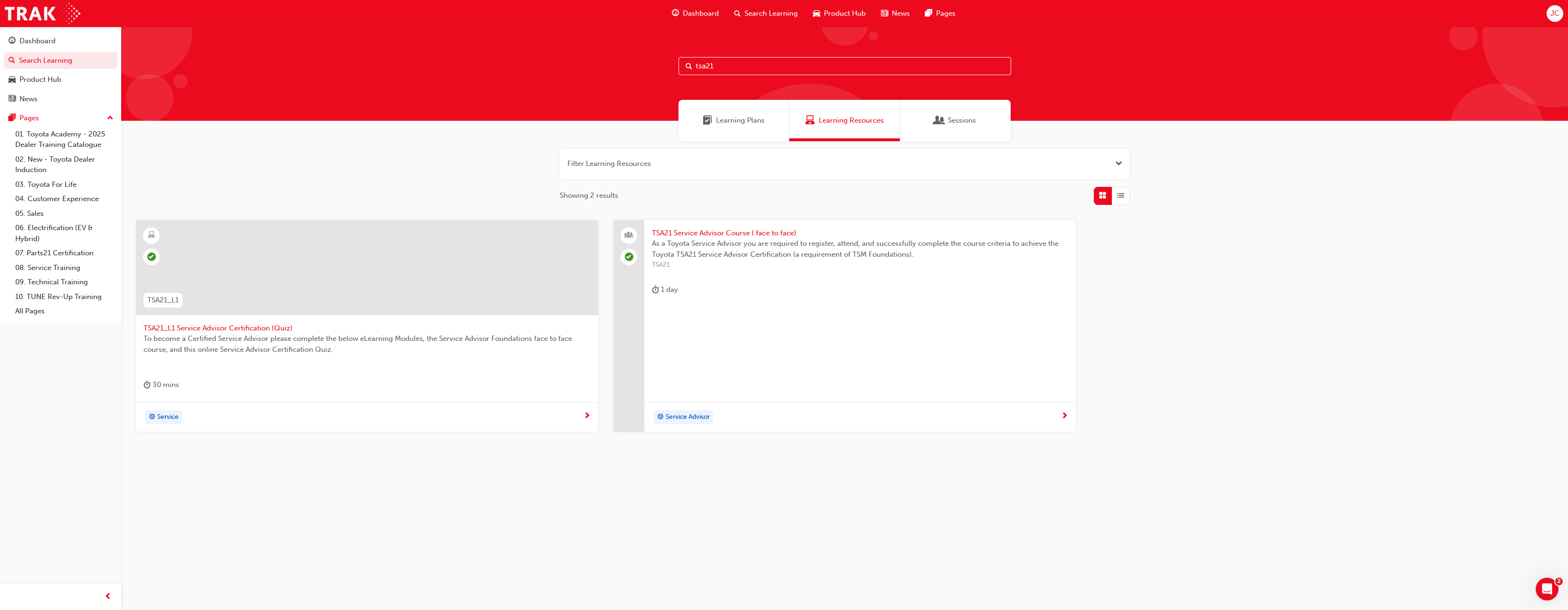
click at [234, 326] on span "TSA21_L1 Service Advisor Certification (Quiz)" at bounding box center [367, 329] width 447 height 11
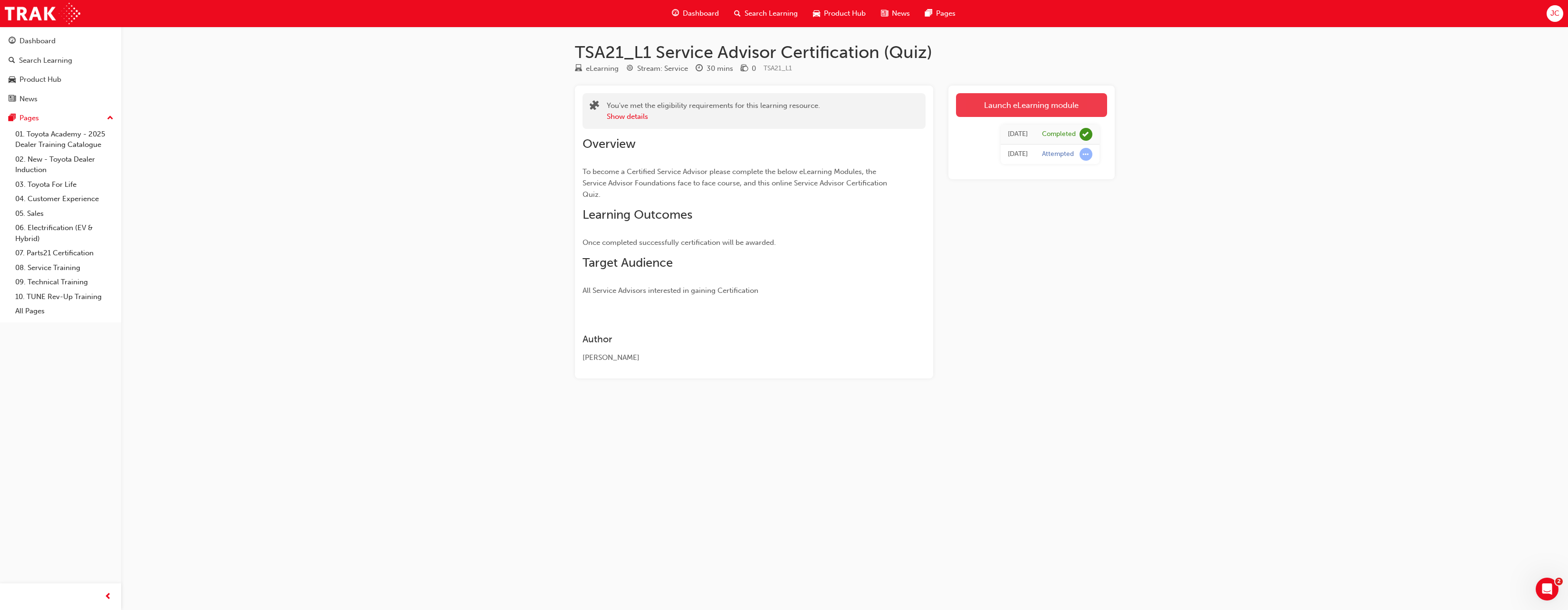
click at [1041, 103] on link "Launch eLearning module" at bounding box center [1031, 104] width 151 height 23
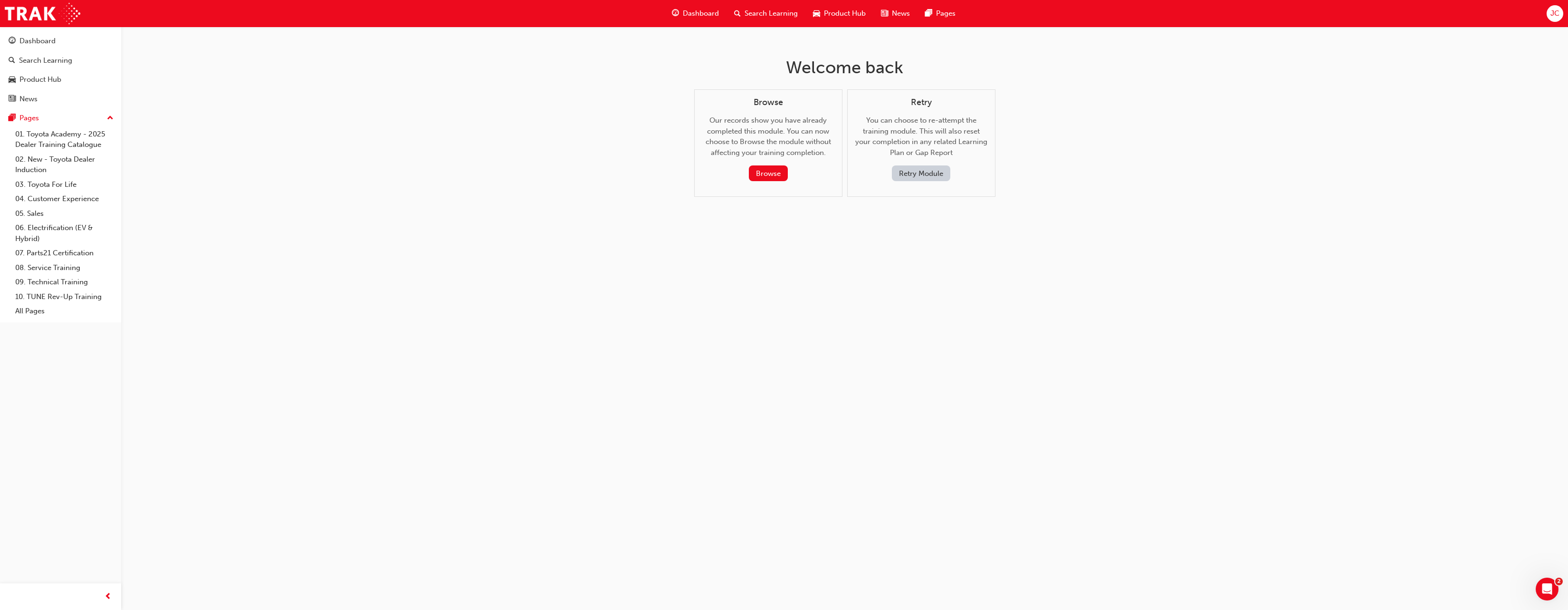
click at [690, 11] on span "Dashboard" at bounding box center [701, 14] width 36 height 11
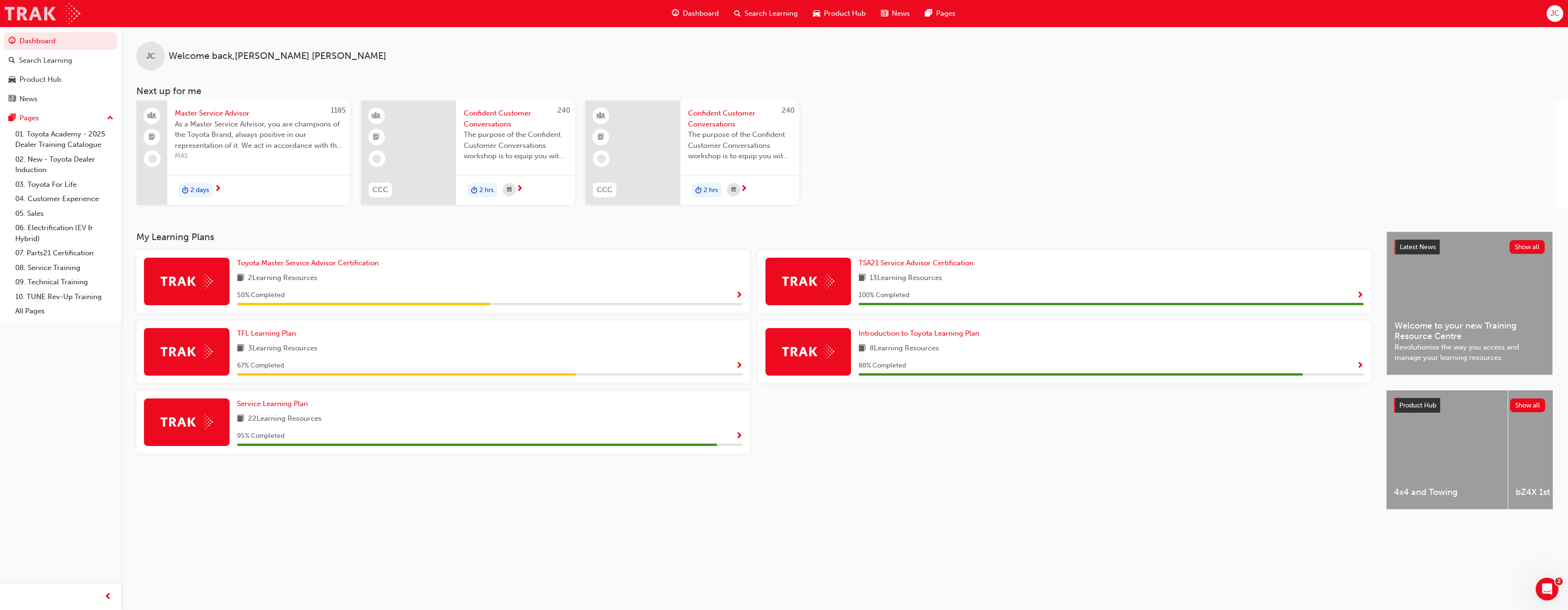
click at [36, 14] on img at bounding box center [43, 14] width 76 height 21
click at [306, 267] on link "Toyota Master Service Advisor Certification" at bounding box center [310, 263] width 145 height 11
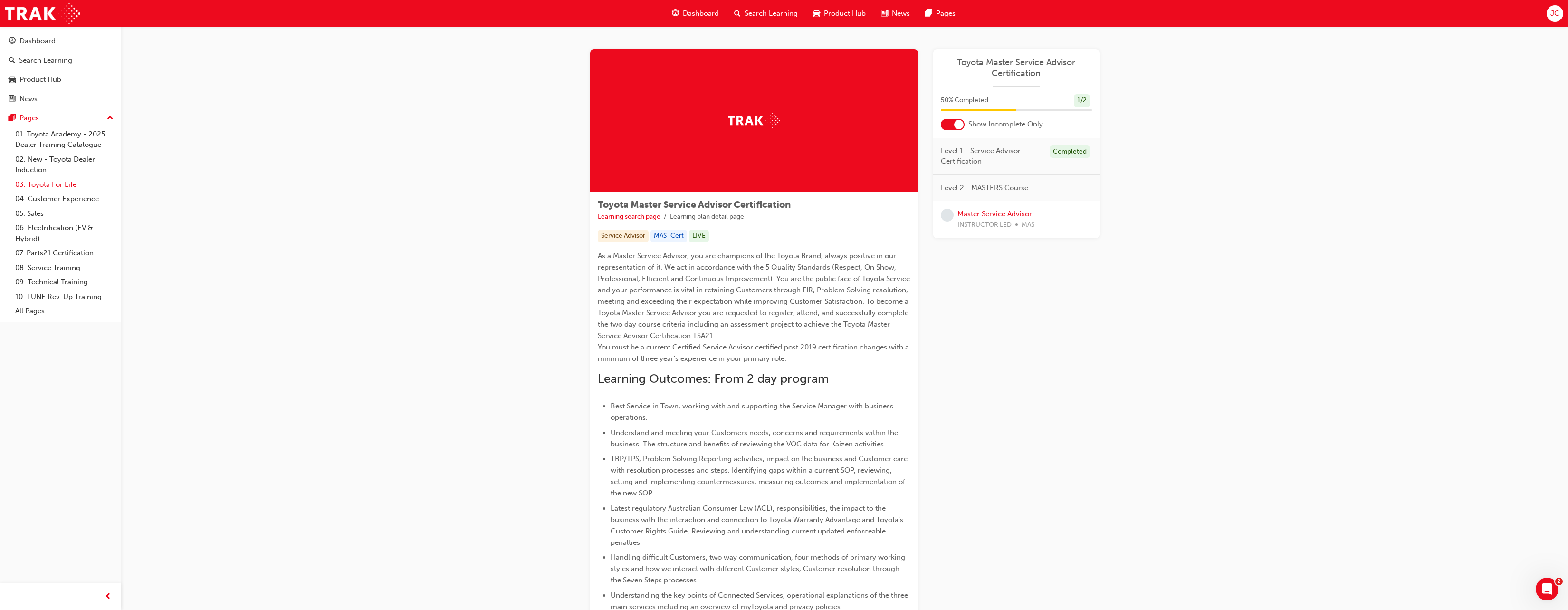
click at [64, 187] on link "03. Toyota For Life" at bounding box center [64, 184] width 106 height 15
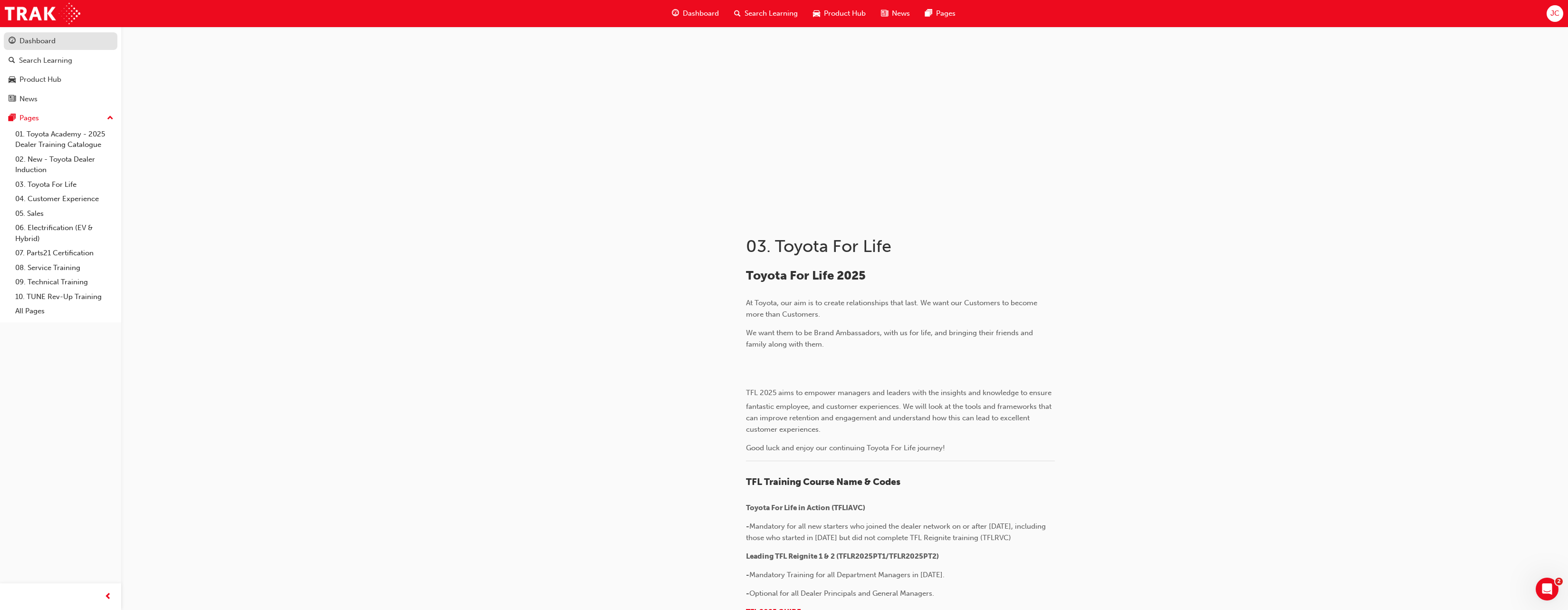
click at [23, 40] on div "Dashboard" at bounding box center [37, 41] width 36 height 11
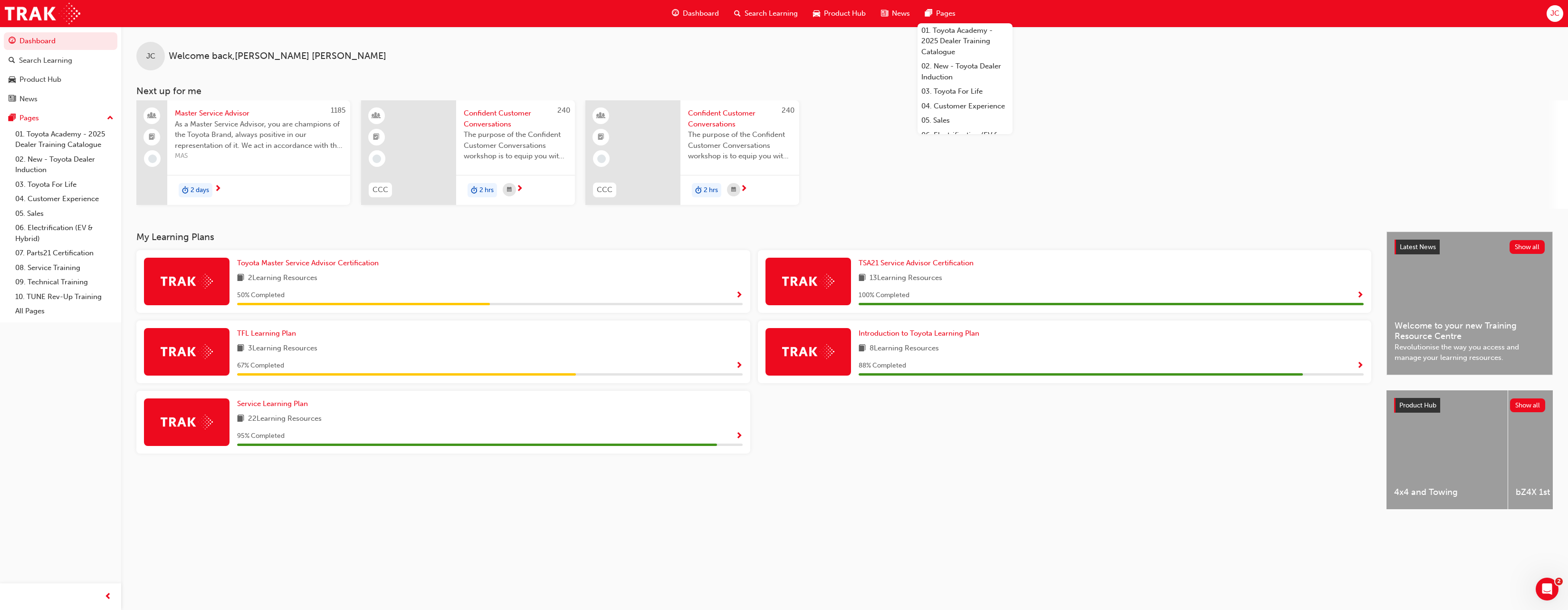
click at [950, 11] on span "Pages" at bounding box center [945, 14] width 19 height 11
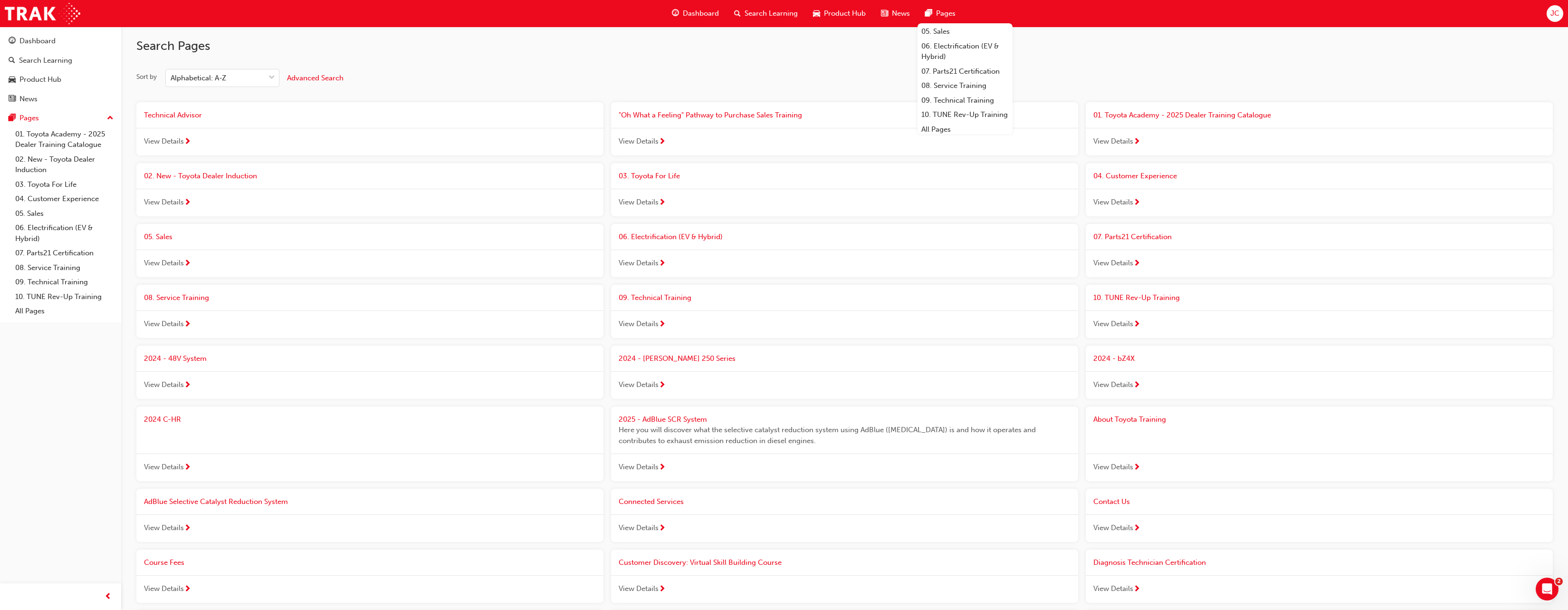
scroll to position [4, 0]
click at [1558, 13] on span "JC" at bounding box center [1554, 14] width 9 height 11
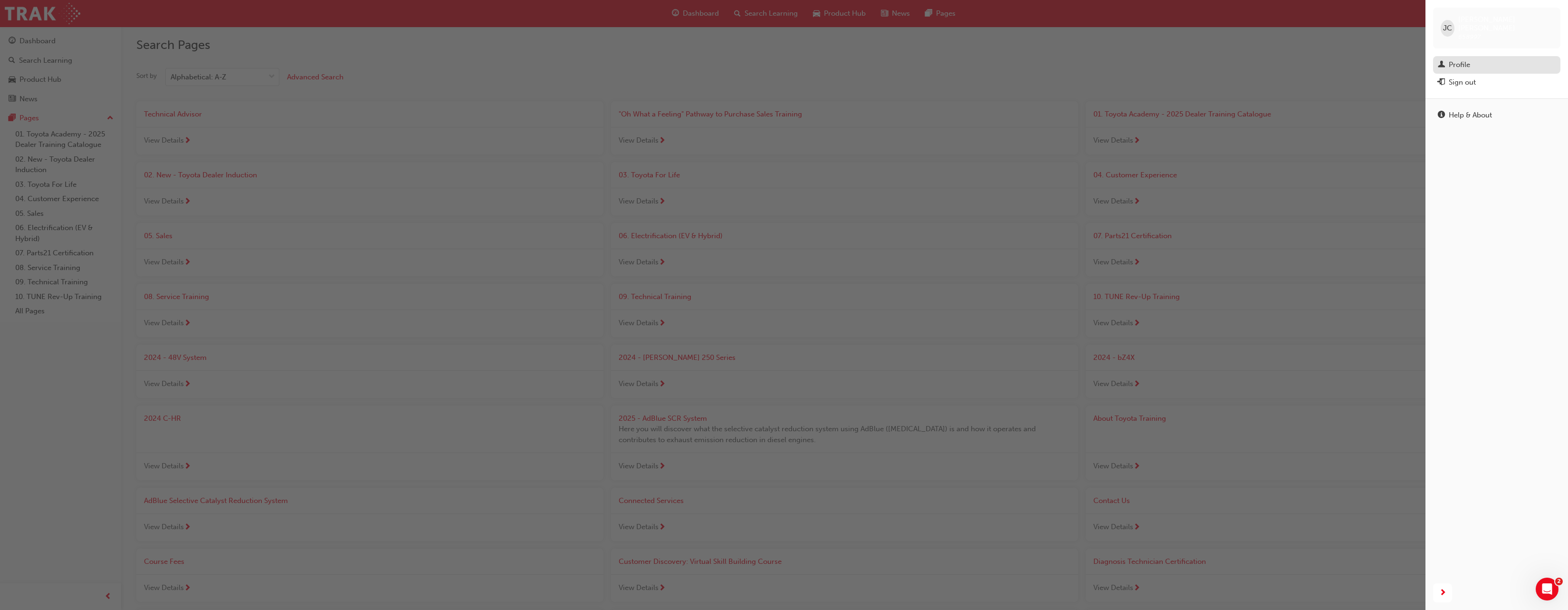
click at [1460, 60] on div "Profile" at bounding box center [1459, 65] width 21 height 11
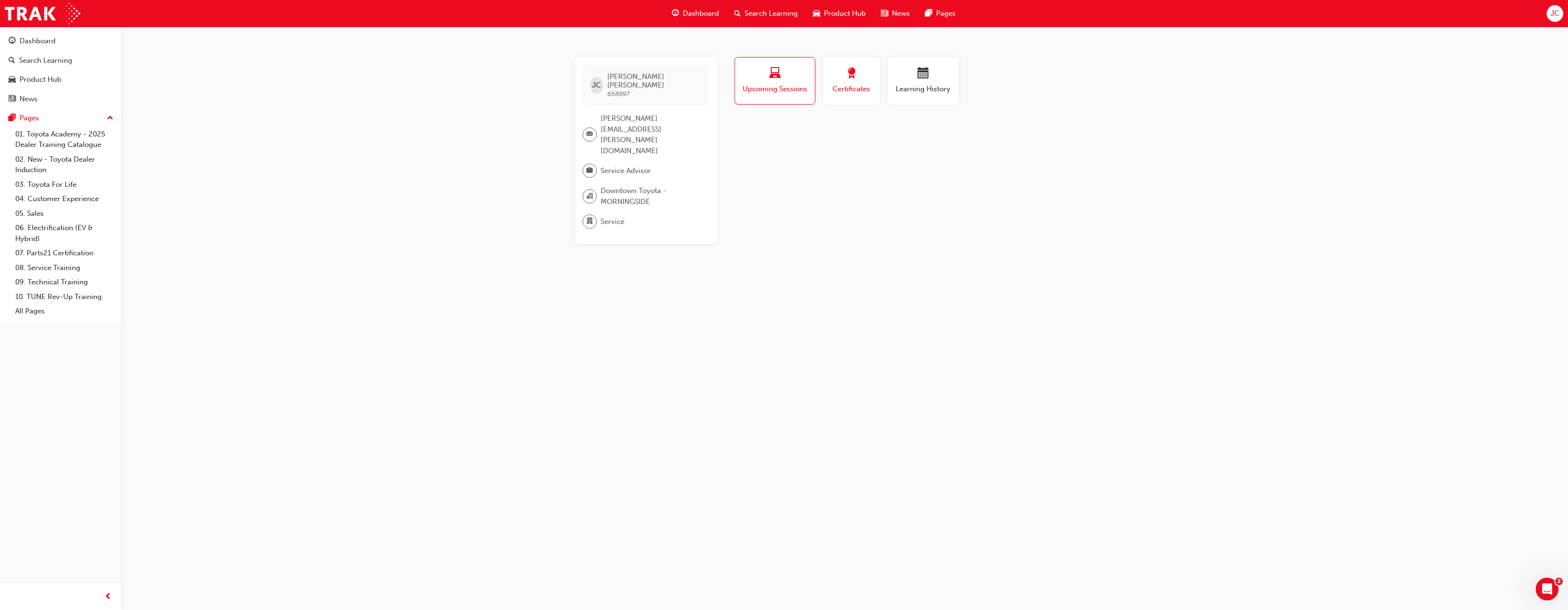
click at [843, 80] on div "button" at bounding box center [851, 75] width 43 height 15
click at [1097, 149] on button "Generate" at bounding box center [1085, 148] width 39 height 14
click at [1074, 149] on link "Download PDF" at bounding box center [1084, 147] width 44 height 8
click at [31, 44] on div "Dashboard" at bounding box center [37, 41] width 36 height 11
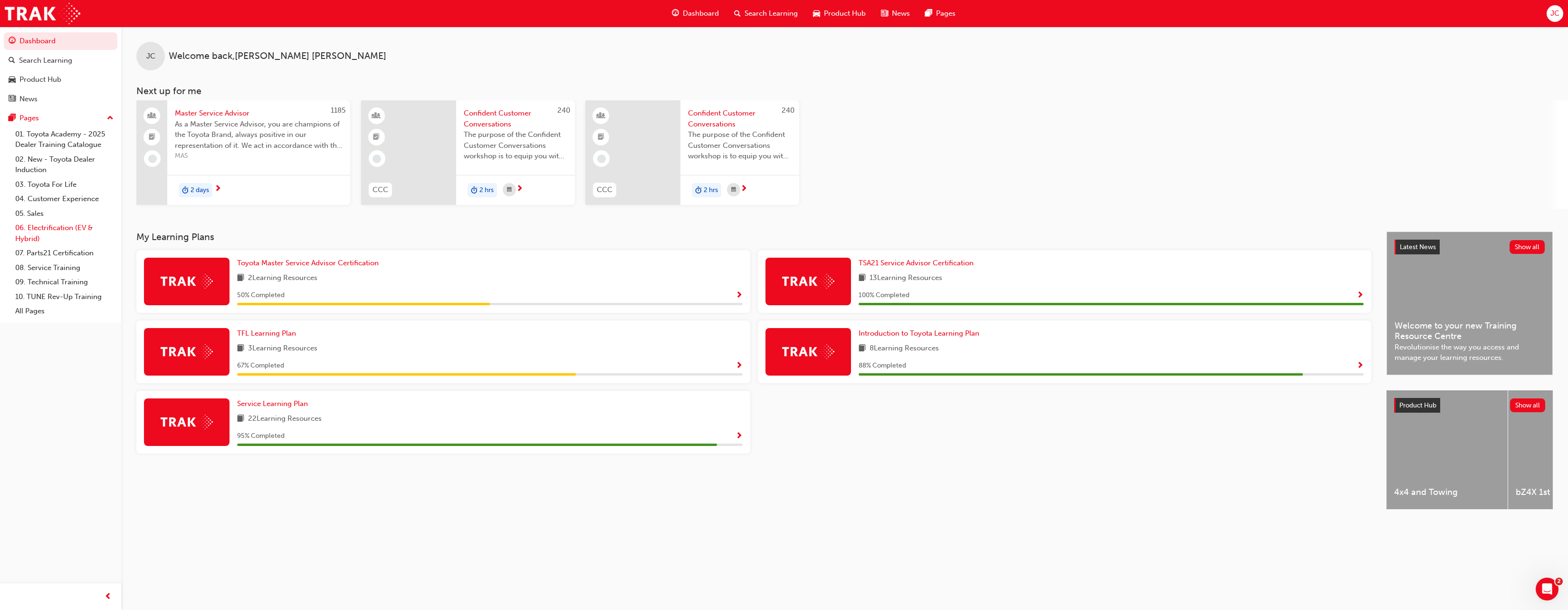
click at [42, 228] on link "06. Electrification (EV & Hybrid)" at bounding box center [64, 233] width 106 height 25
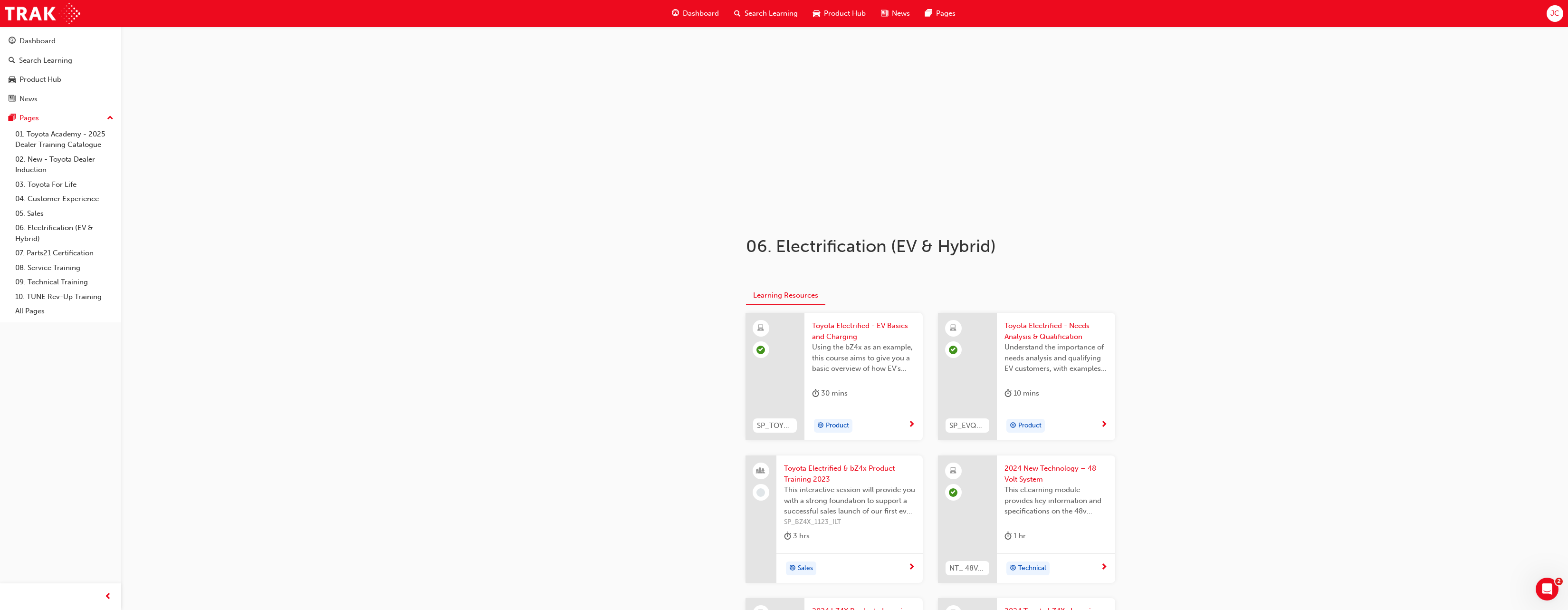
click at [697, 9] on span "Dashboard" at bounding box center [701, 14] width 36 height 11
